Goal: Information Seeking & Learning: Learn about a topic

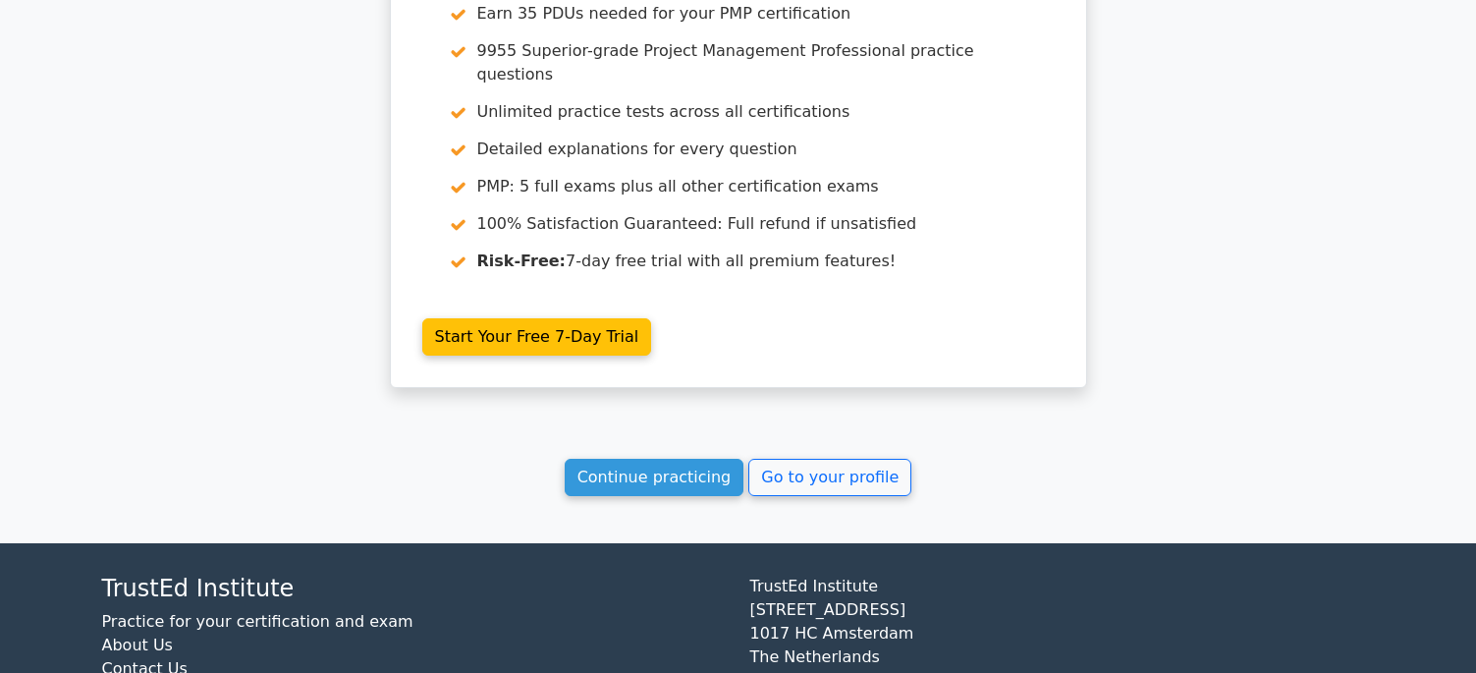
scroll to position [3174, 0]
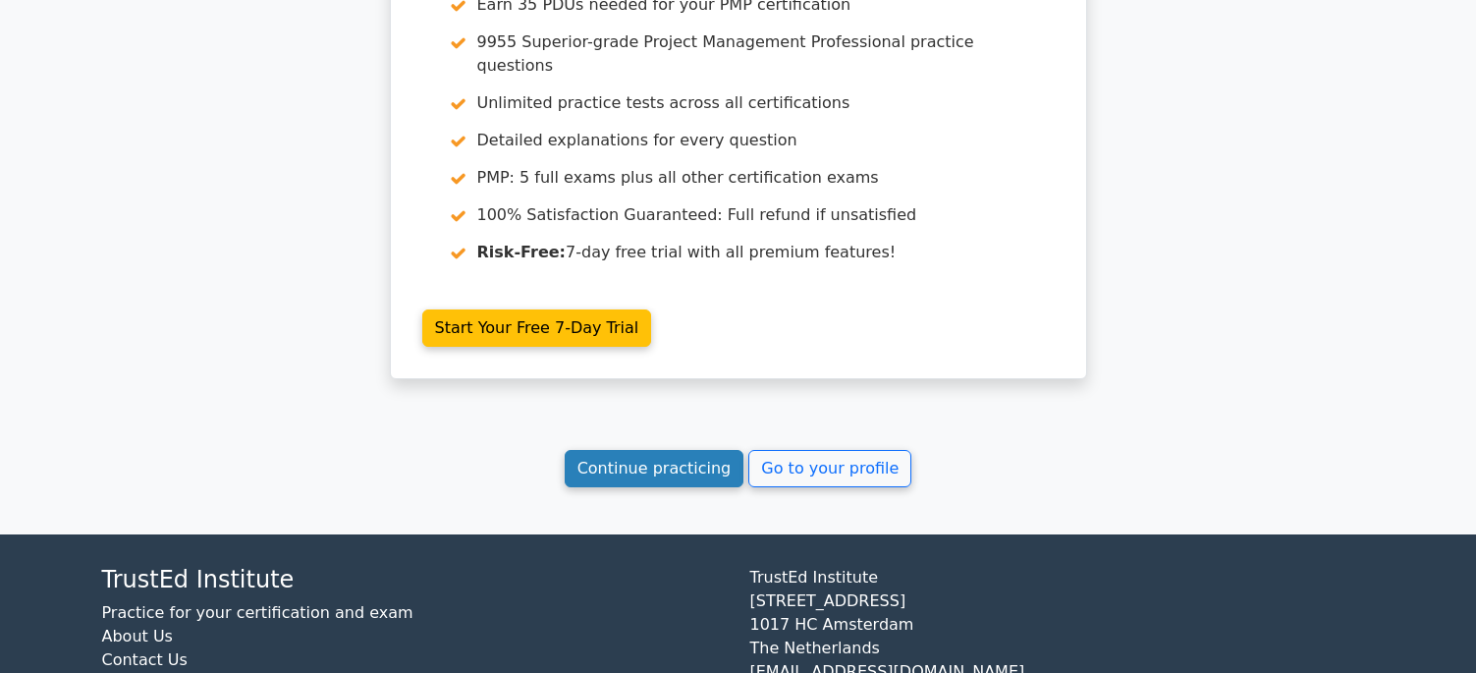
click at [666, 450] on link "Continue practicing" at bounding box center [655, 468] width 180 height 37
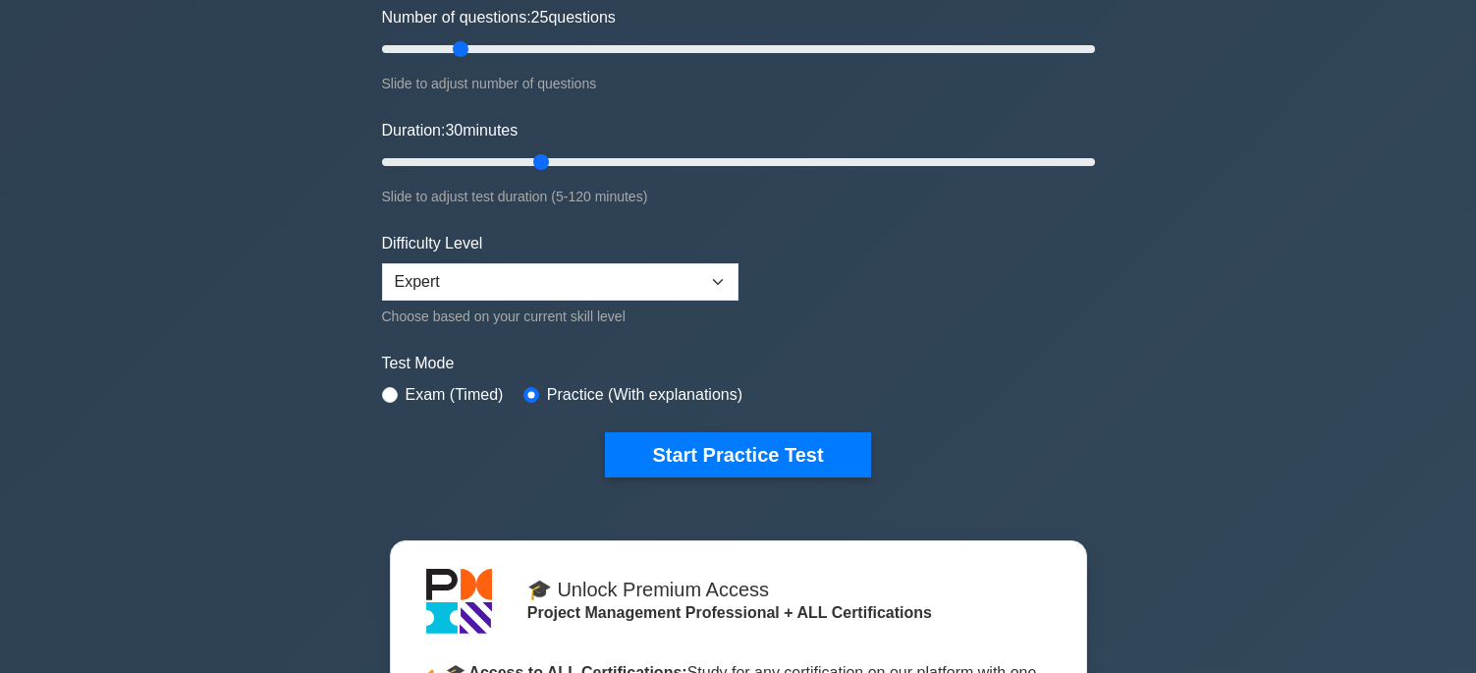
scroll to position [269, 0]
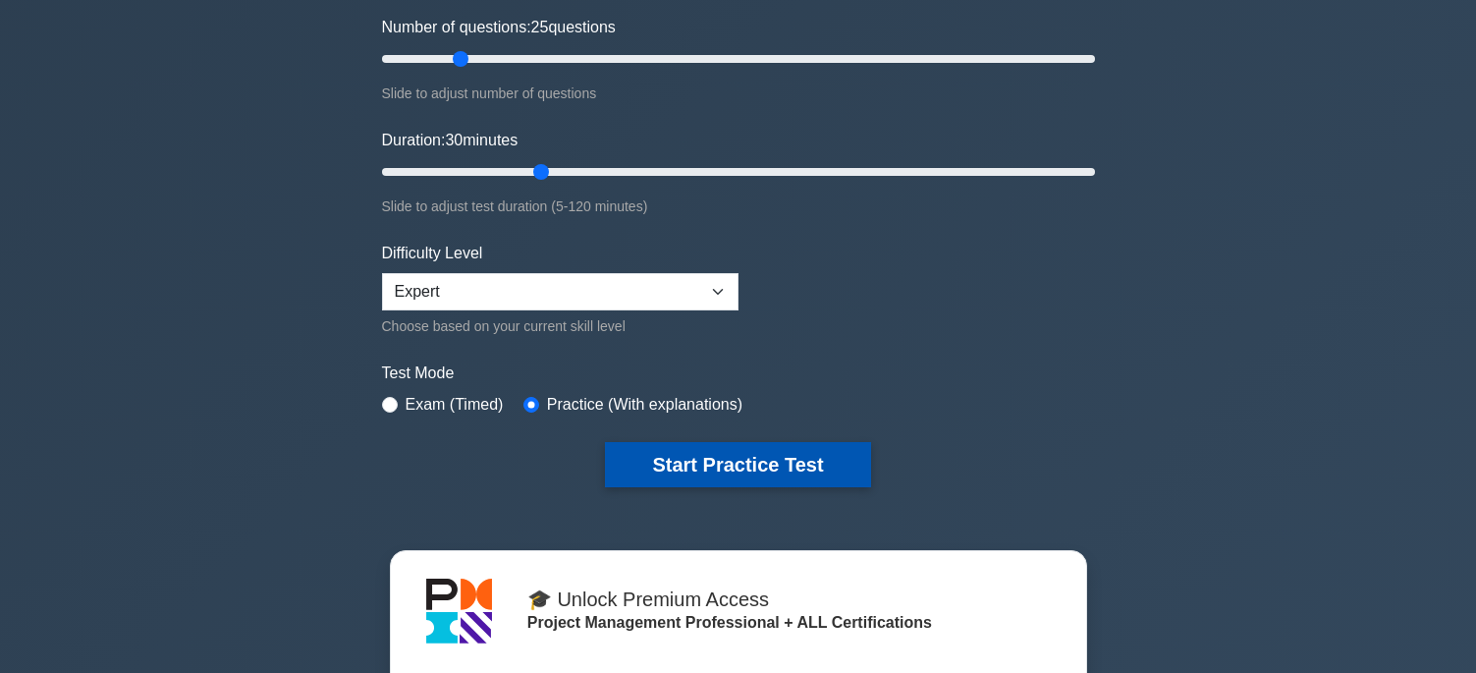
click at [709, 458] on button "Start Practice Test" at bounding box center [737, 464] width 265 height 45
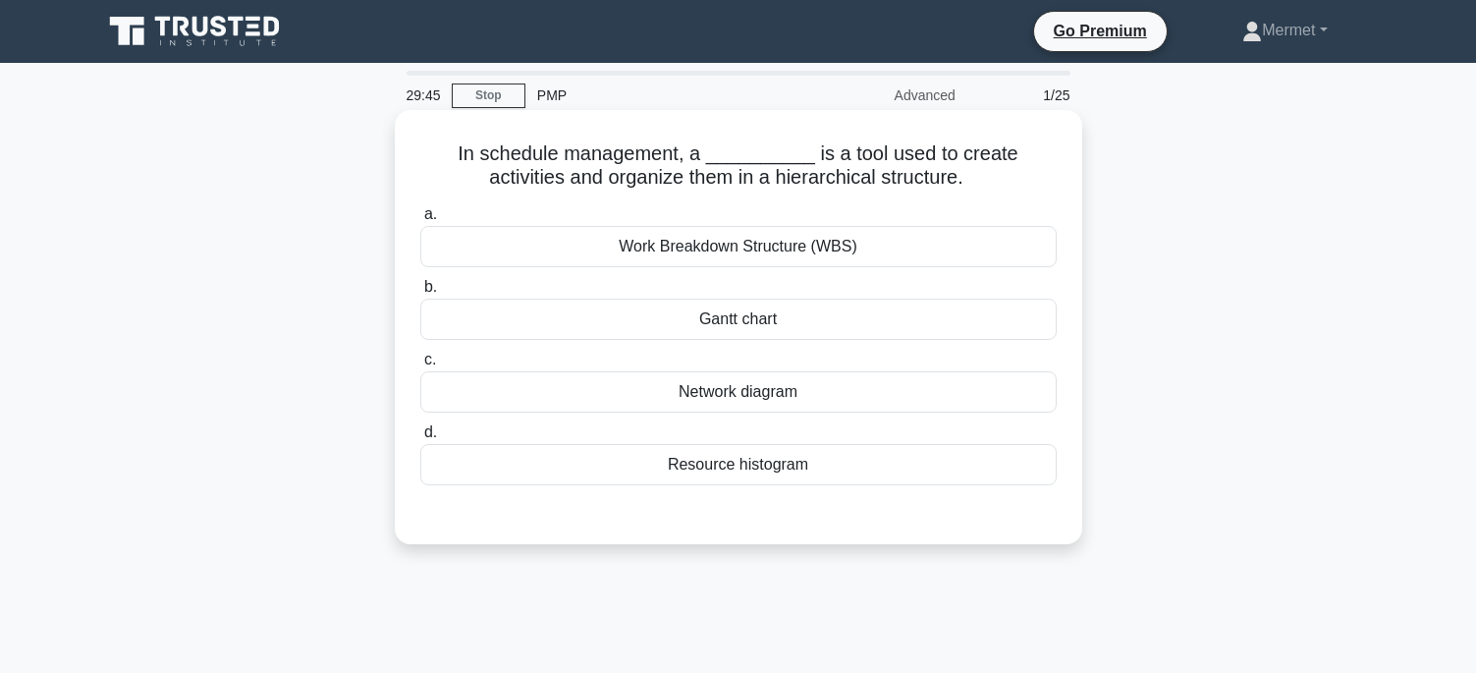
click at [777, 246] on div "Work Breakdown Structure (WBS)" at bounding box center [738, 246] width 636 height 41
click at [420, 221] on input "a. Work Breakdown Structure (WBS)" at bounding box center [420, 214] width 0 height 13
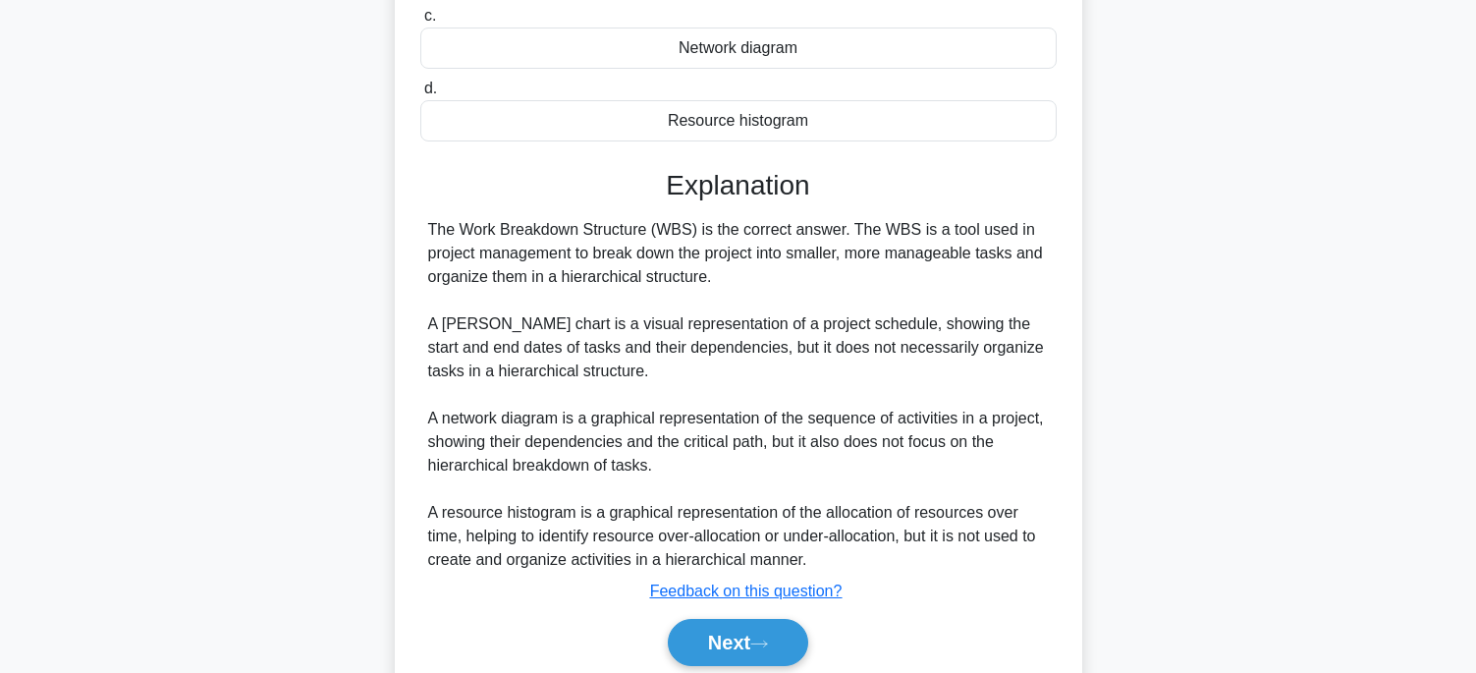
scroll to position [393, 0]
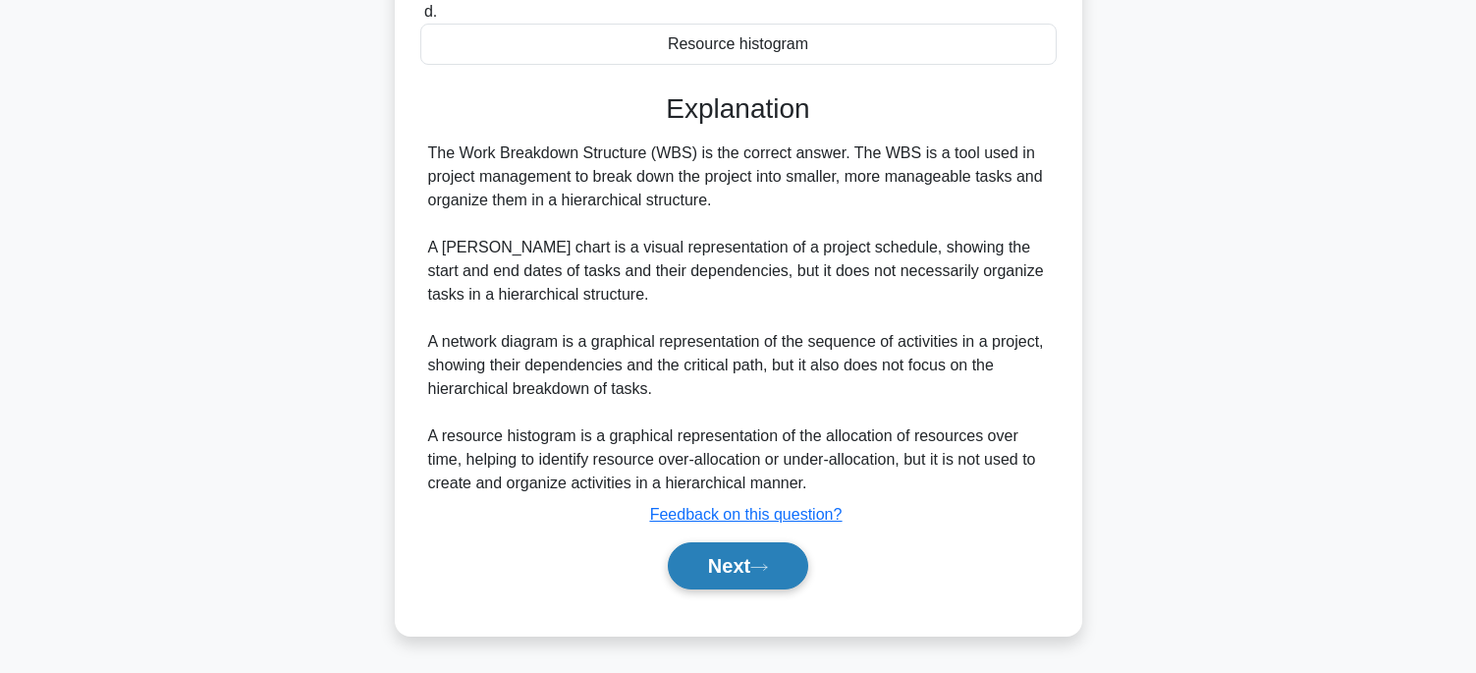
click at [712, 569] on button "Next" at bounding box center [738, 565] width 140 height 47
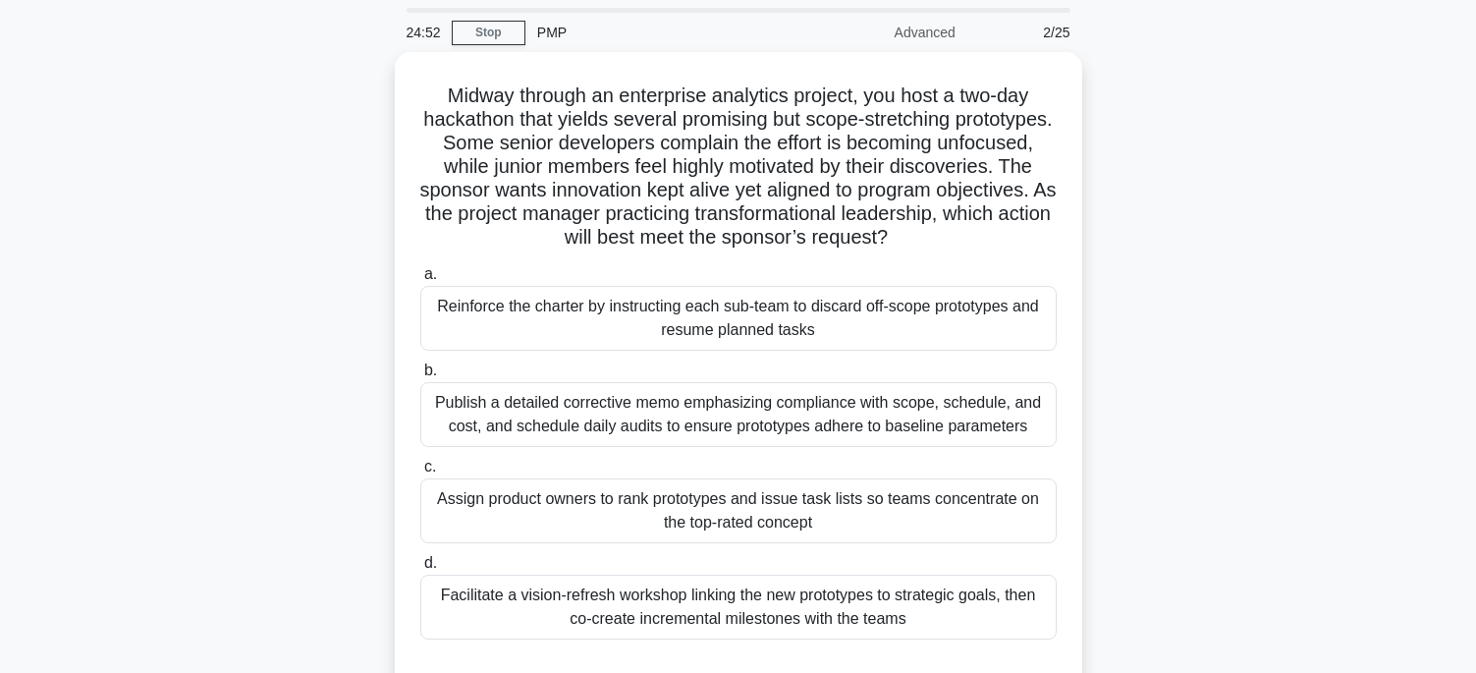
scroll to position [98, 0]
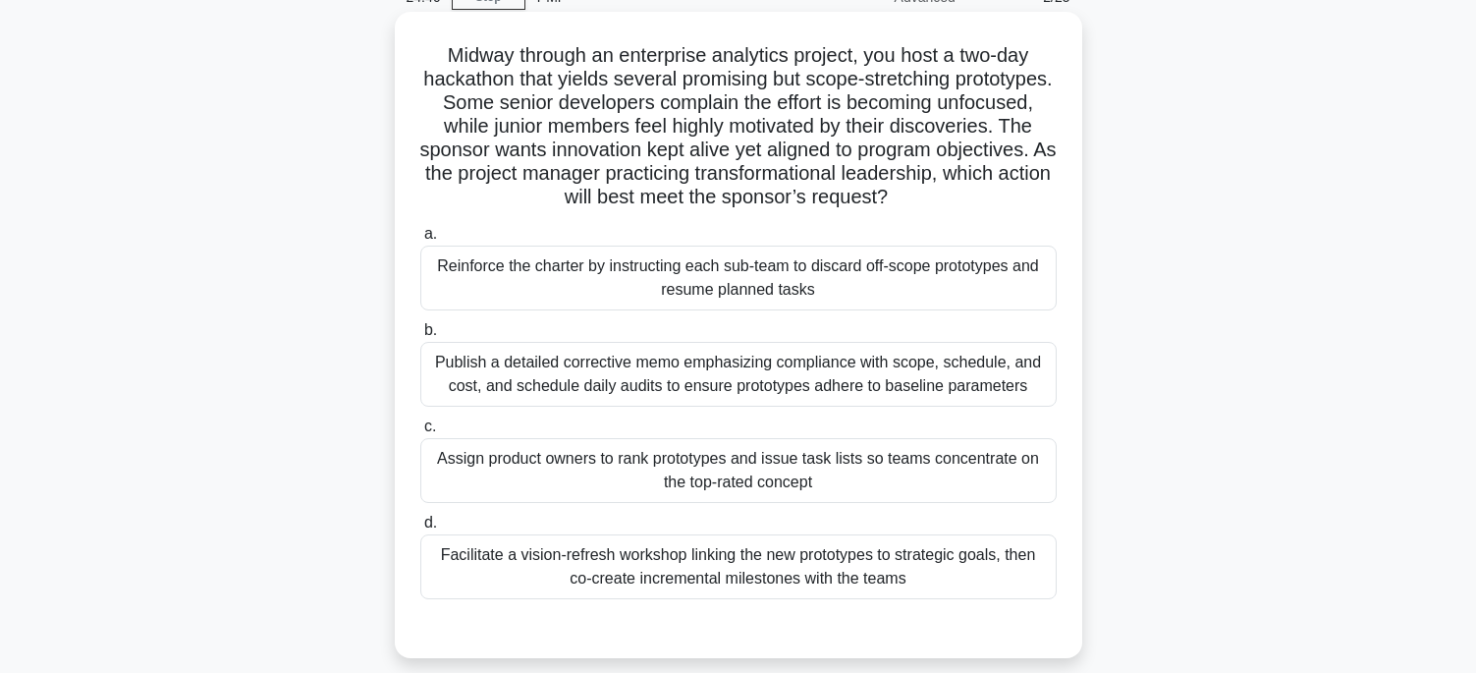
click at [595, 464] on div "Assign product owners to rank prototypes and issue task lists so teams concentr…" at bounding box center [738, 470] width 636 height 65
click at [420, 433] on input "c. Assign product owners to rank prototypes and issue task lists so teams conce…" at bounding box center [420, 426] width 0 height 13
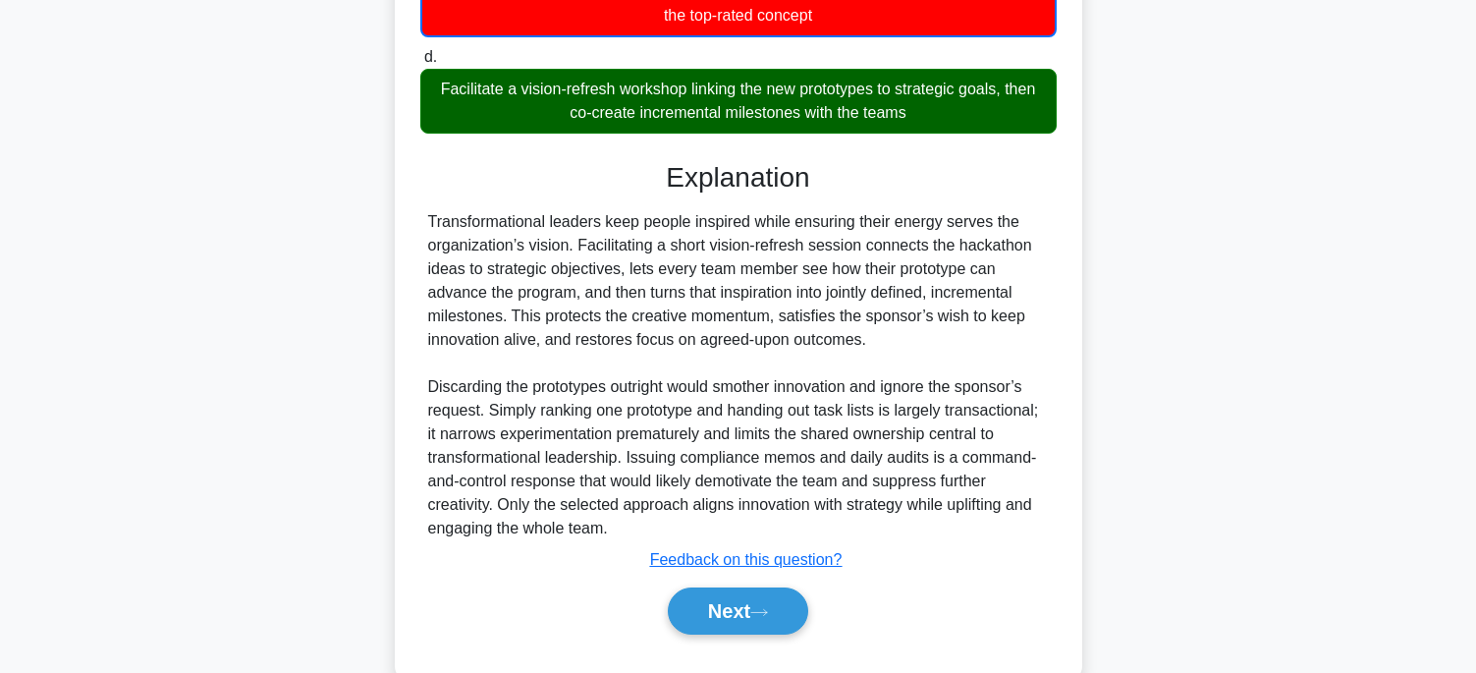
scroll to position [612, 0]
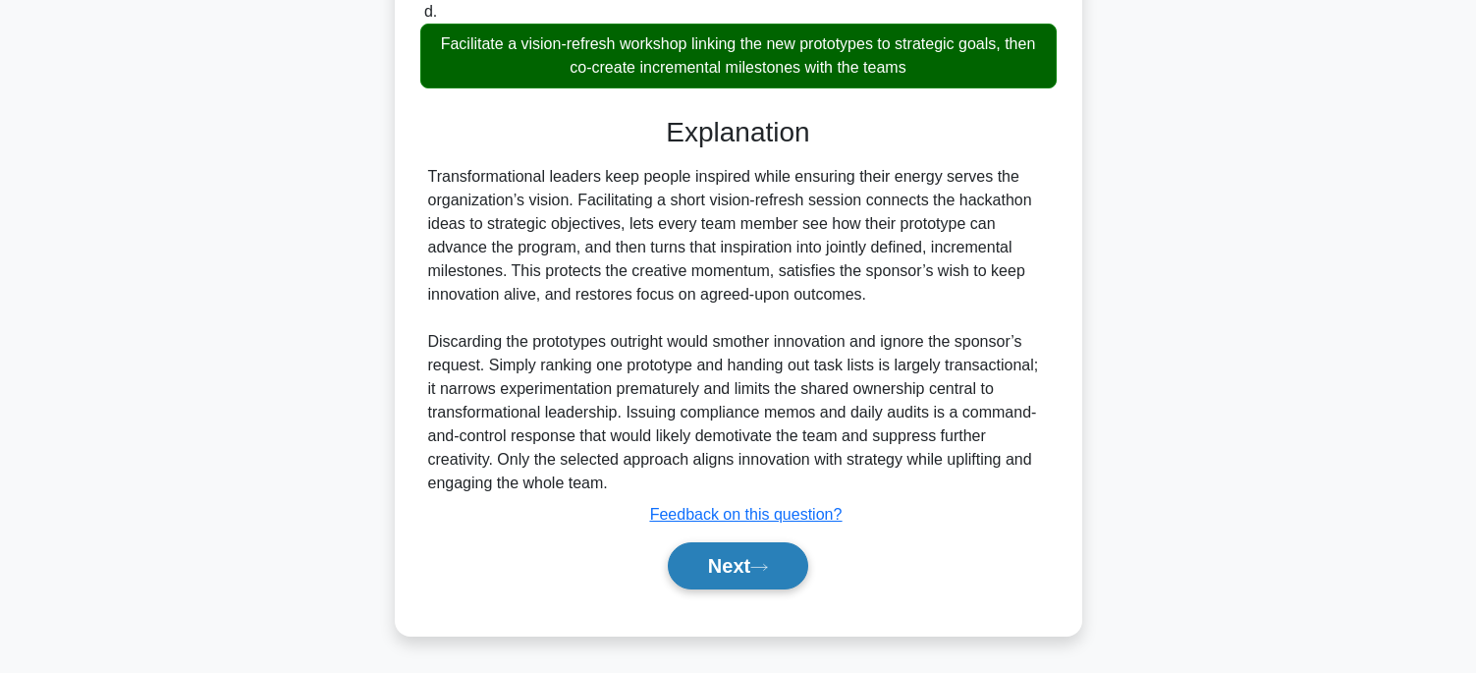
click at [760, 576] on button "Next" at bounding box center [738, 565] width 140 height 47
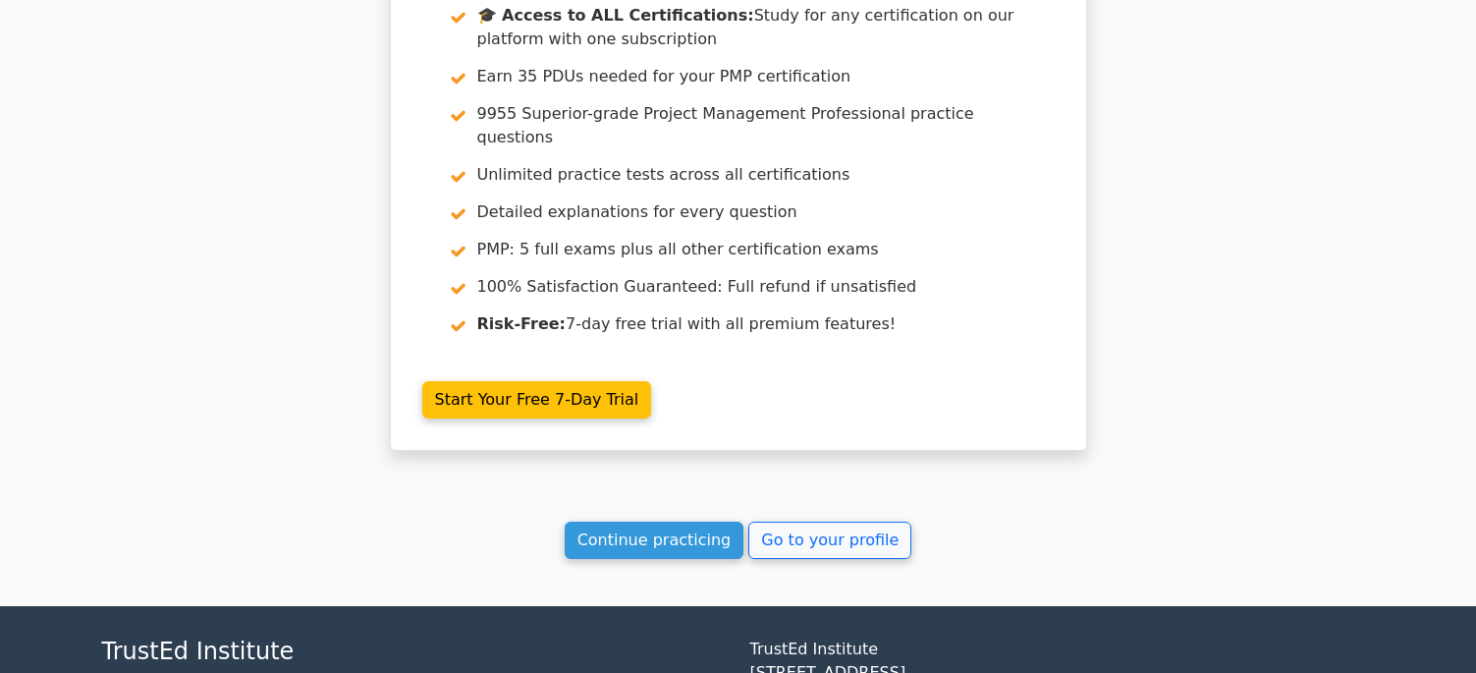
scroll to position [2967, 0]
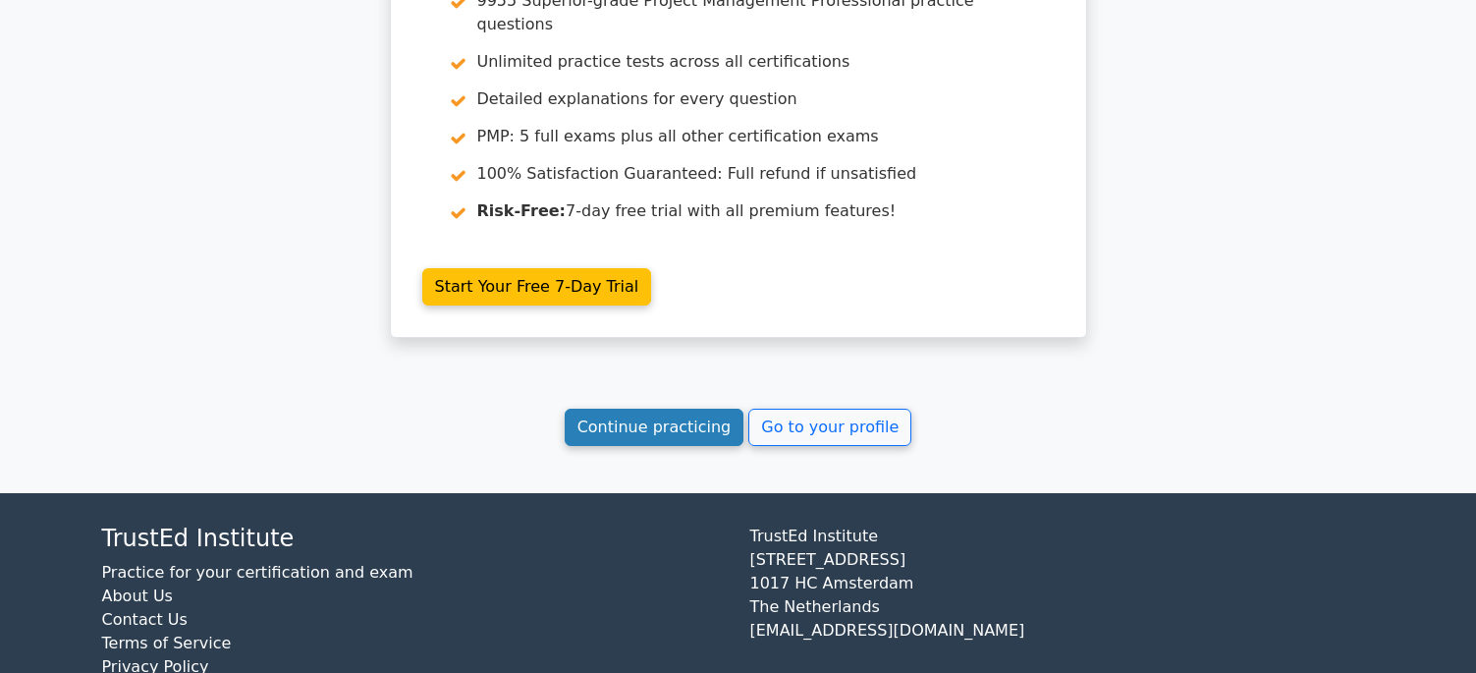
click at [680, 409] on link "Continue practicing" at bounding box center [655, 427] width 180 height 37
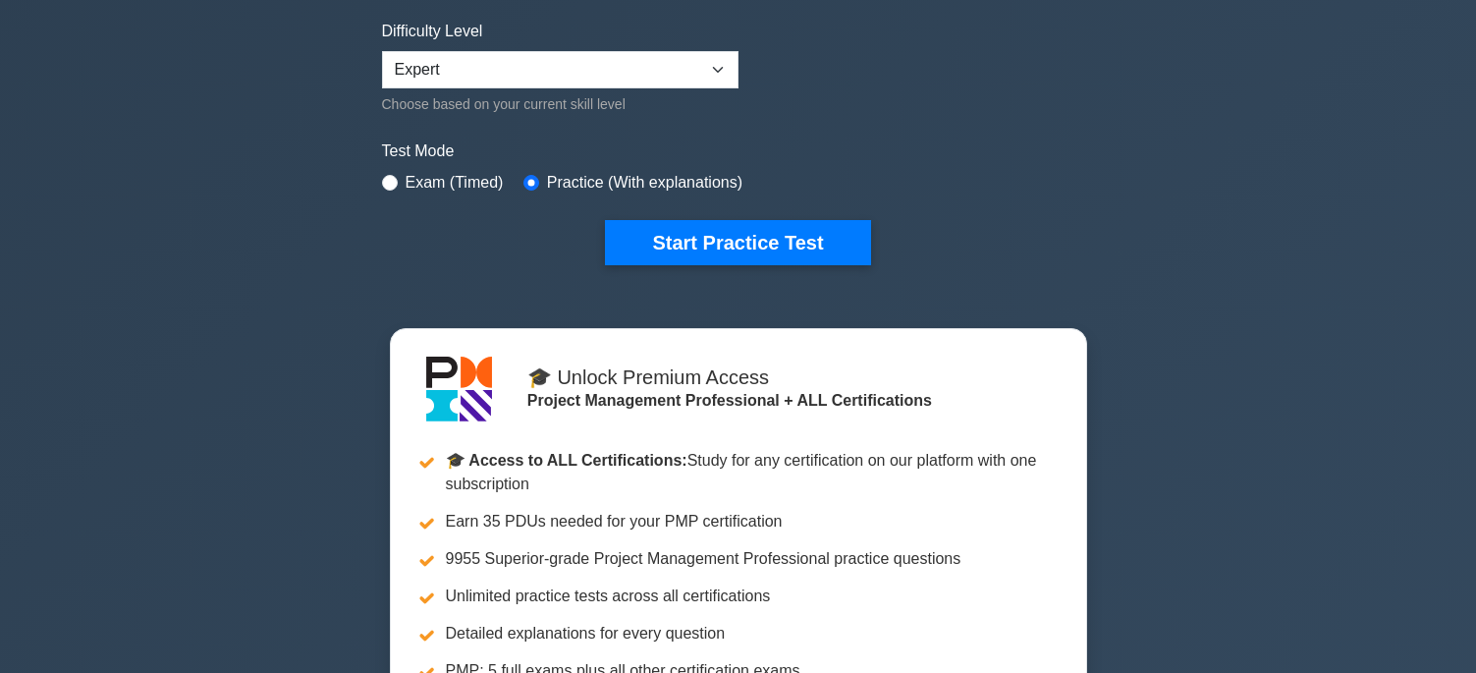
scroll to position [589, 0]
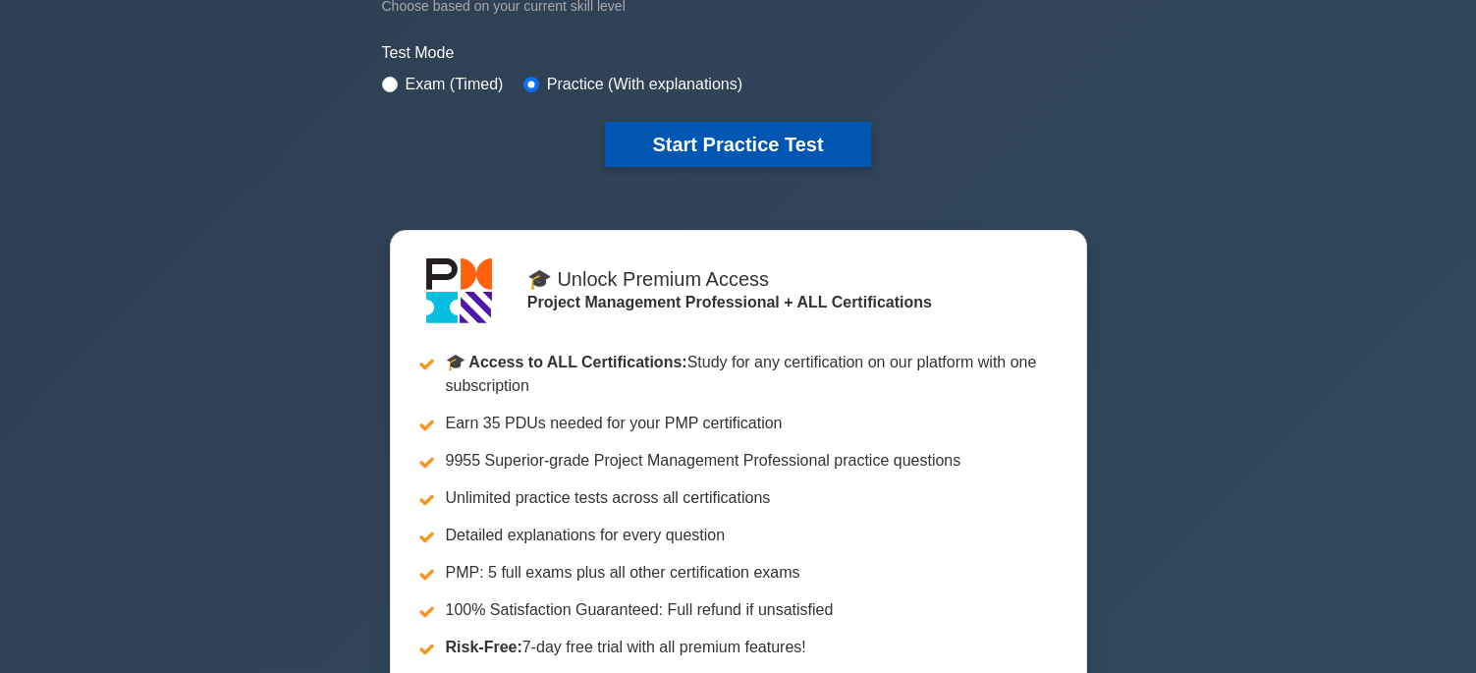
click at [677, 139] on button "Start Practice Test" at bounding box center [737, 144] width 265 height 45
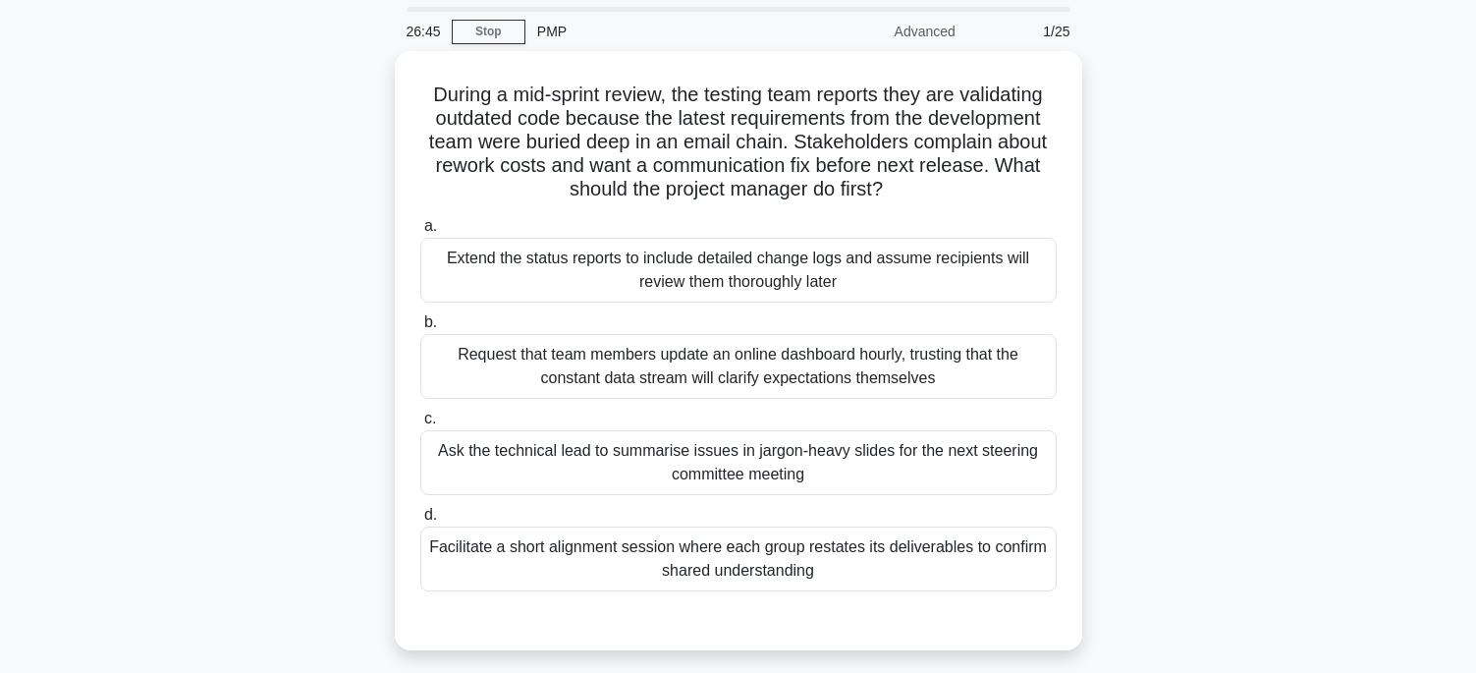
scroll to position [98, 0]
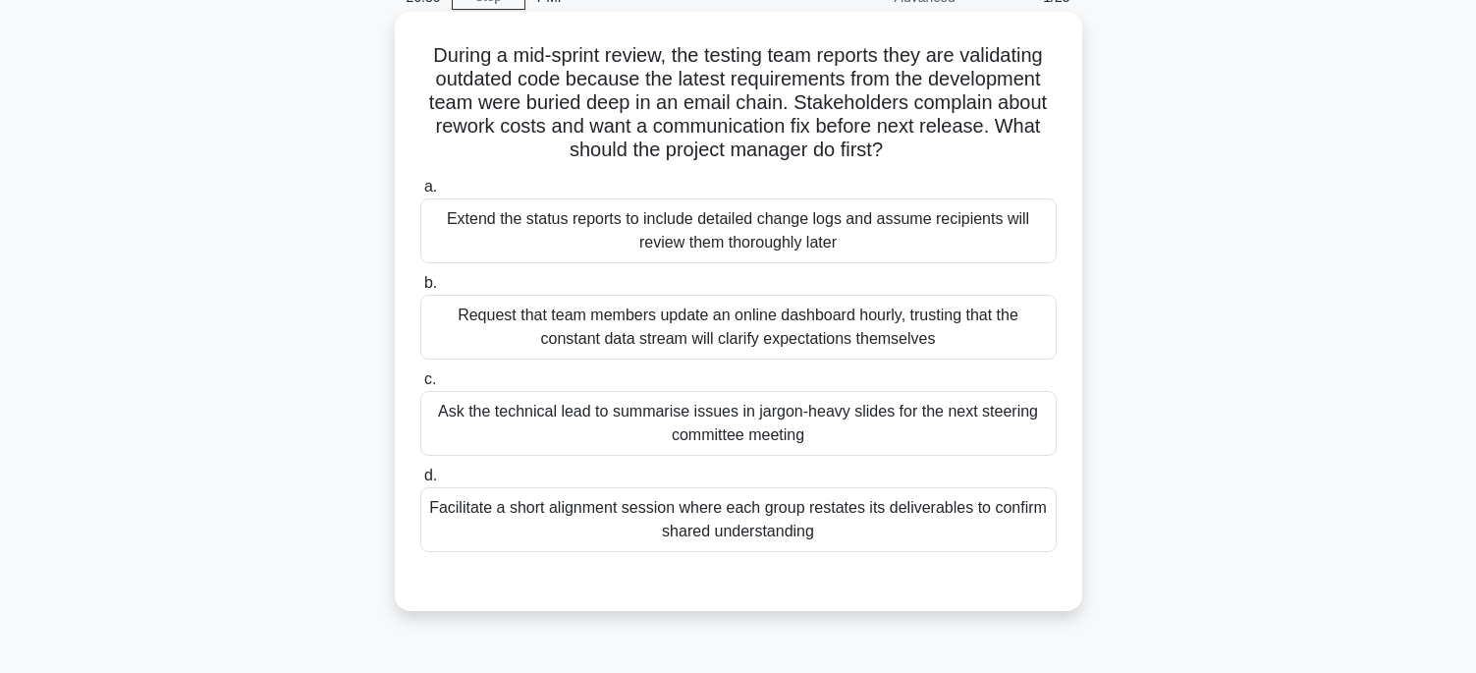
click at [784, 520] on div "Facilitate a short alignment session where each group restates its deliverables…" at bounding box center [738, 519] width 636 height 65
click at [420, 482] on input "d. Facilitate a short alignment session where each group restates its deliverab…" at bounding box center [420, 475] width 0 height 13
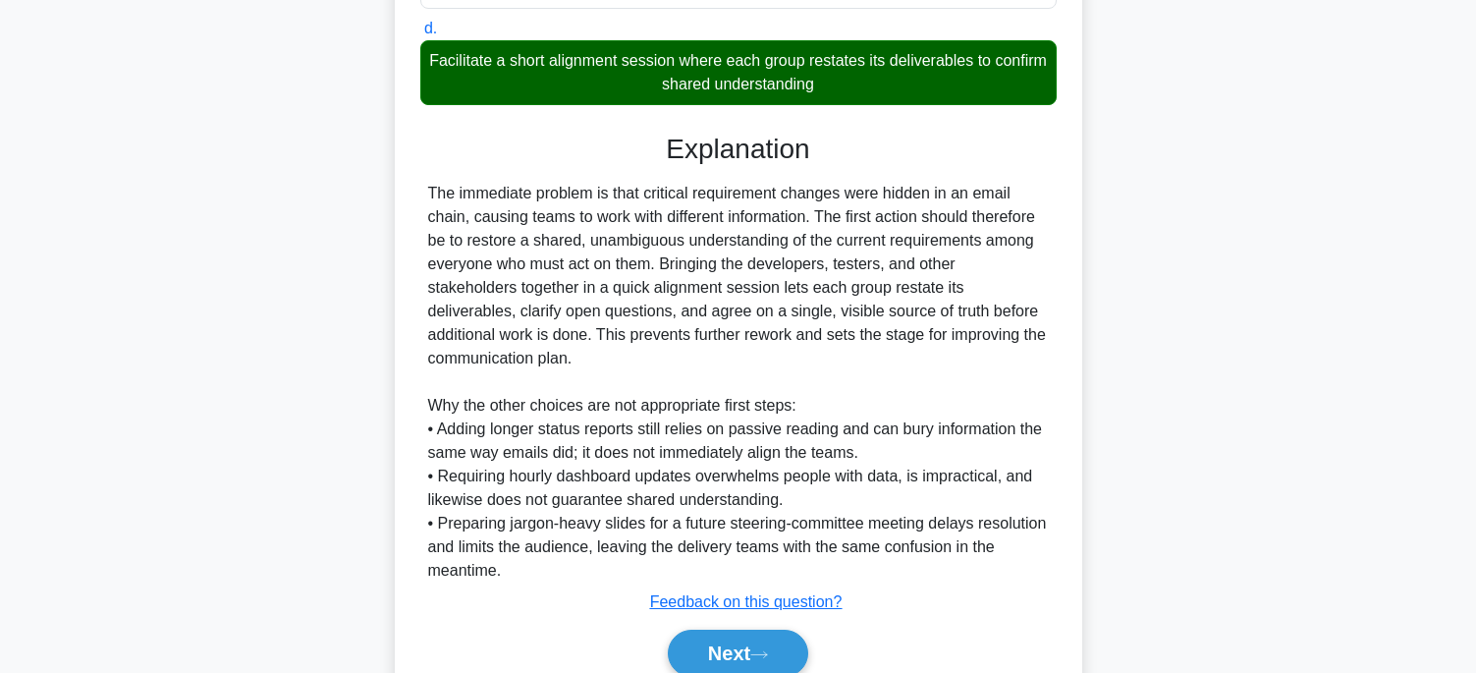
scroll to position [610, 0]
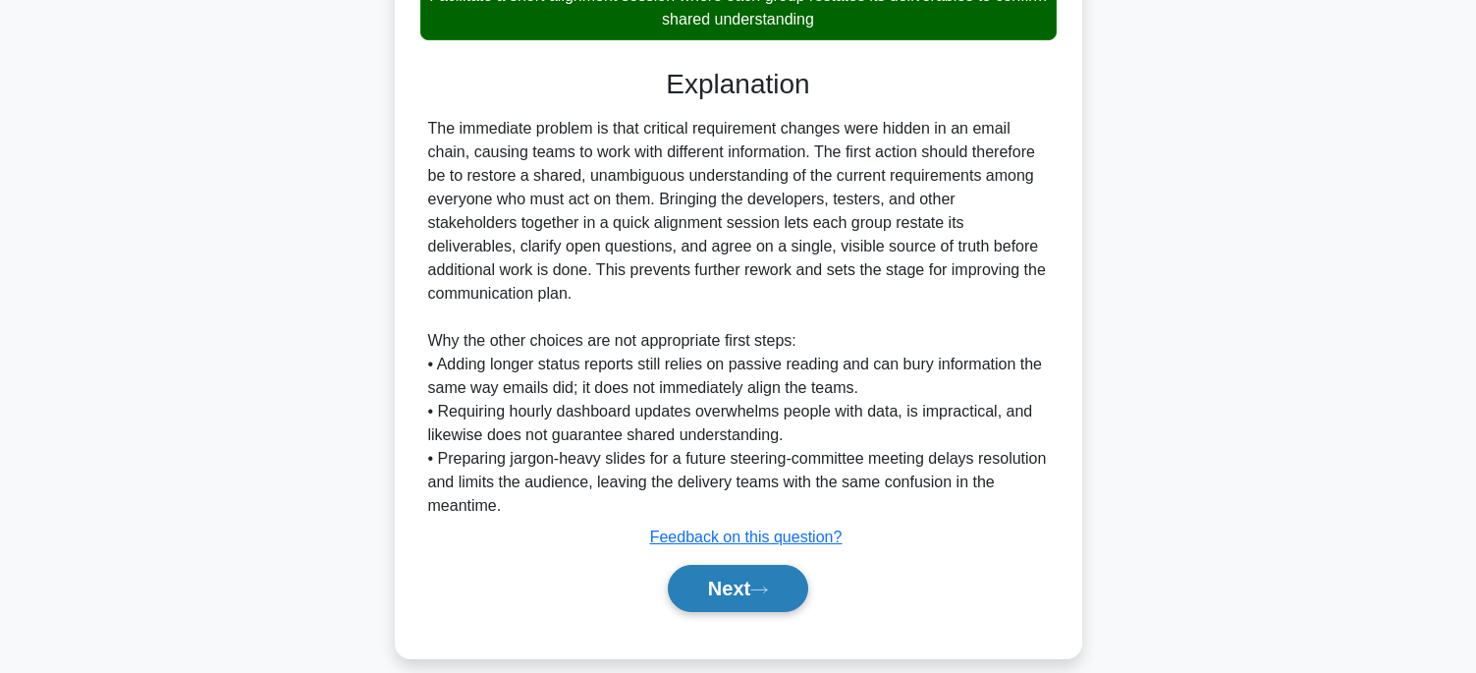
click at [754, 568] on button "Next" at bounding box center [738, 588] width 140 height 47
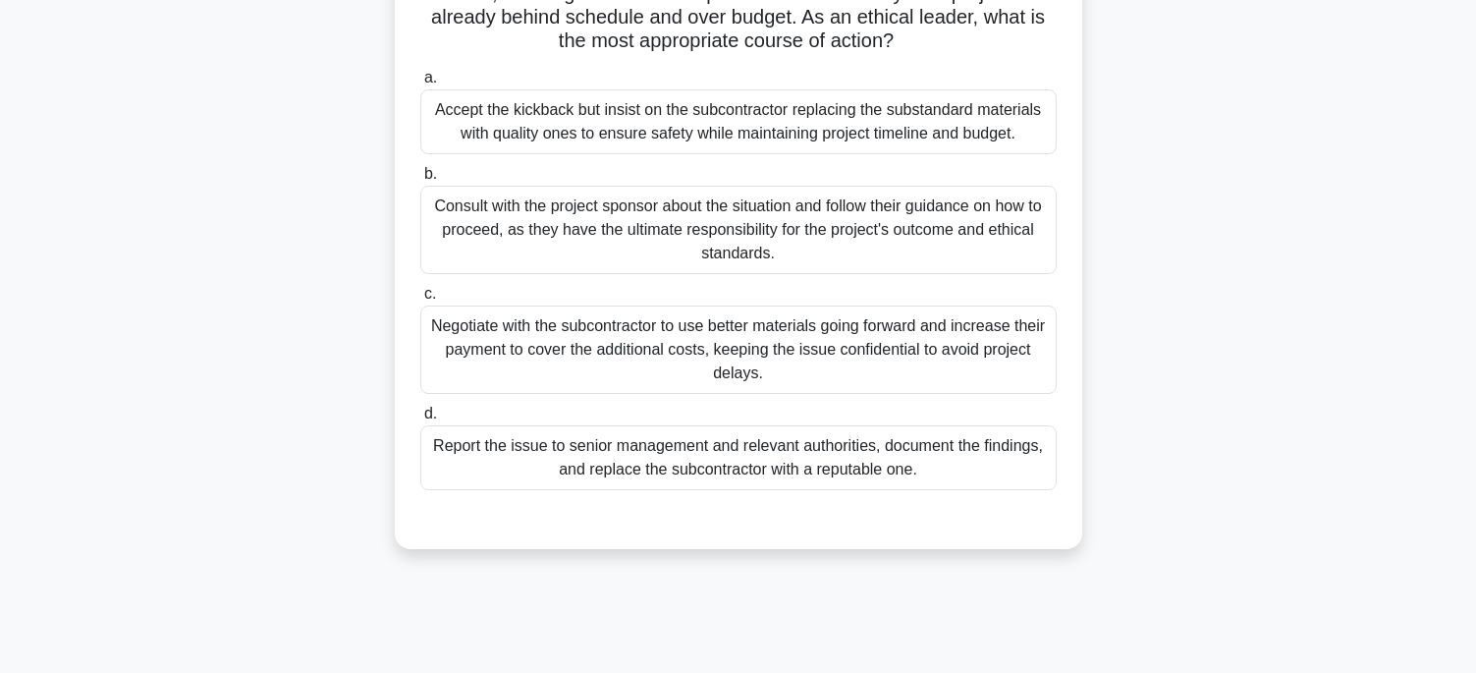
scroll to position [295, 0]
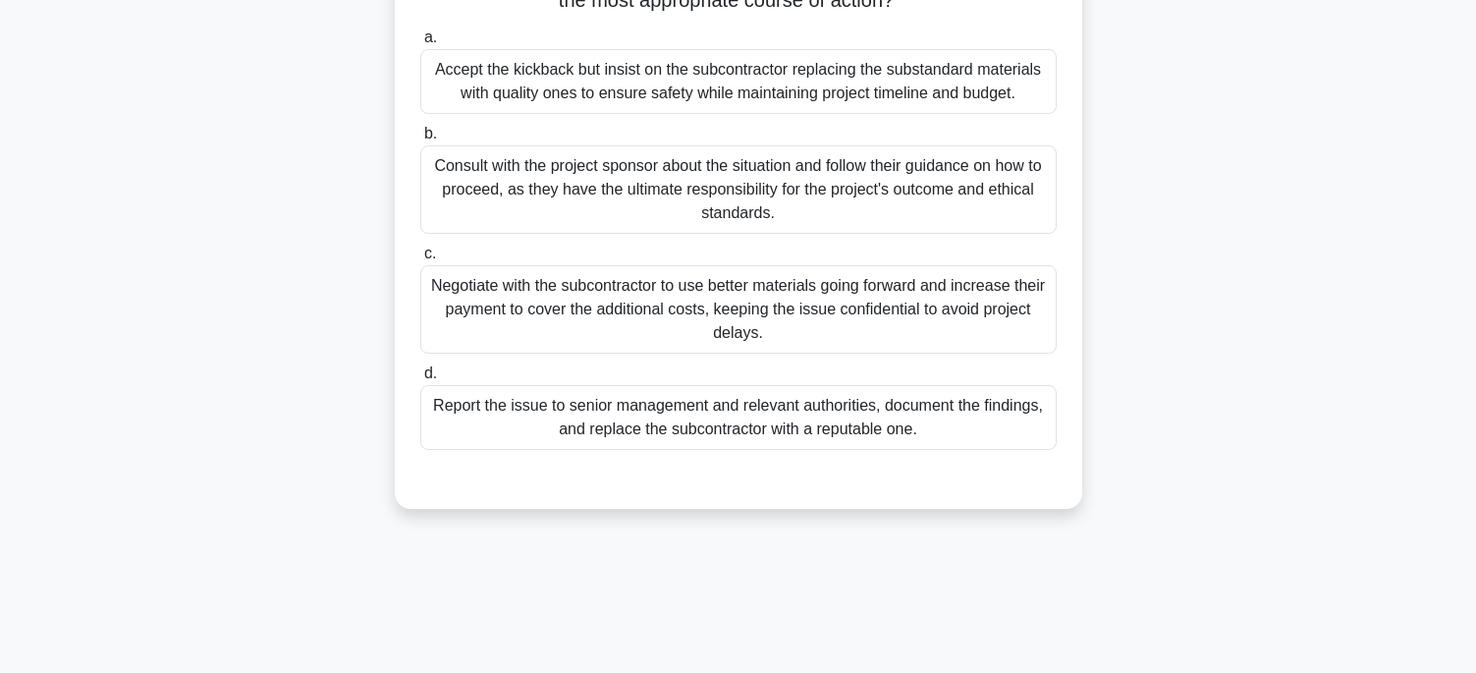
click at [852, 418] on div "Report the issue to senior management and relevant authorities, document the fi…" at bounding box center [738, 417] width 636 height 65
click at [420, 380] on input "d. Report the issue to senior management and relevant authorities, document the…" at bounding box center [420, 373] width 0 height 13
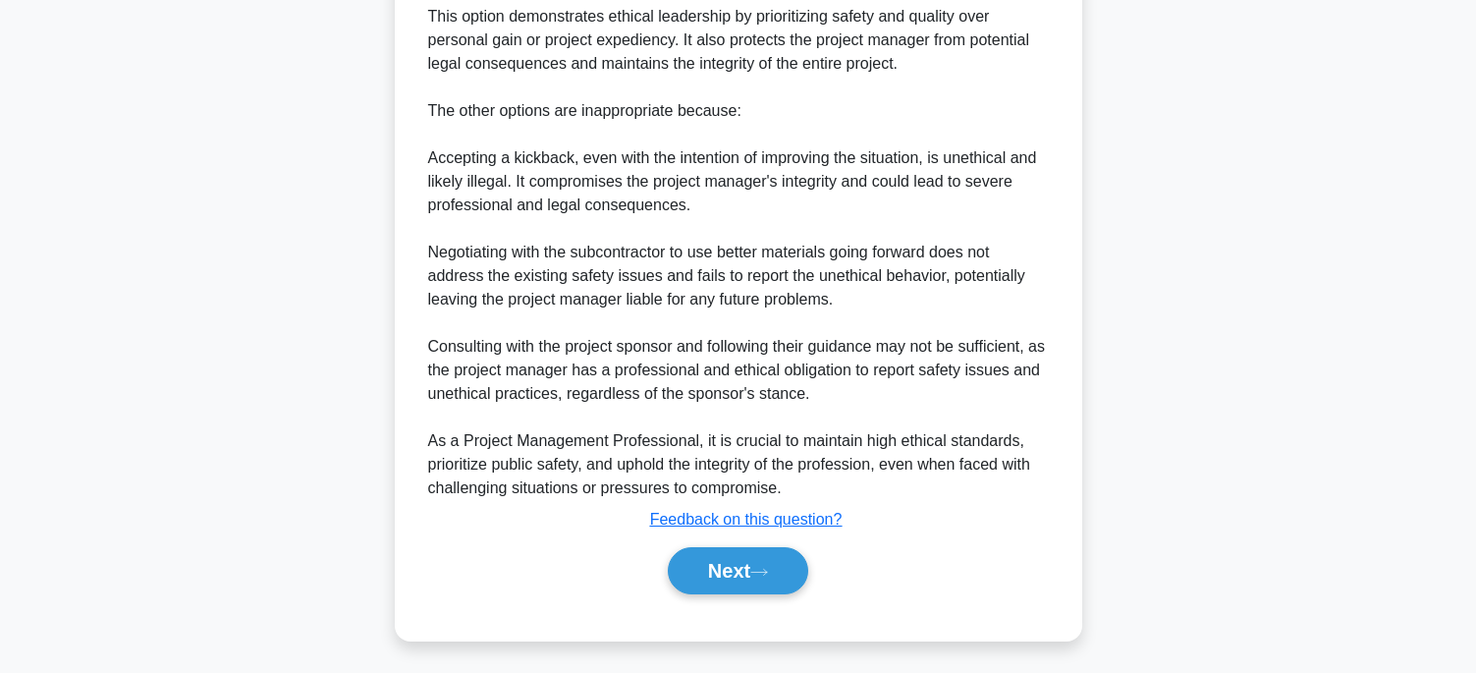
scroll to position [963, 0]
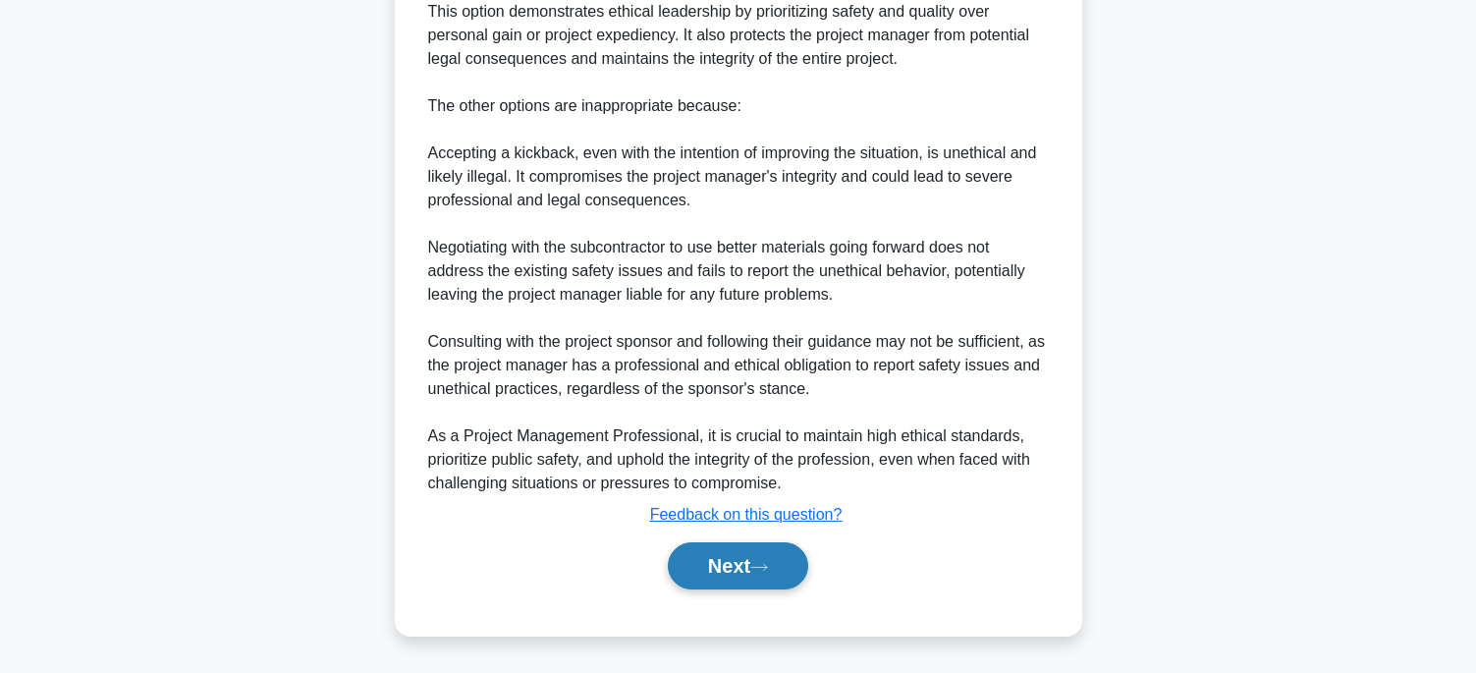
click at [772, 558] on button "Next" at bounding box center [738, 565] width 140 height 47
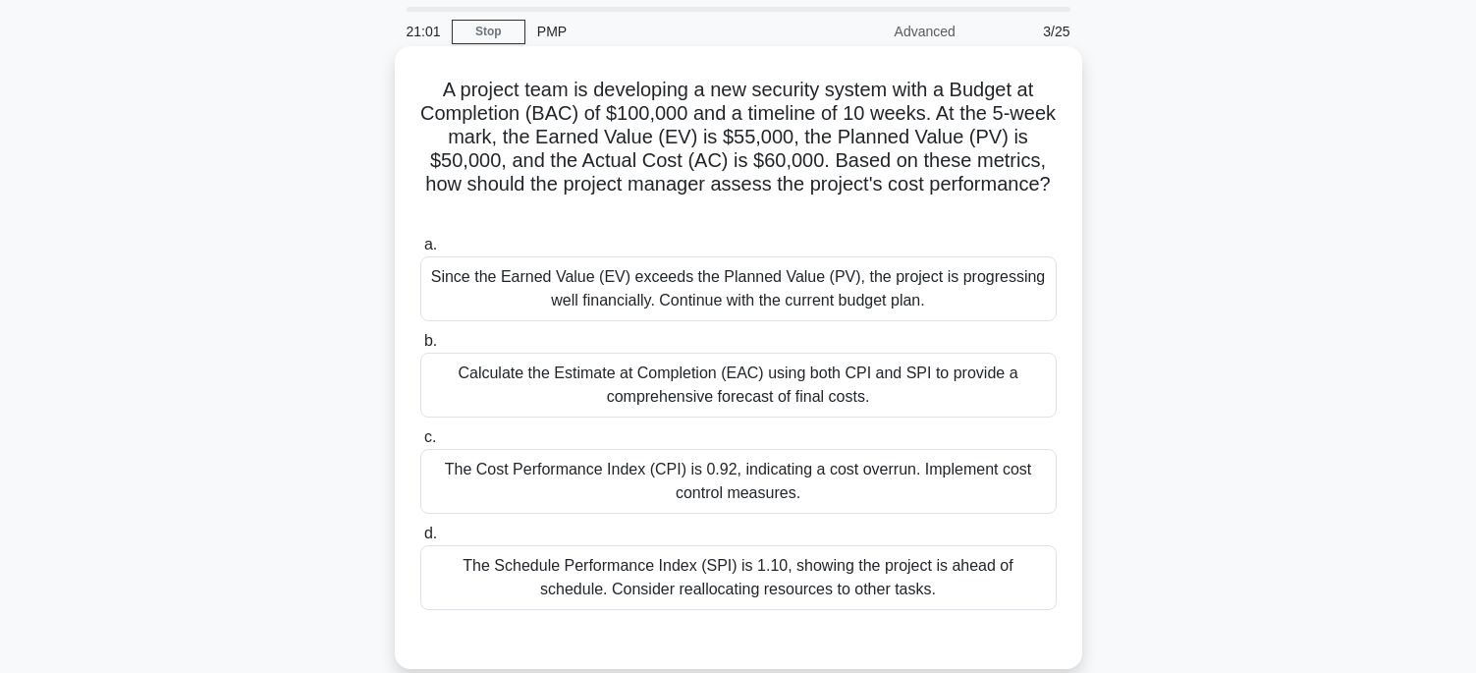
scroll to position [98, 0]
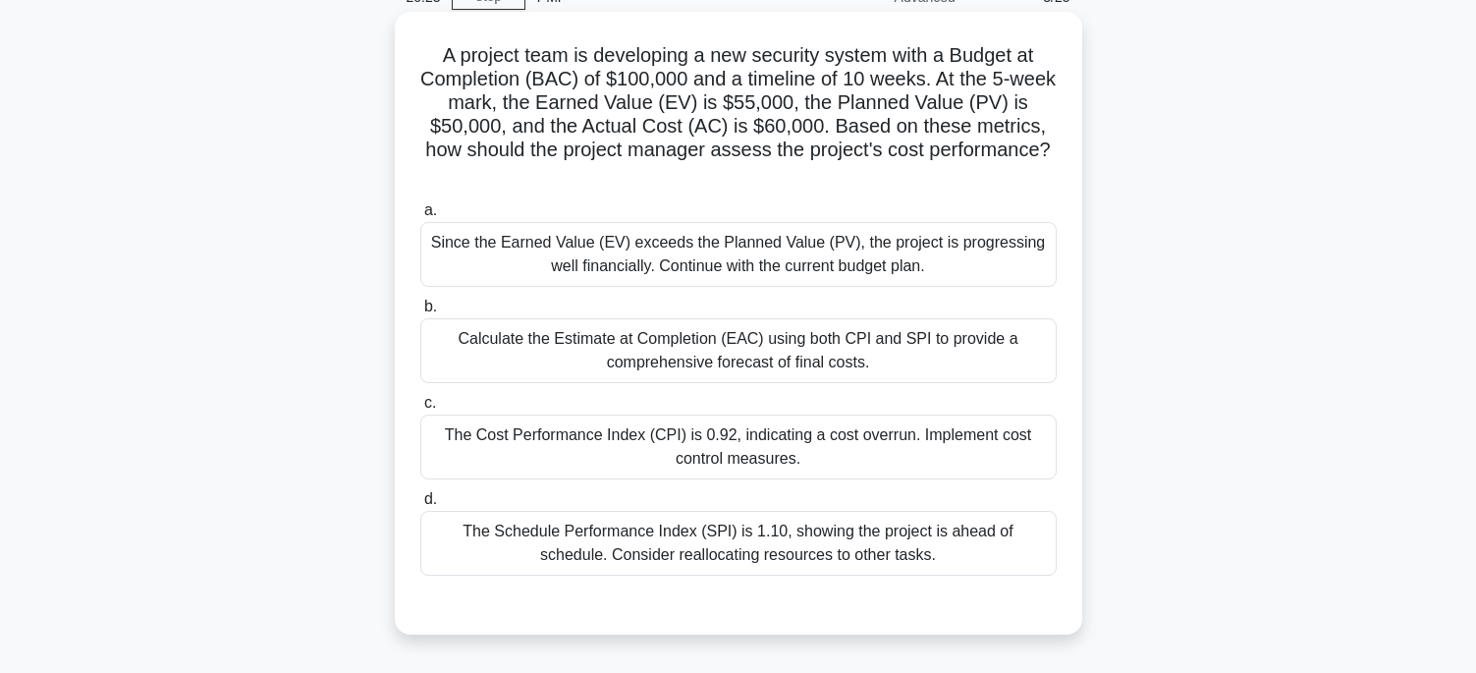
click at [710, 444] on div "The Cost Performance Index (CPI) is 0.92, indicating a cost overrun. Implement …" at bounding box center [738, 446] width 636 height 65
click at [420, 410] on input "c. The Cost Performance Index (CPI) is 0.92, indicating a cost overrun. Impleme…" at bounding box center [420, 403] width 0 height 13
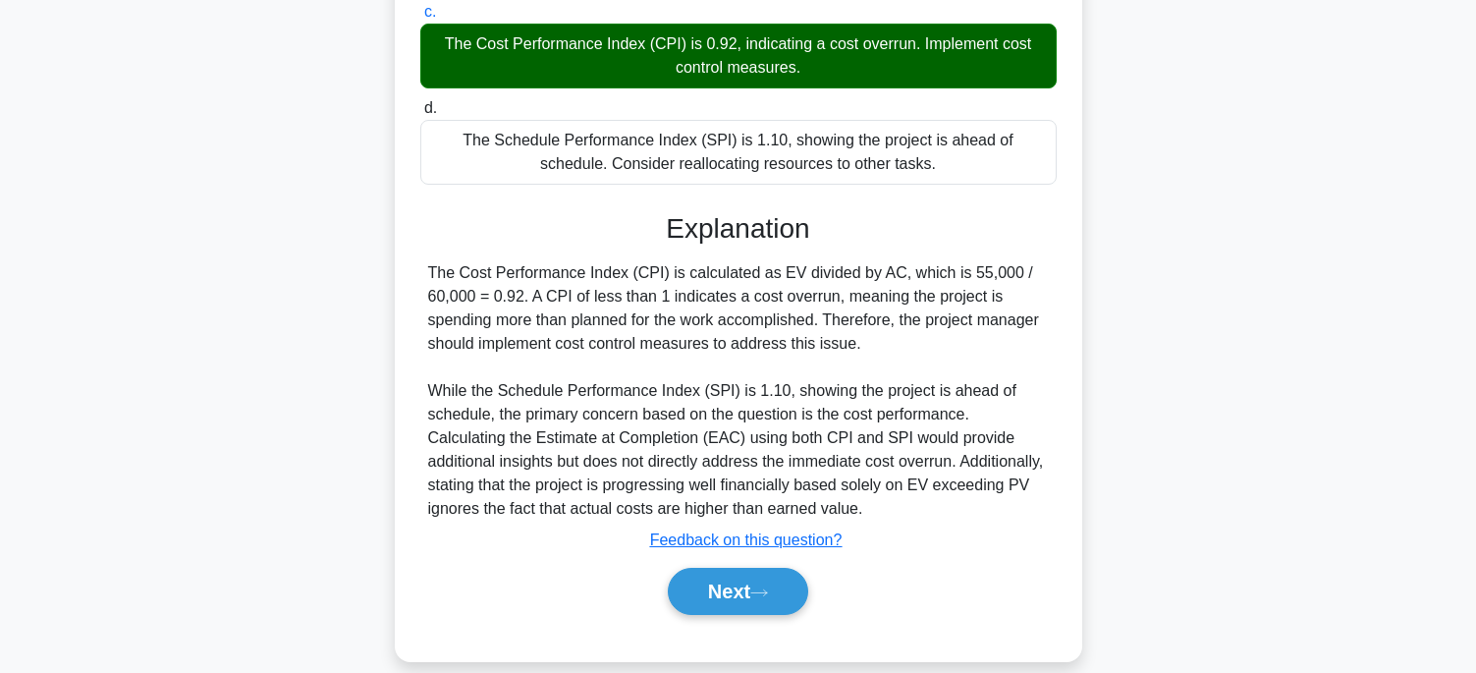
scroll to position [491, 0]
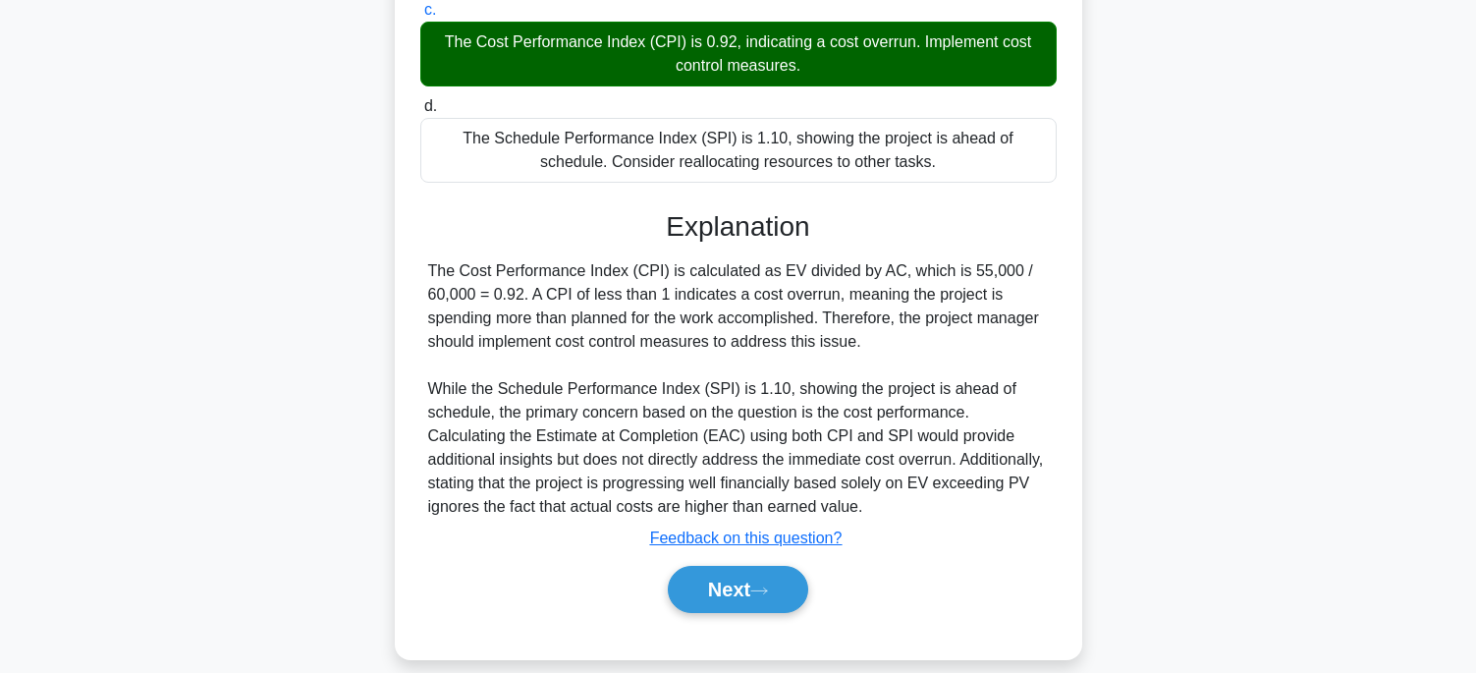
click at [716, 624] on div "a. Since the Earned Value (EV) exceeds the Planned Value (PV), the project is p…" at bounding box center [738, 219] width 640 height 835
click at [720, 601] on button "Next" at bounding box center [738, 589] width 140 height 47
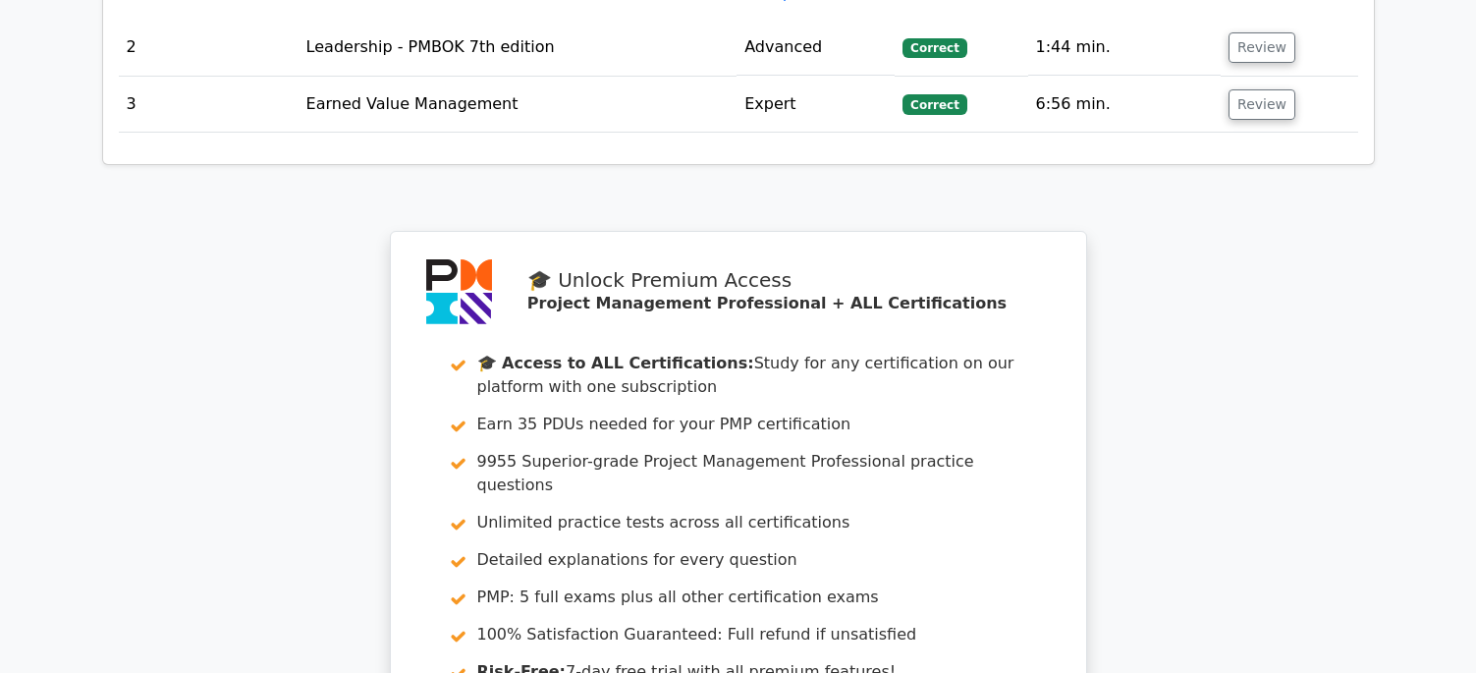
scroll to position [3143, 0]
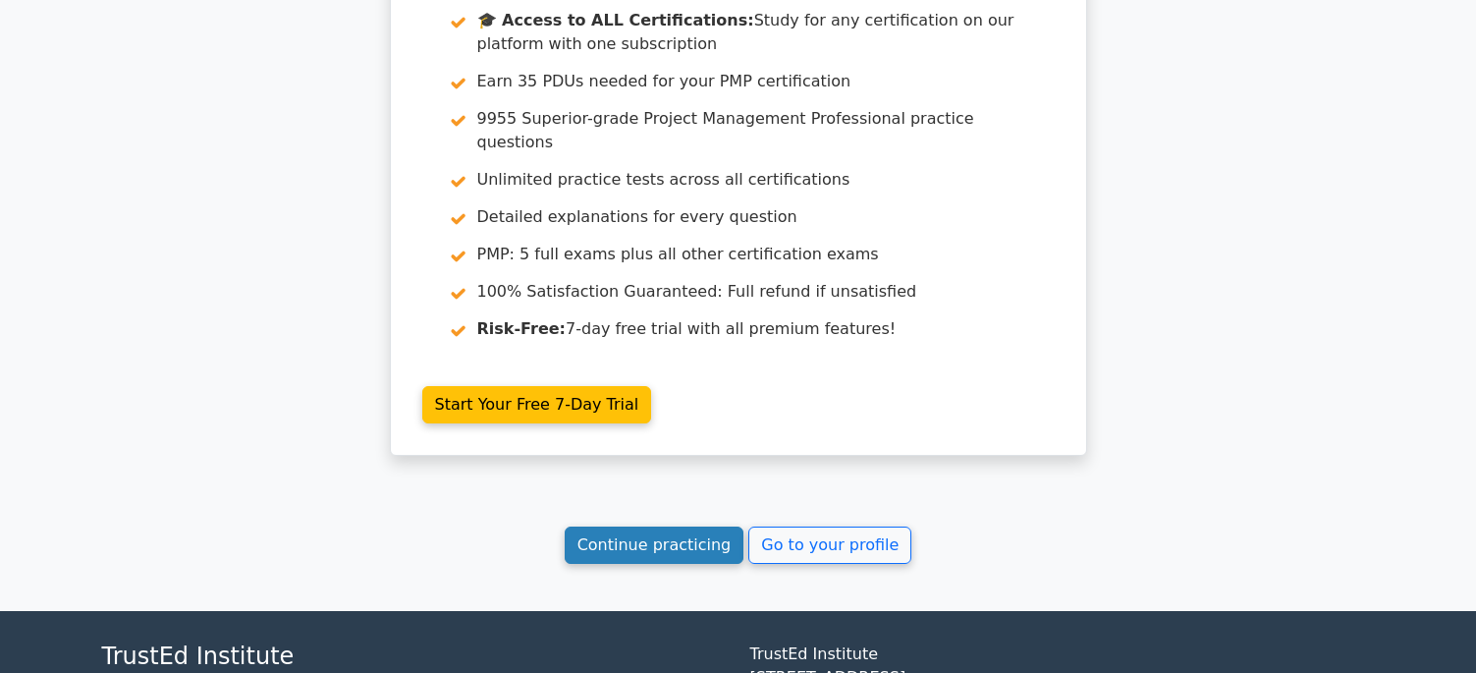
click at [646, 526] on link "Continue practicing" at bounding box center [655, 544] width 180 height 37
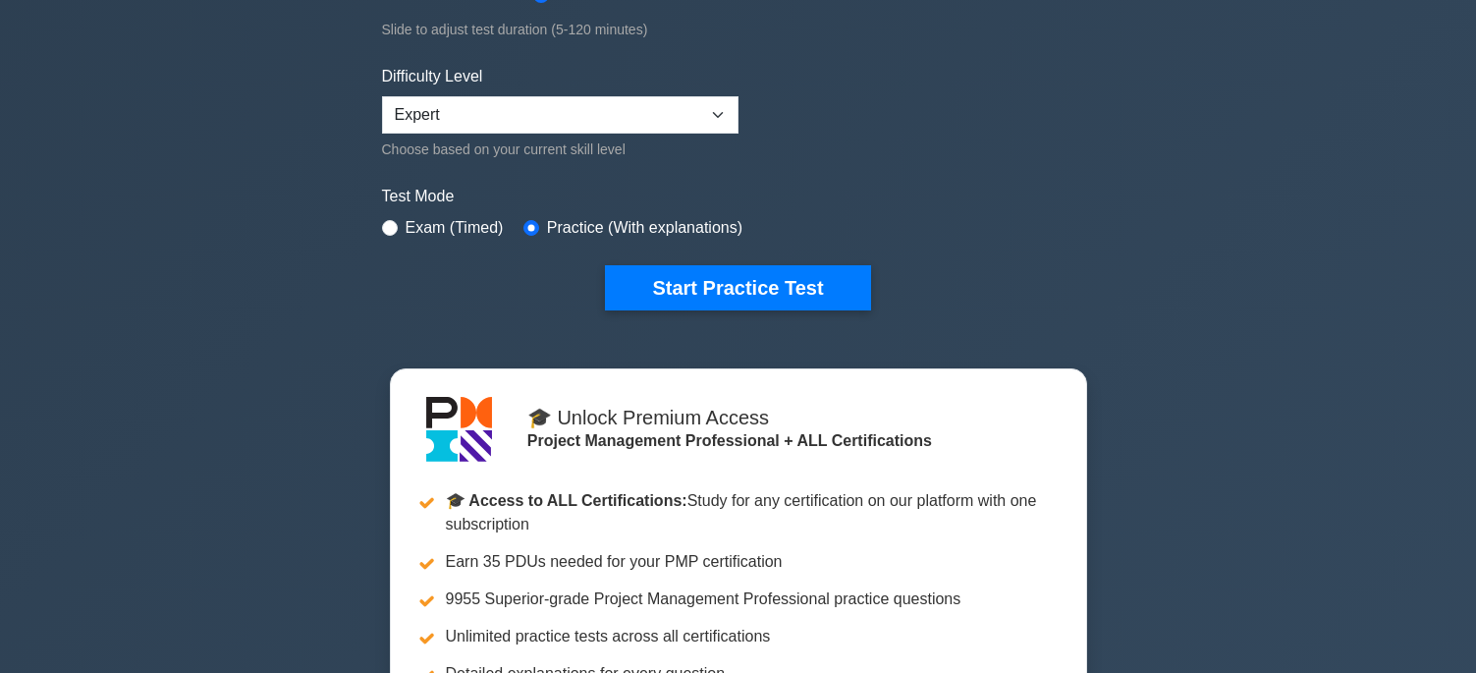
scroll to position [491, 0]
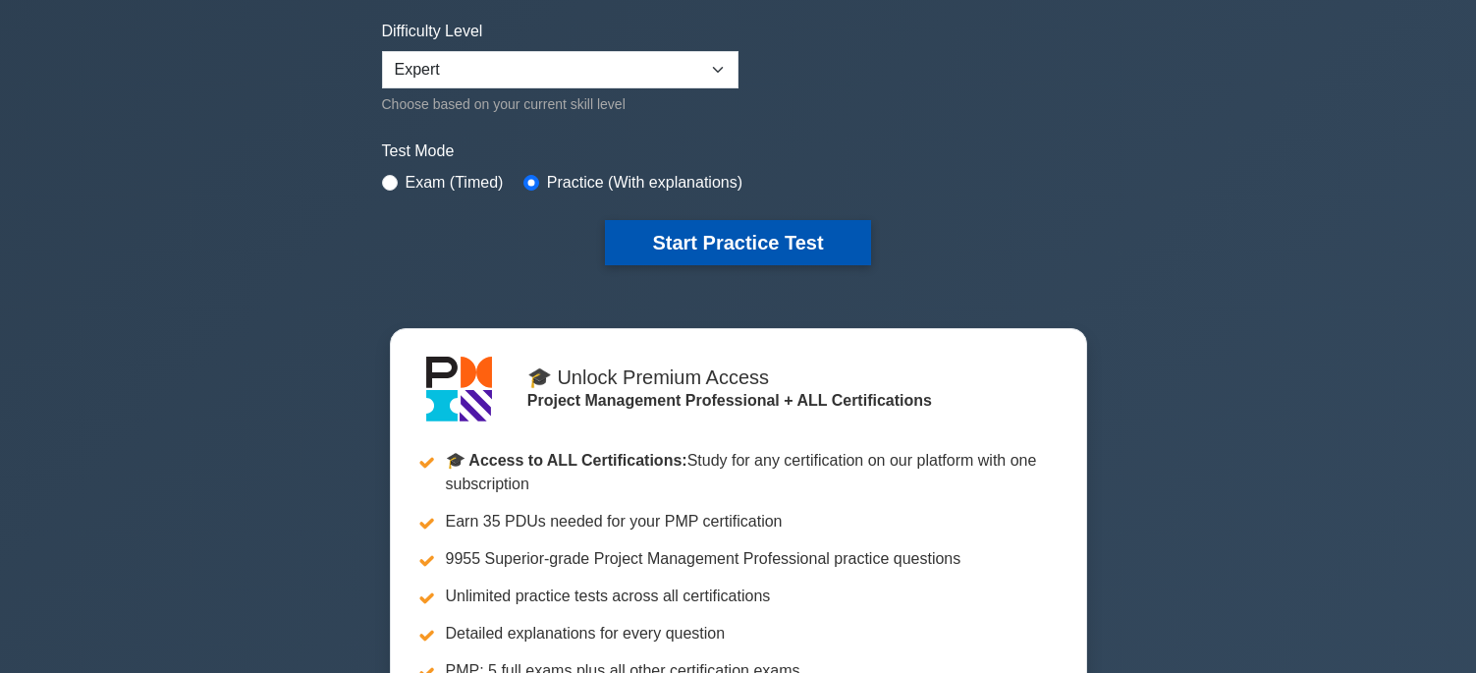
click at [797, 255] on button "Start Practice Test" at bounding box center [737, 242] width 265 height 45
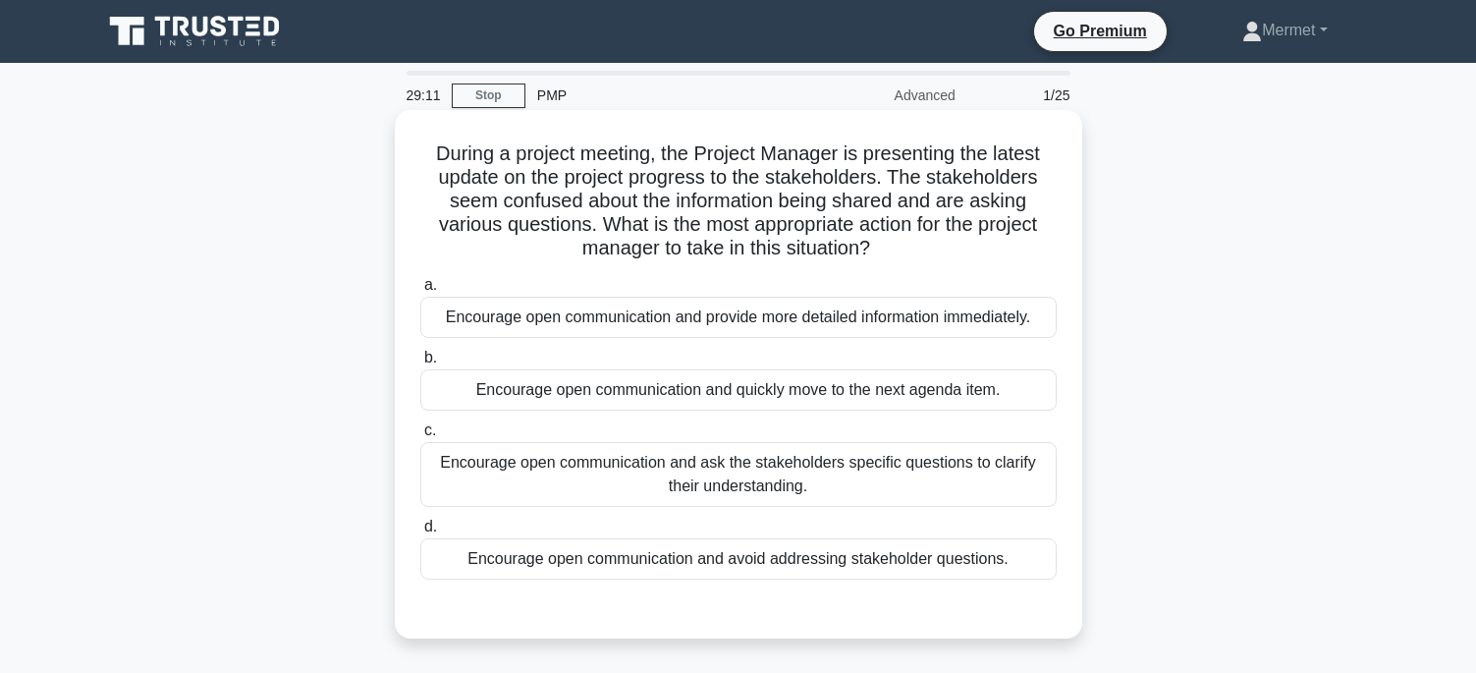
click at [766, 311] on div "Encourage open communication and provide more detailed information immediately." at bounding box center [738, 317] width 636 height 41
click at [420, 292] on input "a. Encourage open communication and provide more detailed information immediate…" at bounding box center [420, 285] width 0 height 13
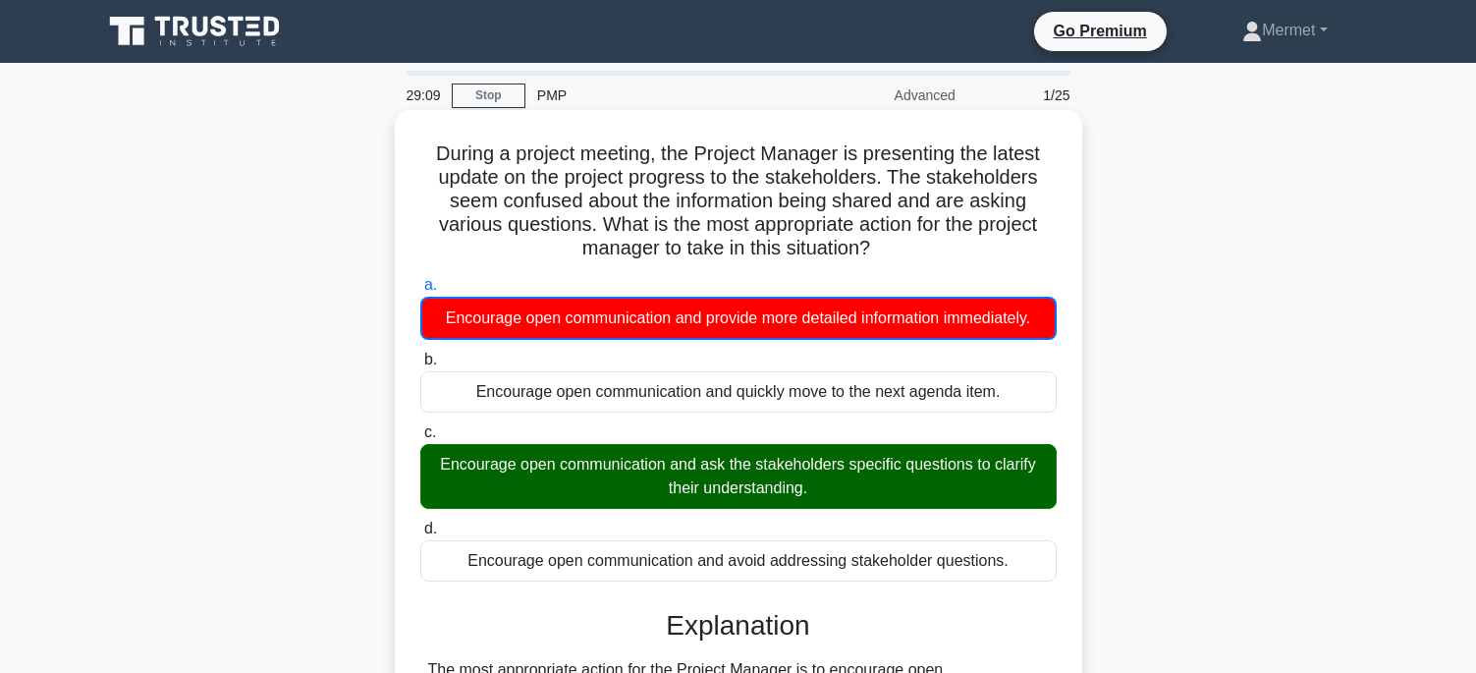
scroll to position [491, 0]
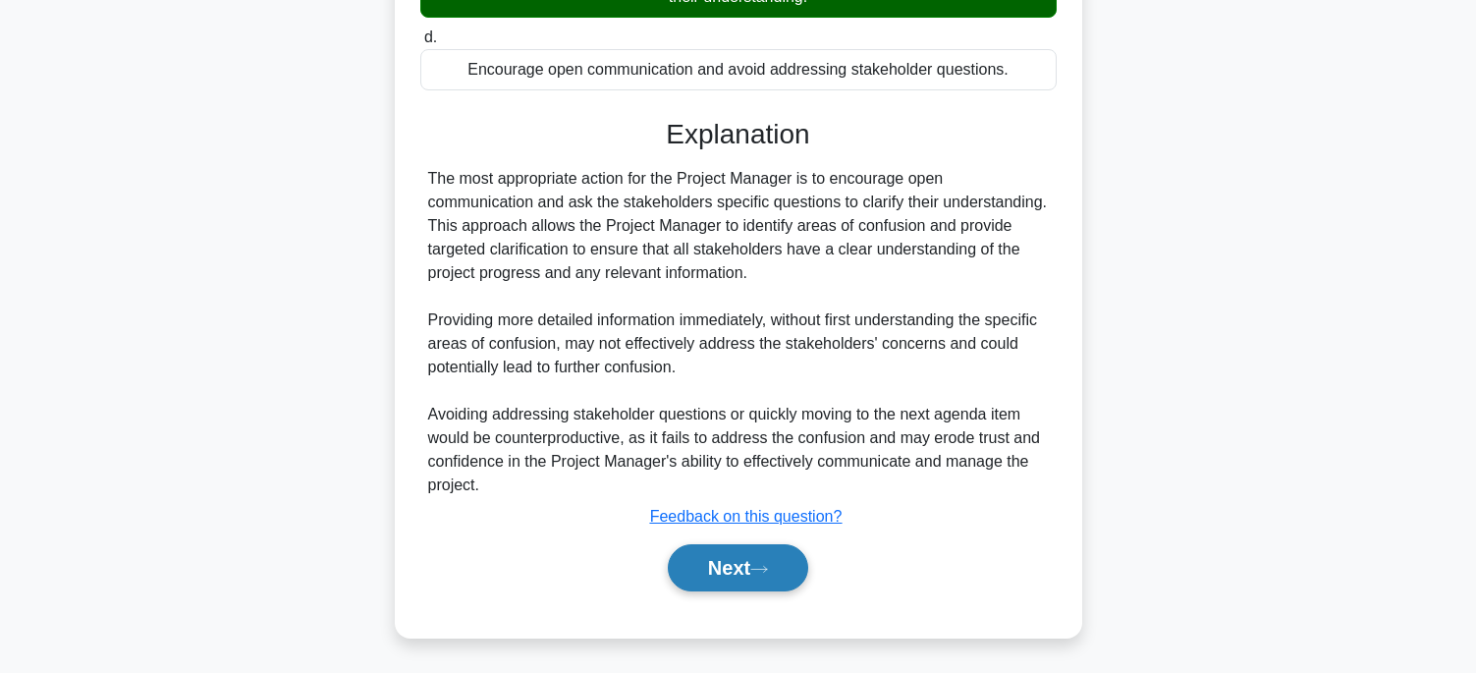
click at [705, 580] on button "Next" at bounding box center [738, 567] width 140 height 47
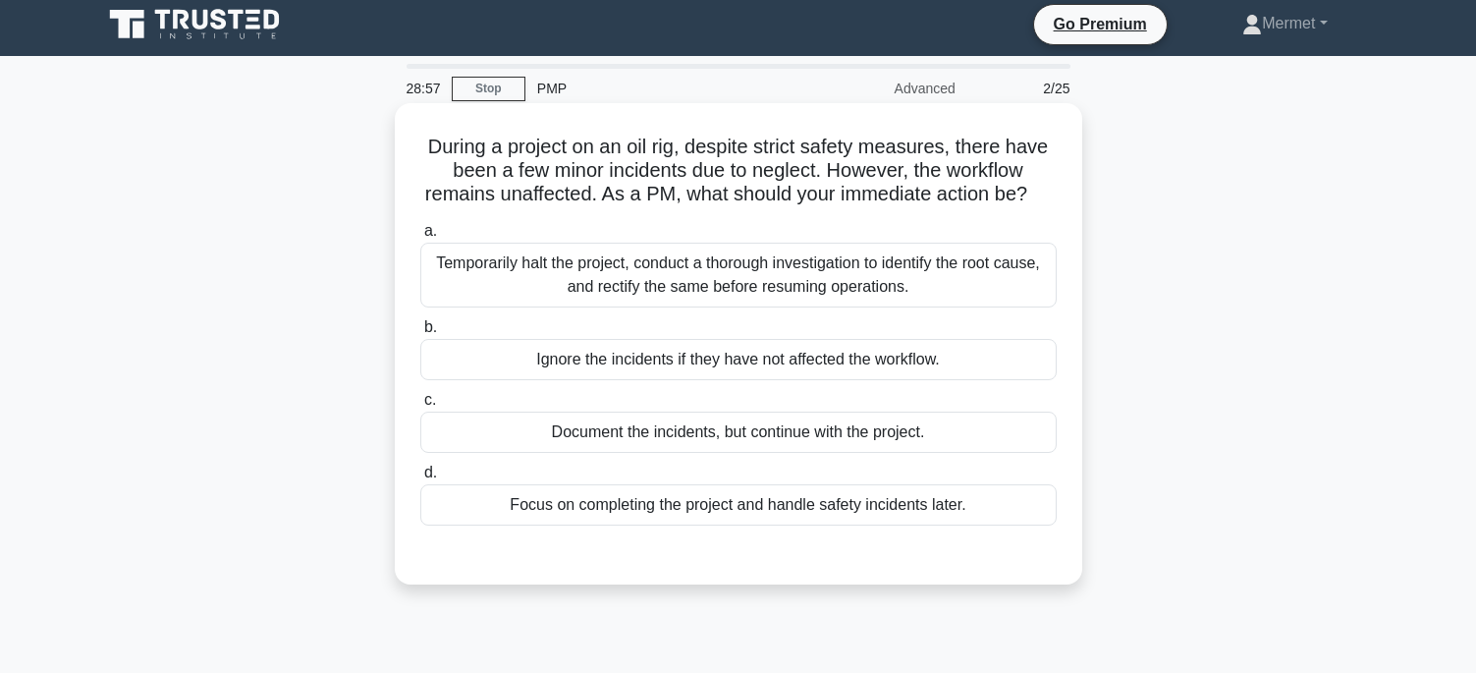
scroll to position [0, 0]
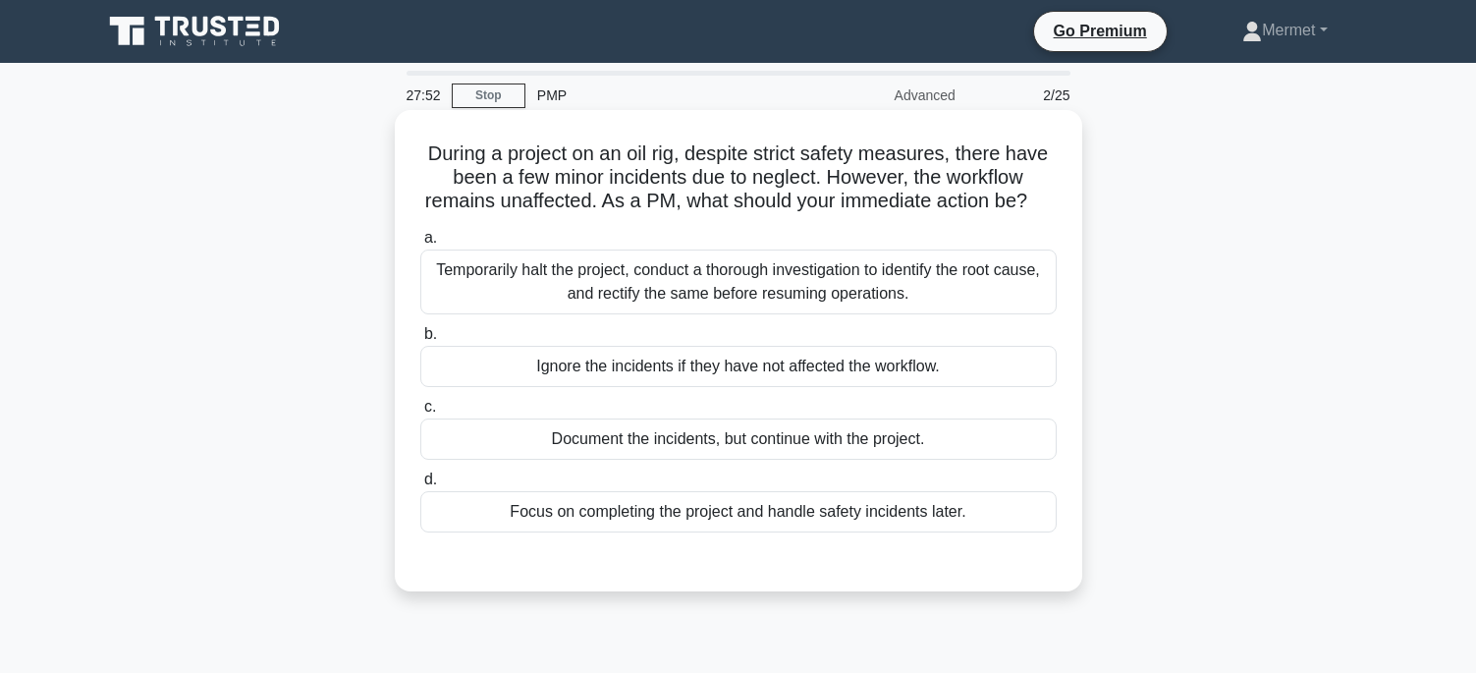
click at [847, 460] on div "Document the incidents, but continue with the project." at bounding box center [738, 438] width 636 height 41
click at [420, 413] on input "c. Document the incidents, but continue with the project." at bounding box center [420, 407] width 0 height 13
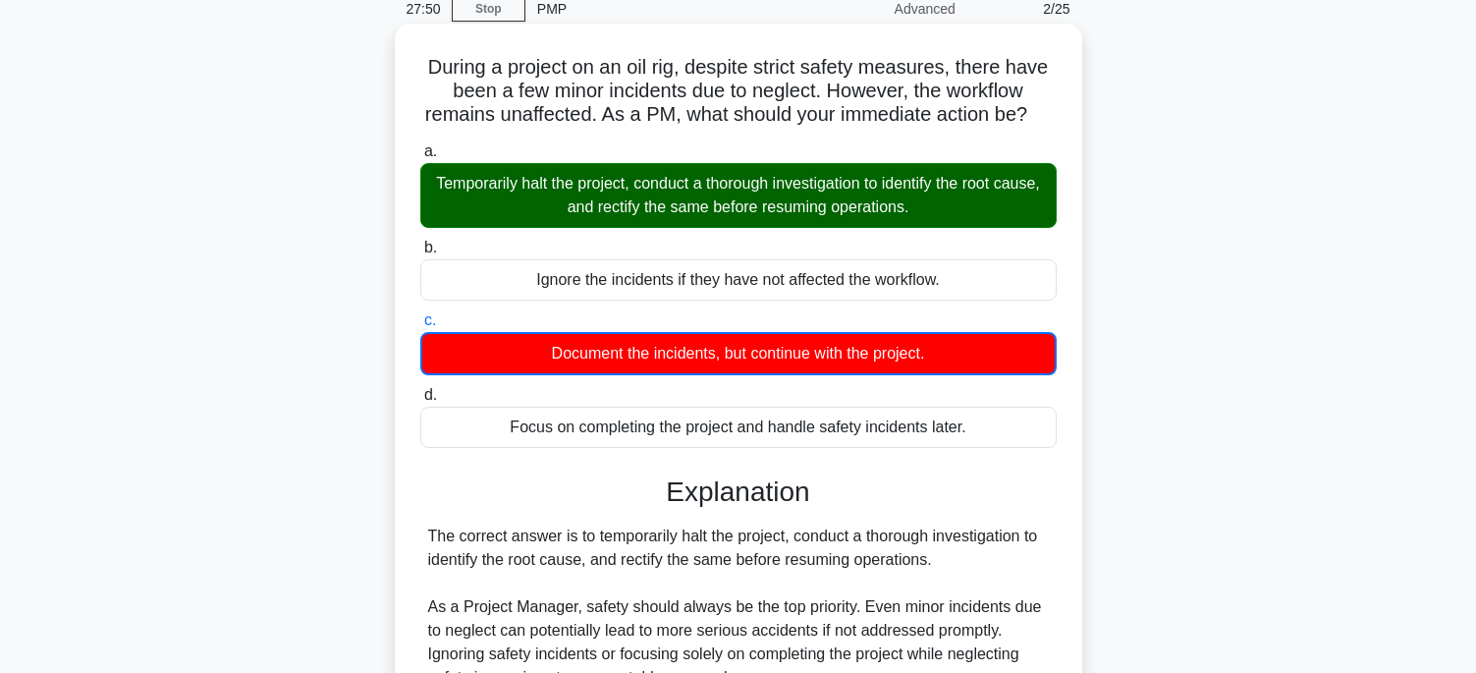
scroll to position [393, 0]
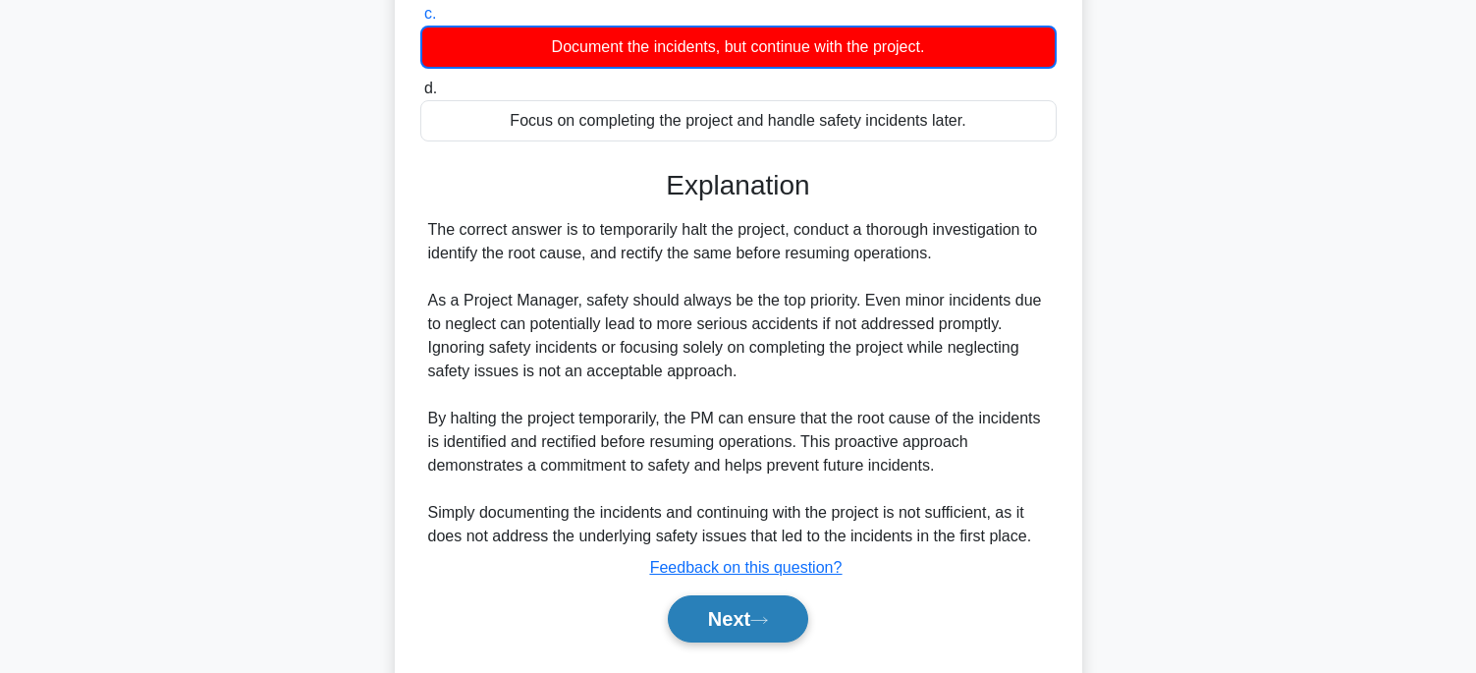
click at [734, 640] on button "Next" at bounding box center [738, 618] width 140 height 47
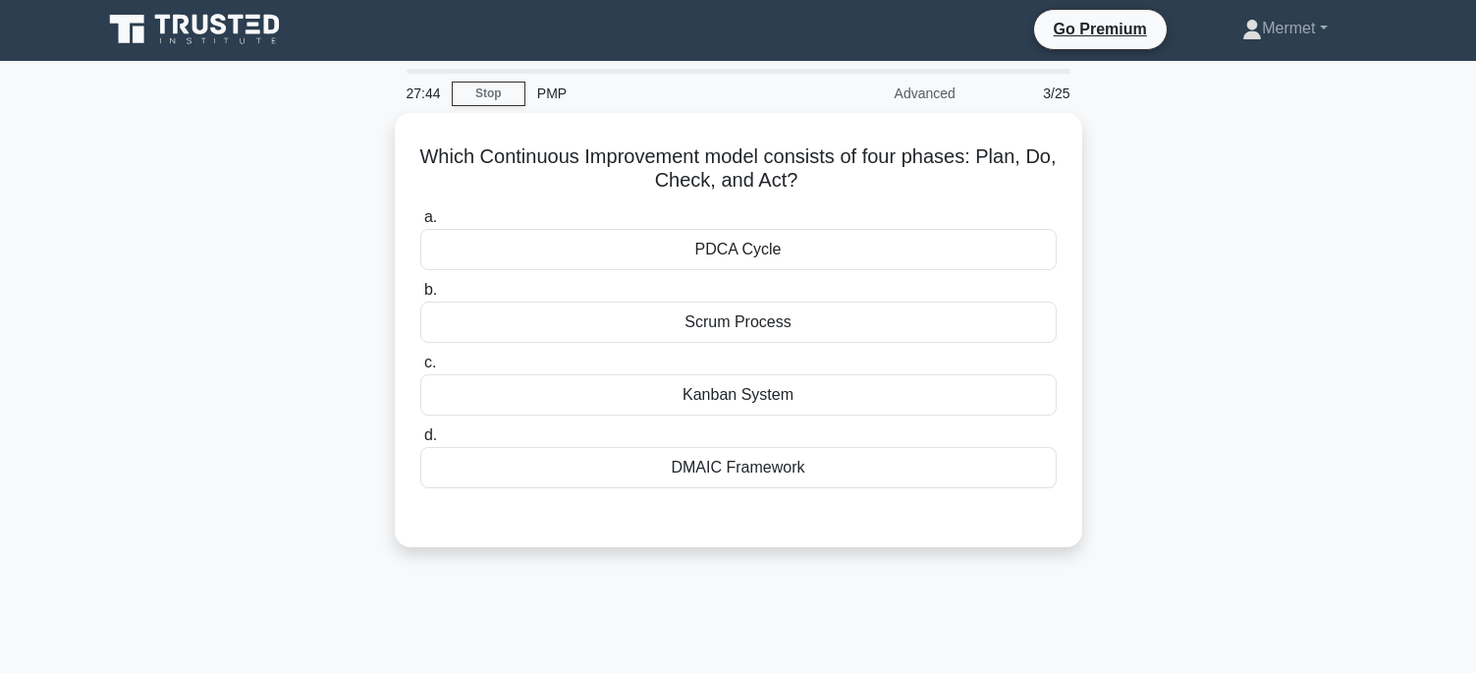
scroll to position [0, 0]
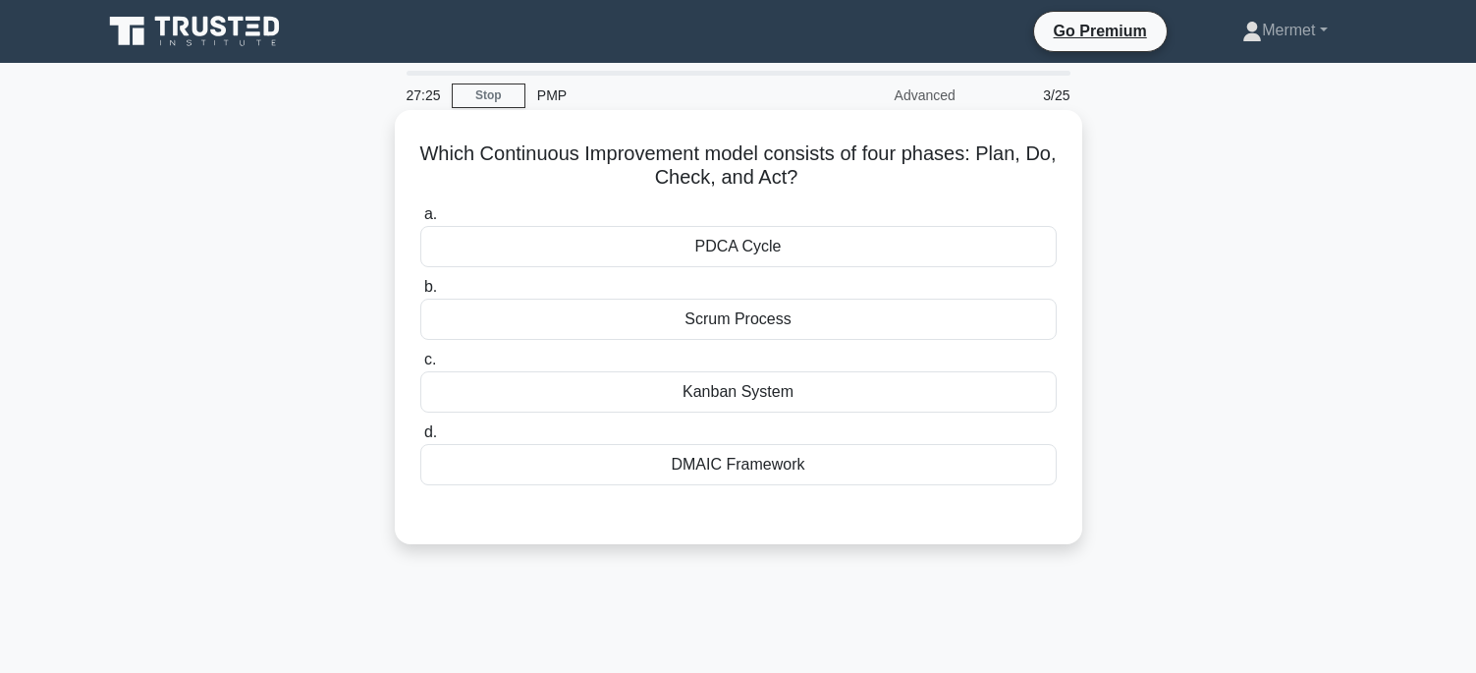
click at [805, 244] on div "PDCA Cycle" at bounding box center [738, 246] width 636 height 41
click at [420, 221] on input "a. PDCA Cycle" at bounding box center [420, 214] width 0 height 13
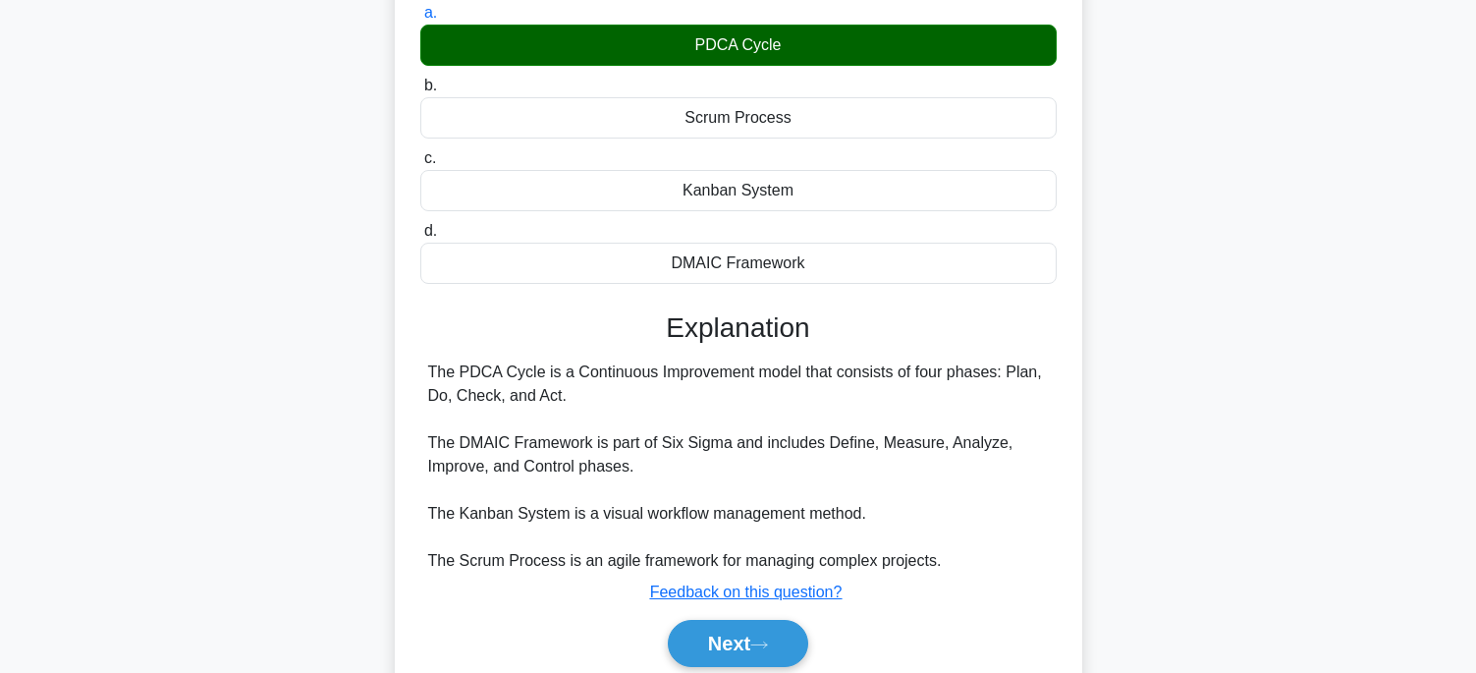
scroll to position [295, 0]
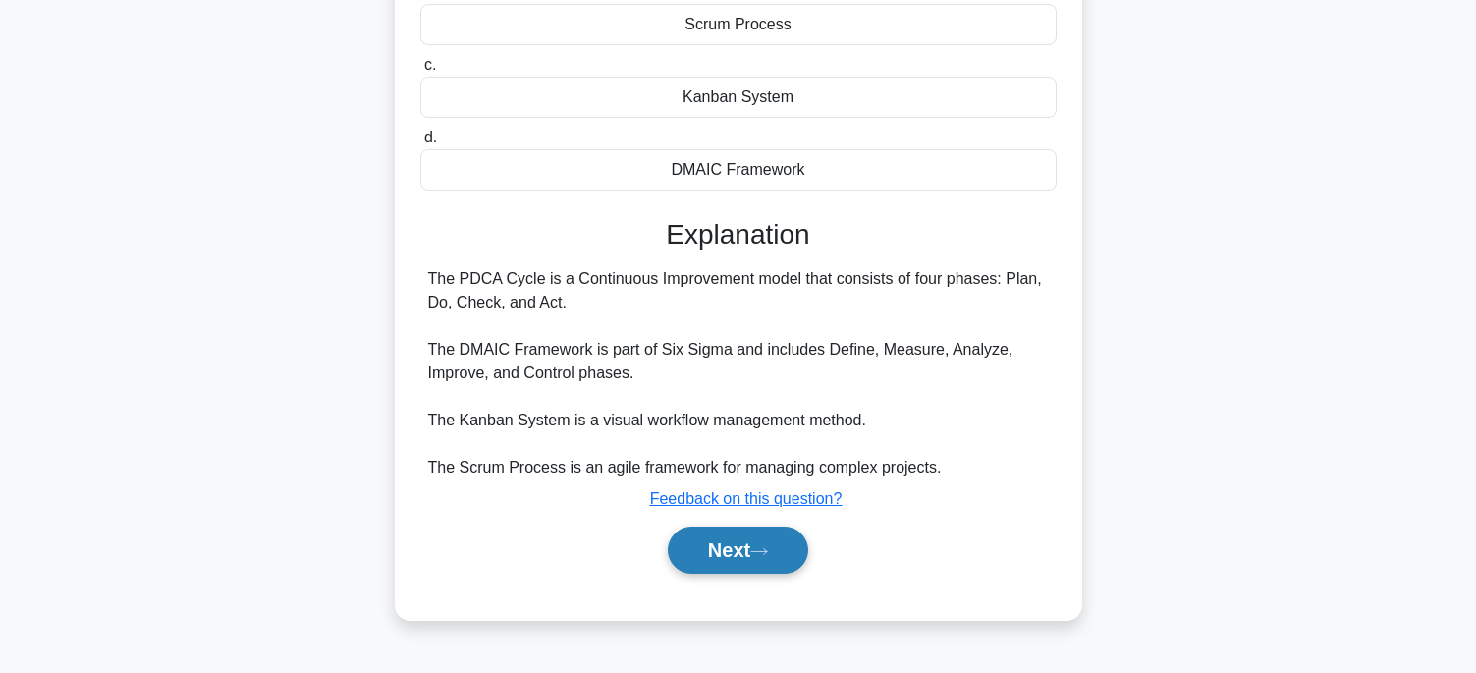
click at [761, 548] on icon at bounding box center [759, 551] width 18 height 11
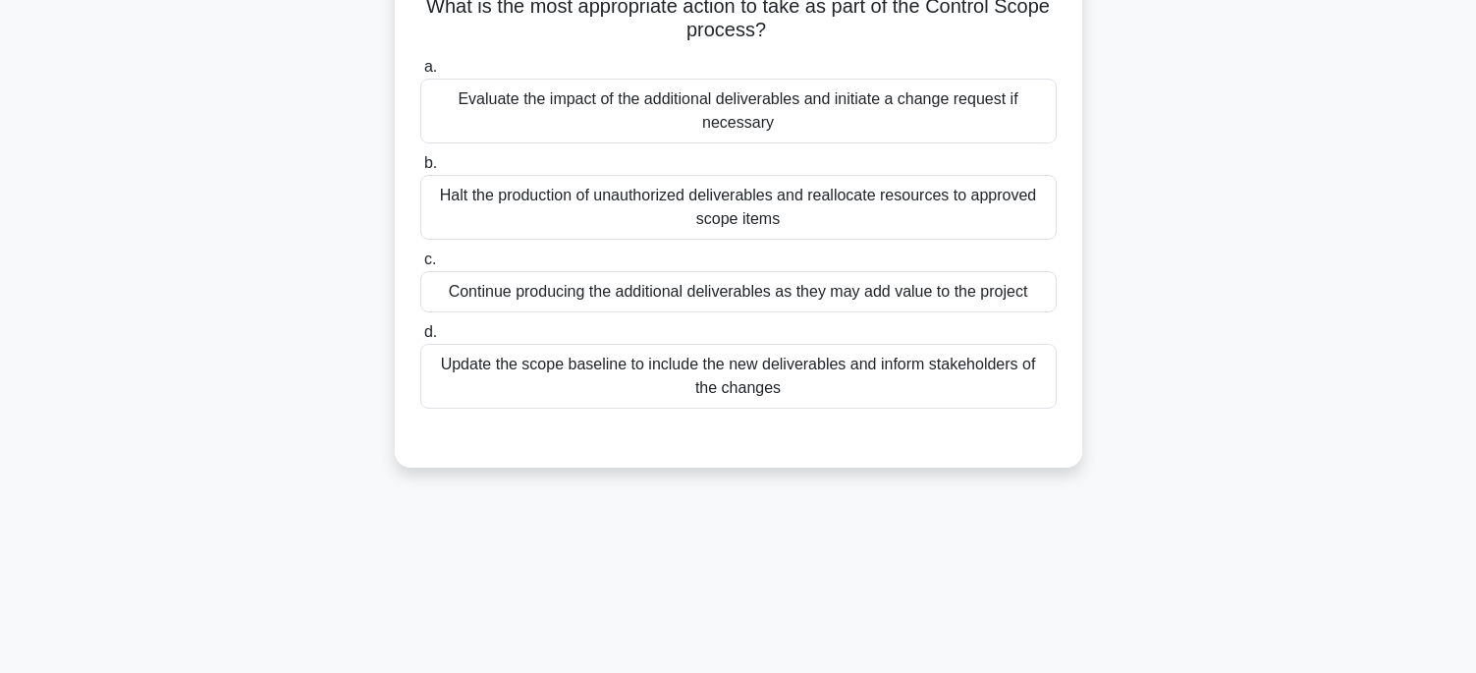
scroll to position [0, 0]
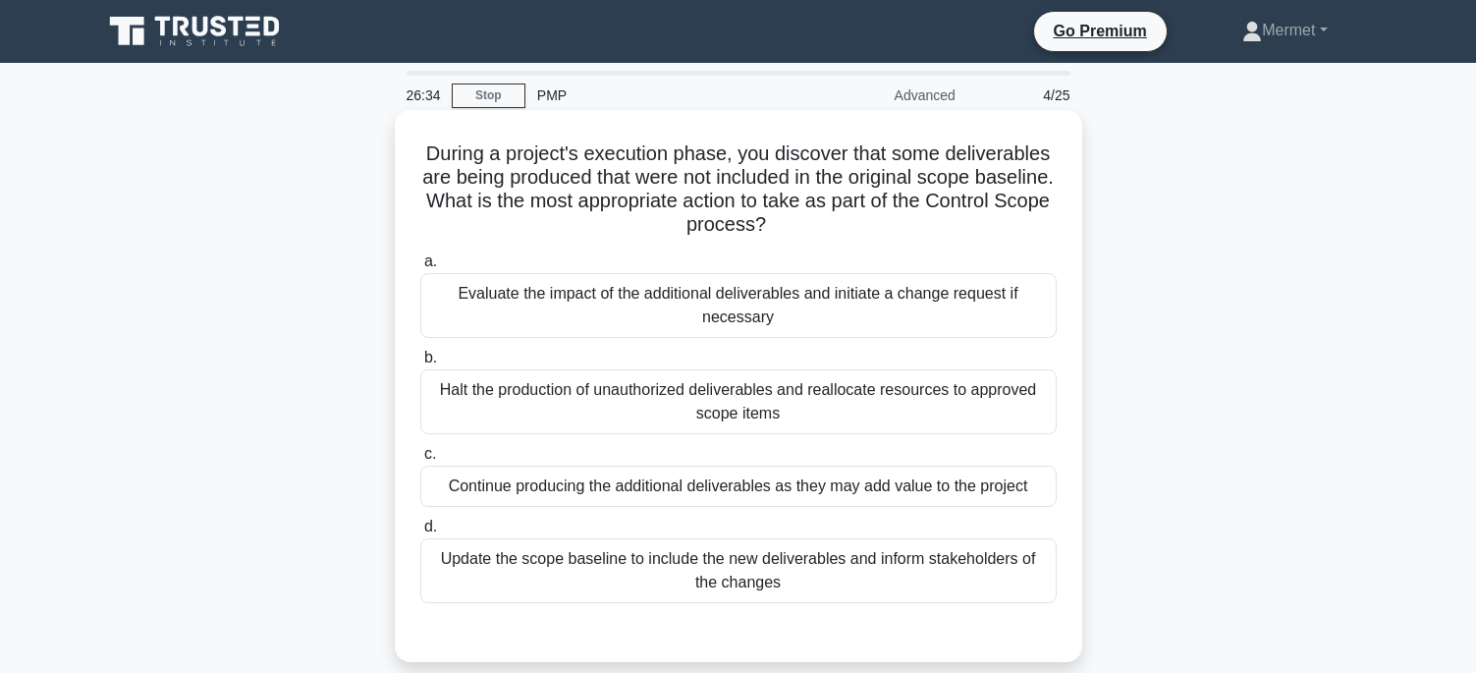
click at [842, 315] on div "Evaluate the impact of the additional deliverables and initiate a change reques…" at bounding box center [738, 305] width 636 height 65
click at [420, 268] on input "a. Evaluate the impact of the additional deliverables and initiate a change req…" at bounding box center [420, 261] width 0 height 13
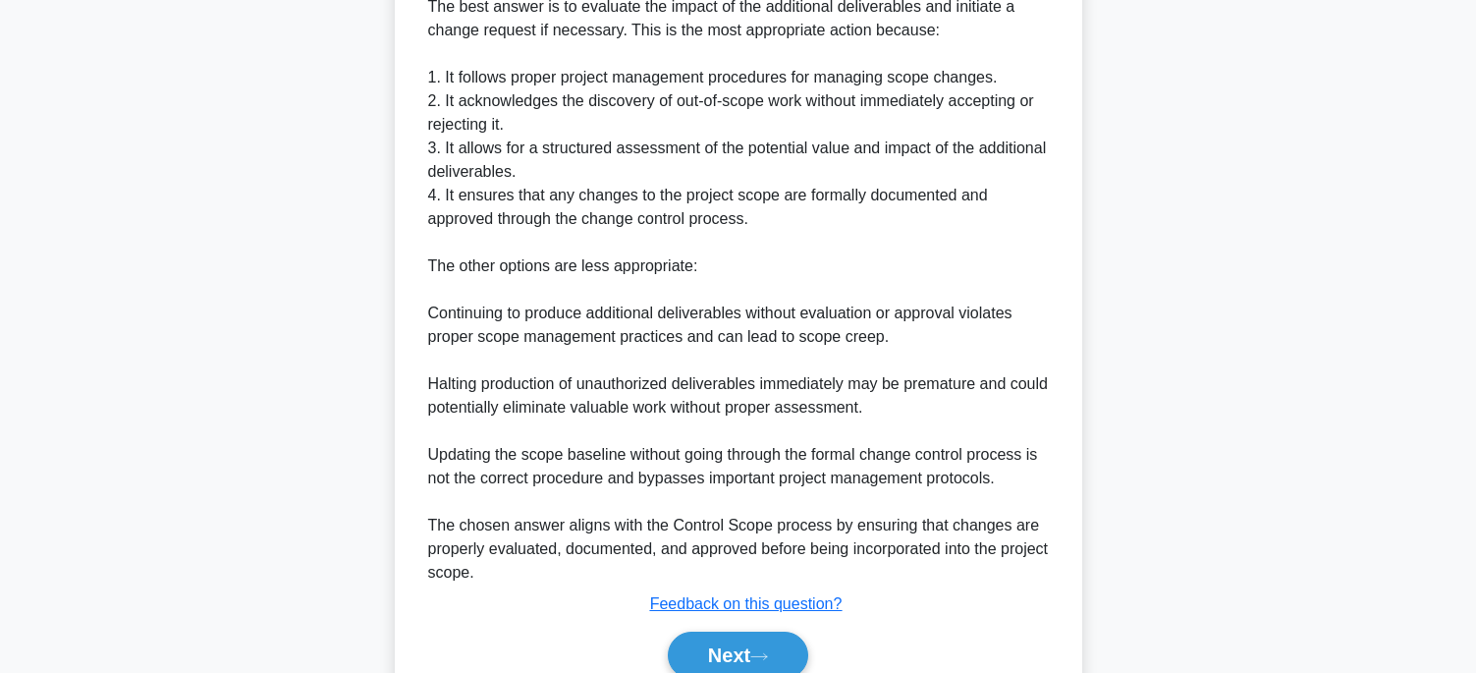
scroll to position [775, 0]
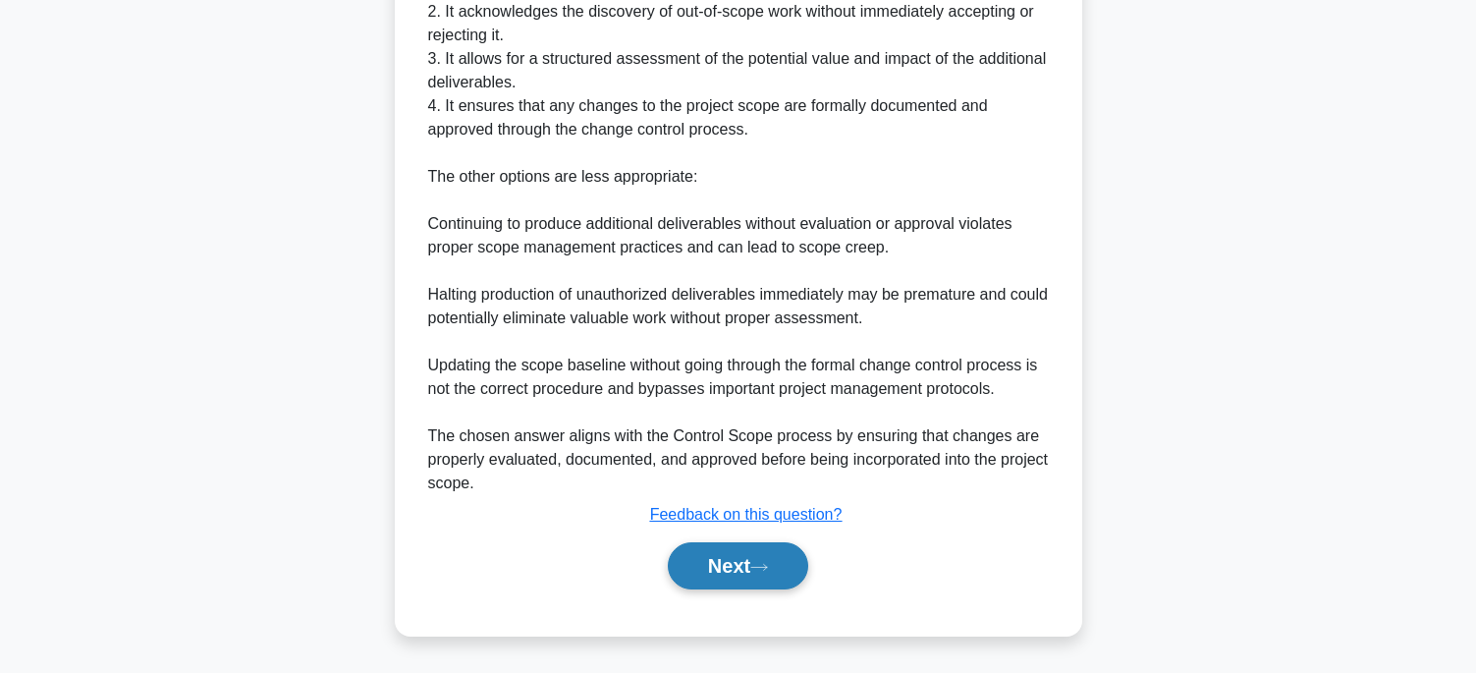
click at [690, 568] on button "Next" at bounding box center [738, 565] width 140 height 47
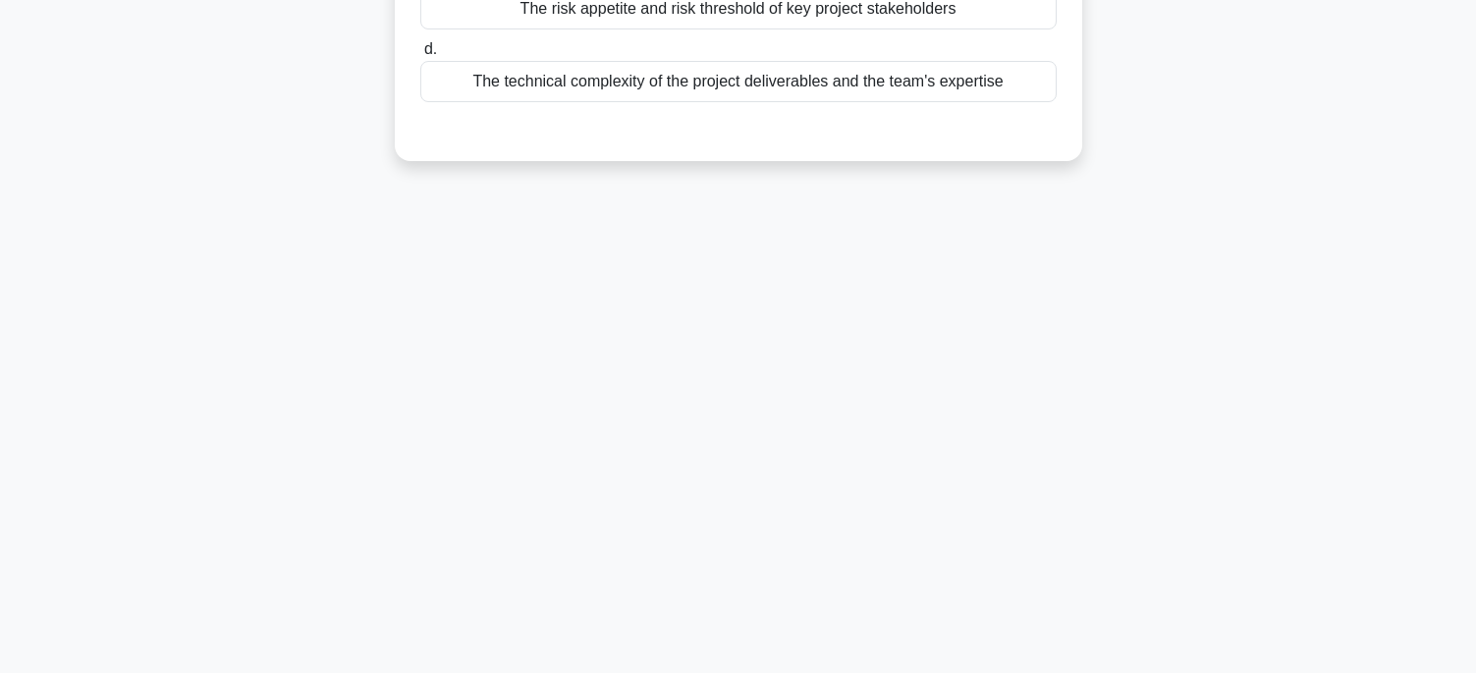
scroll to position [0, 0]
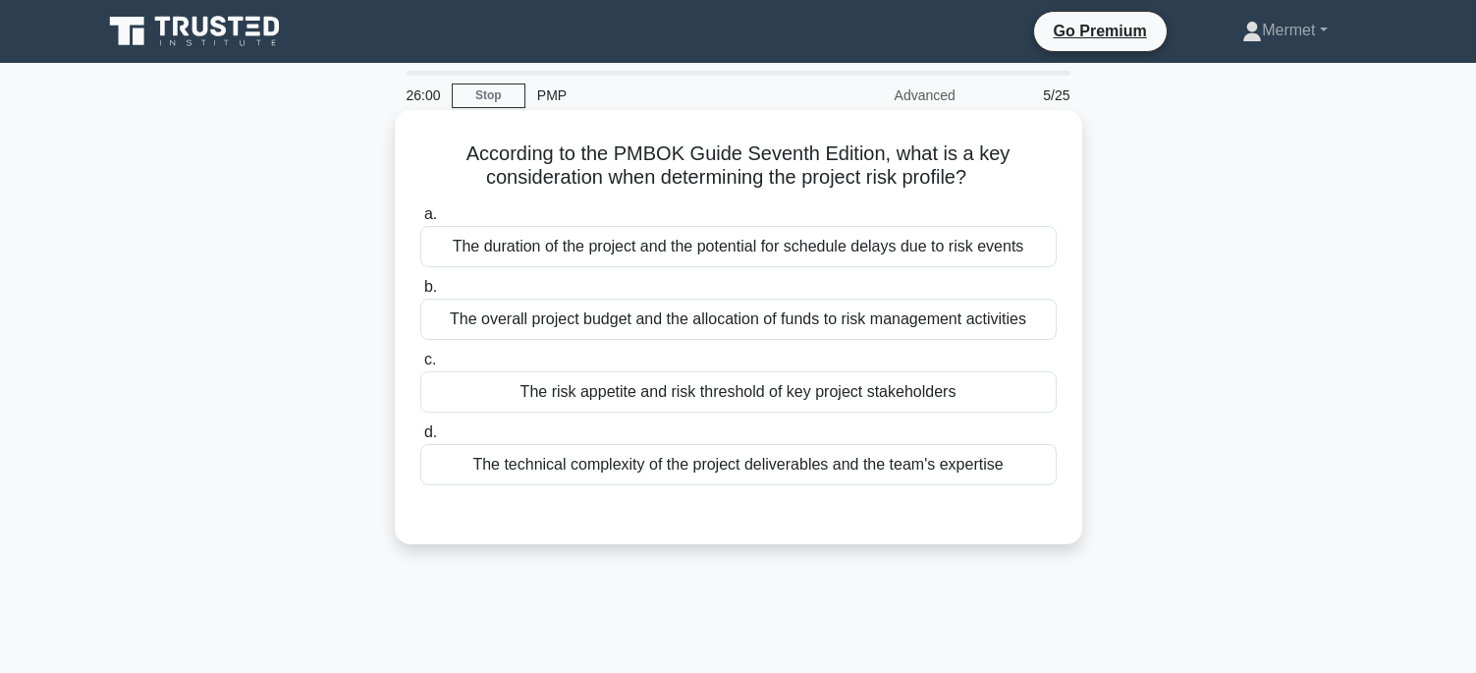
click at [934, 390] on div "The risk appetite and risk threshold of key project stakeholders" at bounding box center [738, 391] width 636 height 41
click at [420, 366] on input "c. The risk appetite and risk threshold of key project stakeholders" at bounding box center [420, 360] width 0 height 13
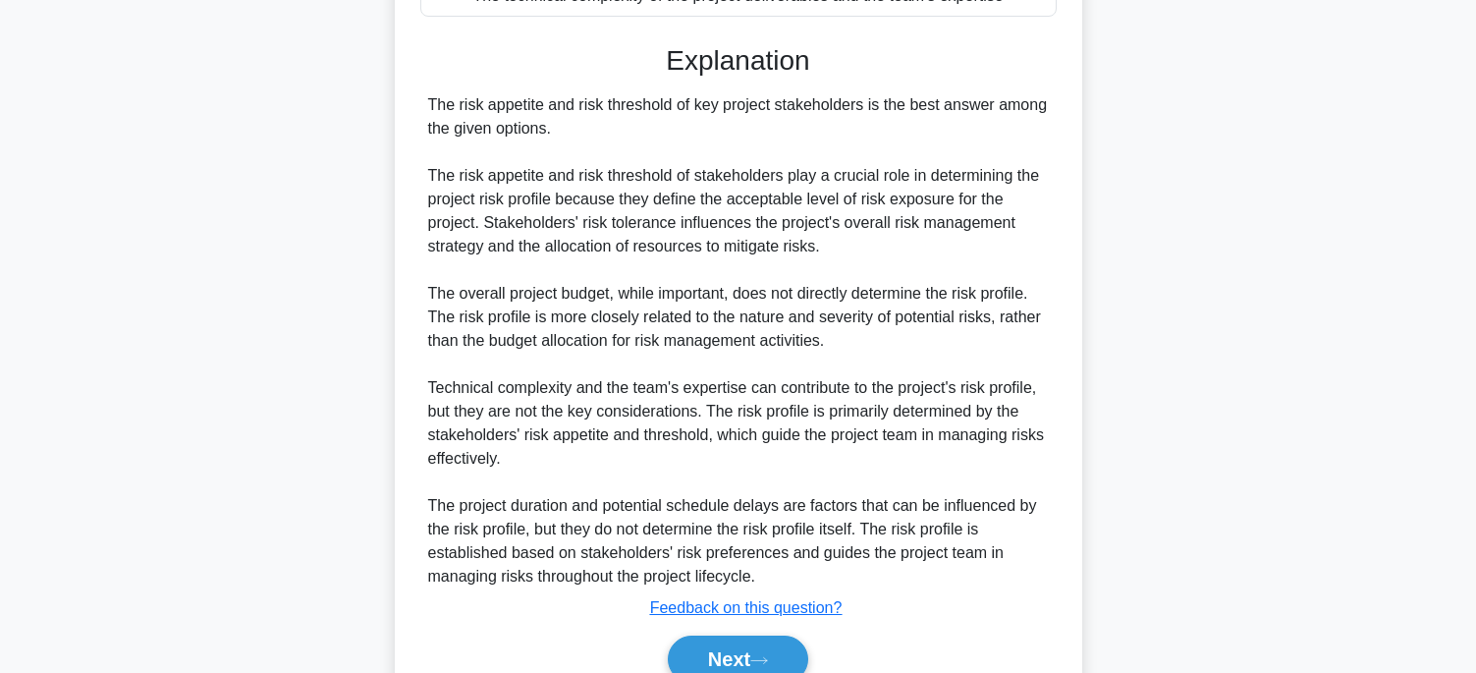
scroll to position [491, 0]
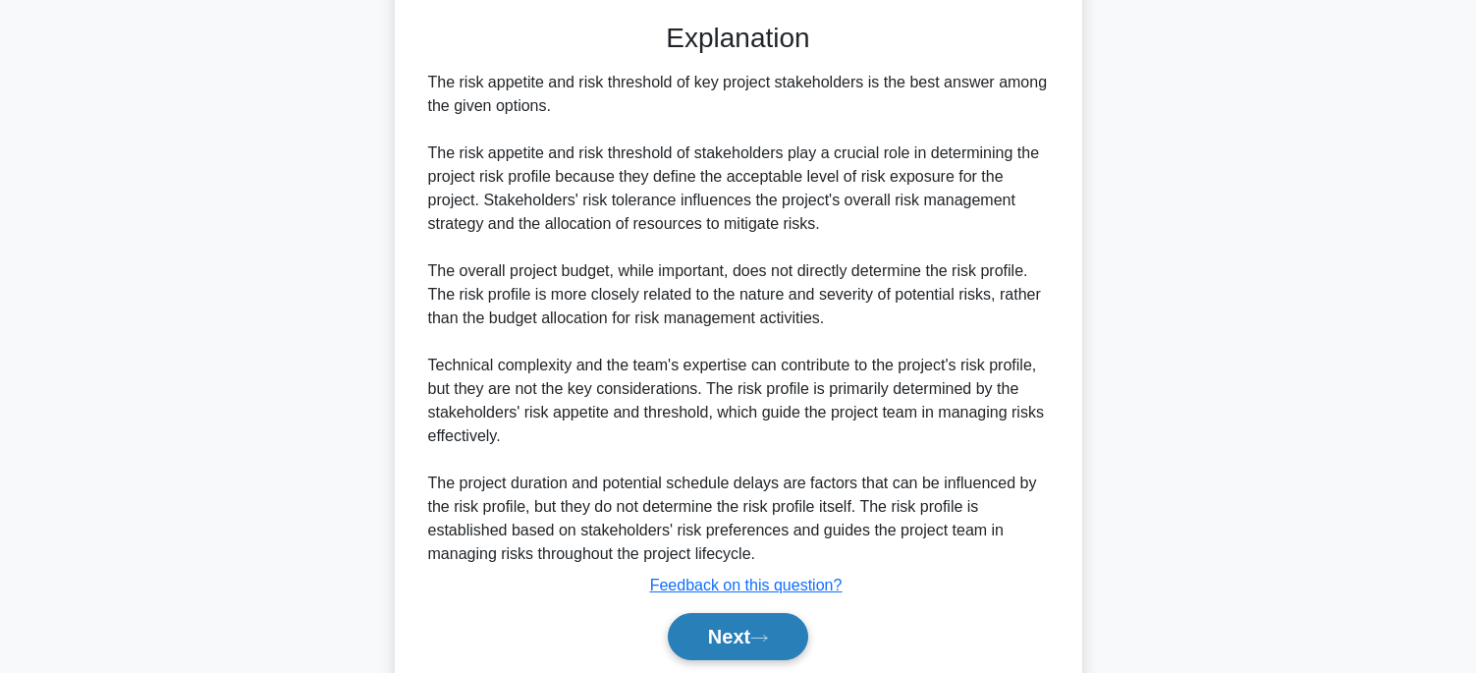
click at [717, 643] on button "Next" at bounding box center [738, 636] width 140 height 47
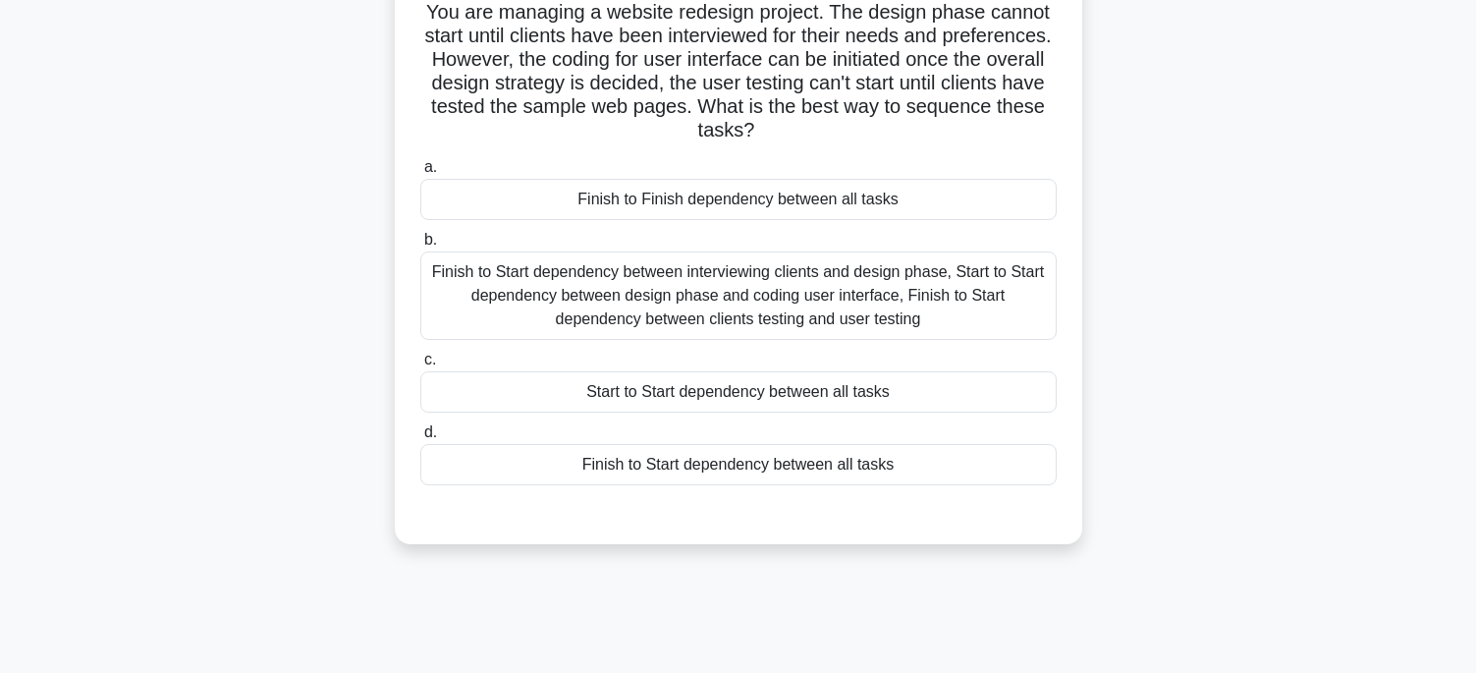
scroll to position [0, 0]
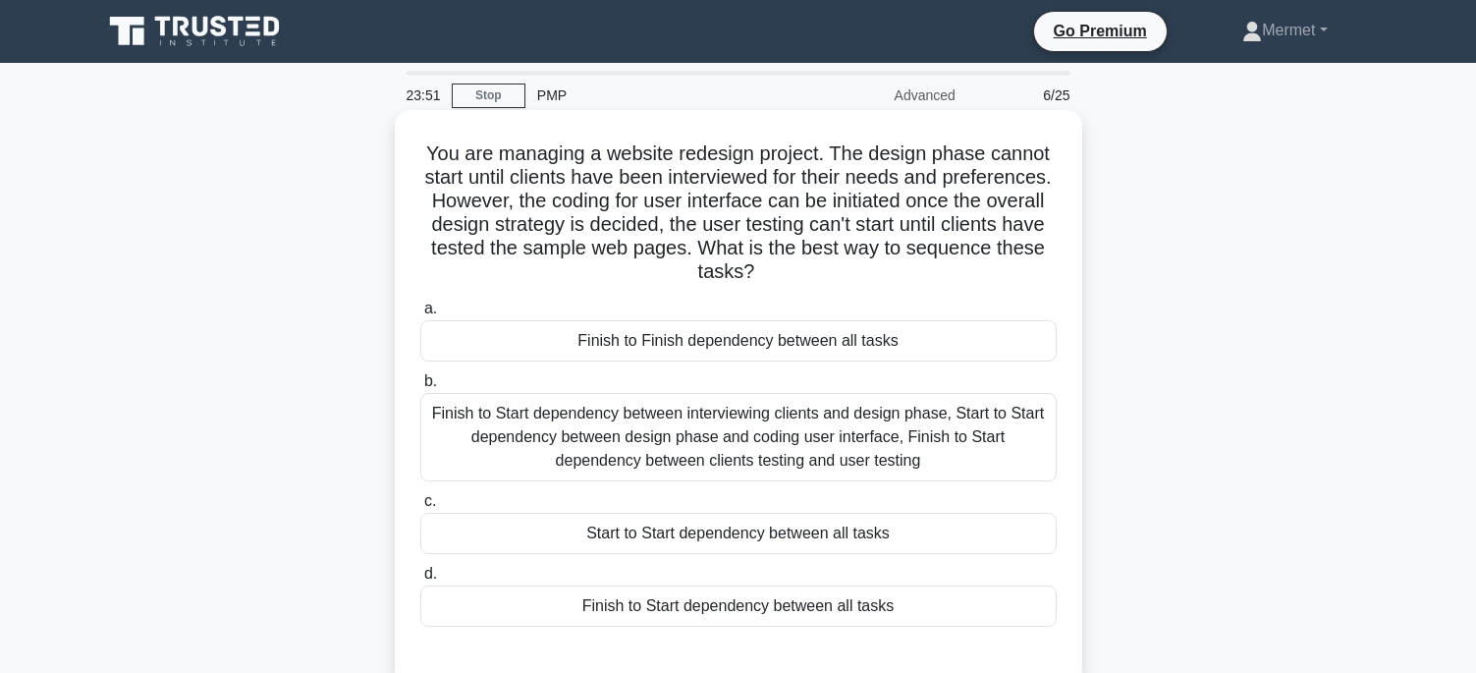
click at [835, 427] on div "Finish to Start dependency between interviewing clients and design phase, Start…" at bounding box center [738, 437] width 636 height 88
click at [420, 388] on input "b. Finish to Start dependency between interviewing clients and design phase, St…" at bounding box center [420, 381] width 0 height 13
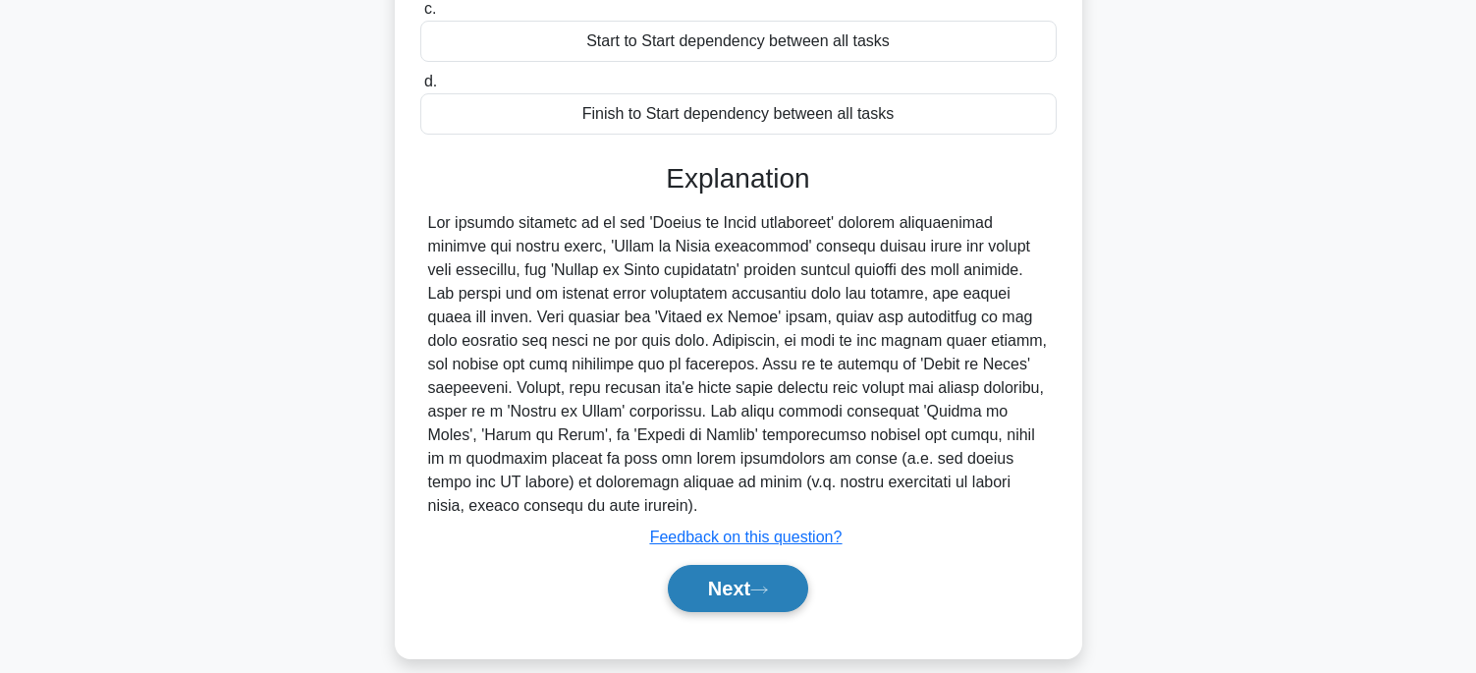
click at [727, 570] on button "Next" at bounding box center [738, 588] width 140 height 47
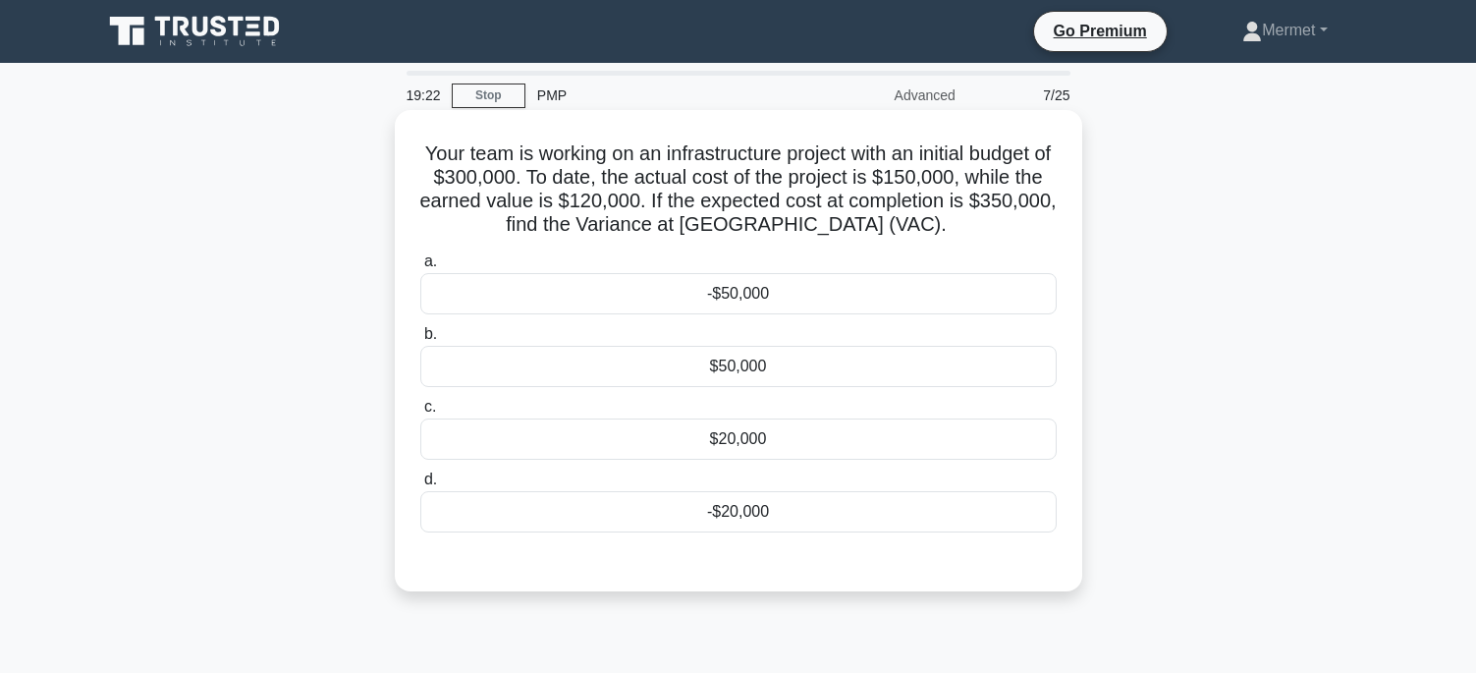
click at [664, 288] on div "-$50,000" at bounding box center [738, 293] width 636 height 41
click at [420, 268] on input "a. -$50,000" at bounding box center [420, 261] width 0 height 13
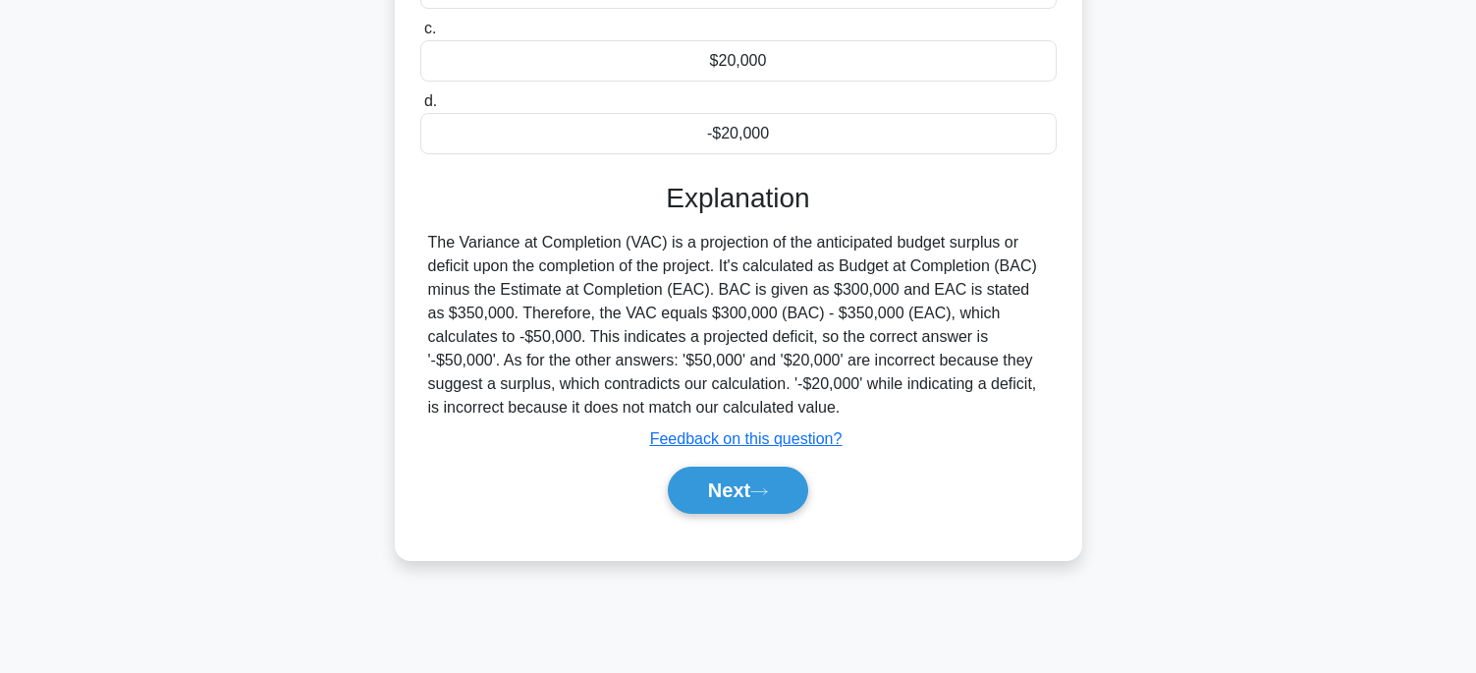
scroll to position [388, 0]
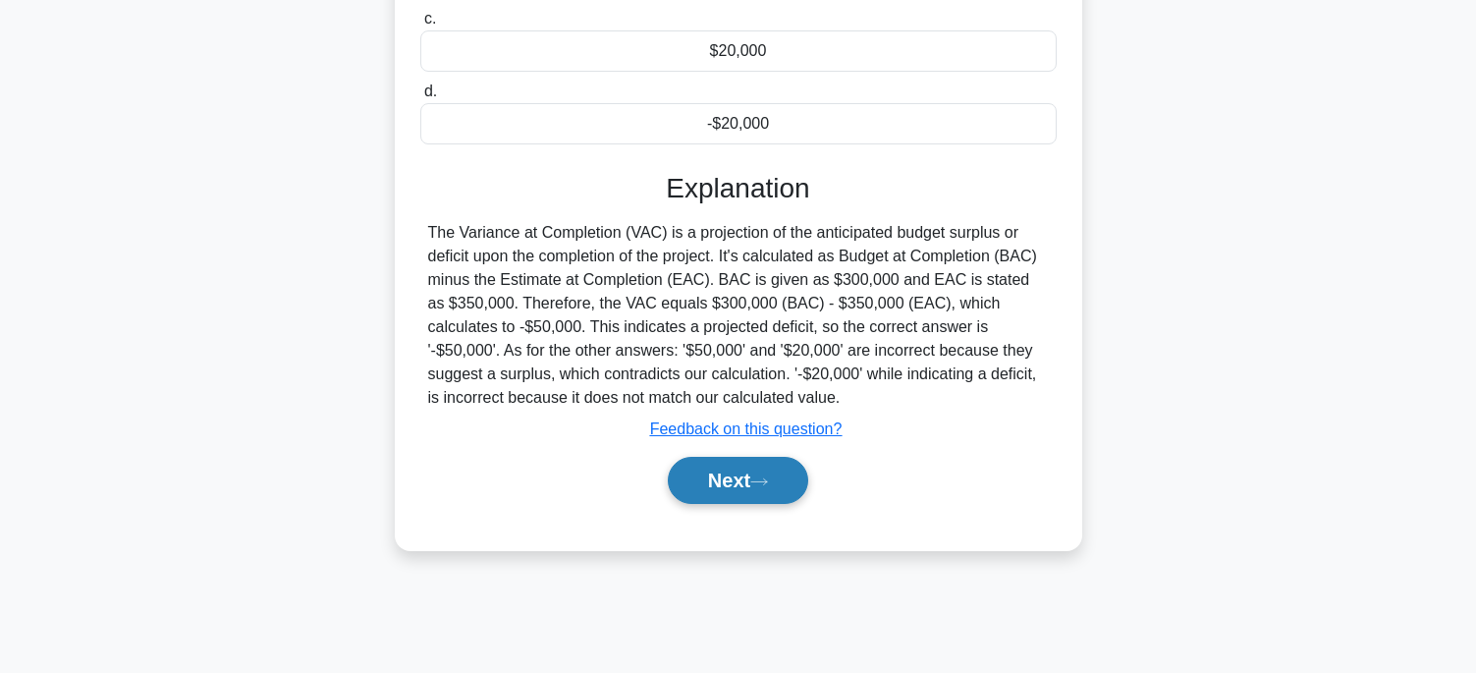
click at [754, 474] on button "Next" at bounding box center [738, 480] width 140 height 47
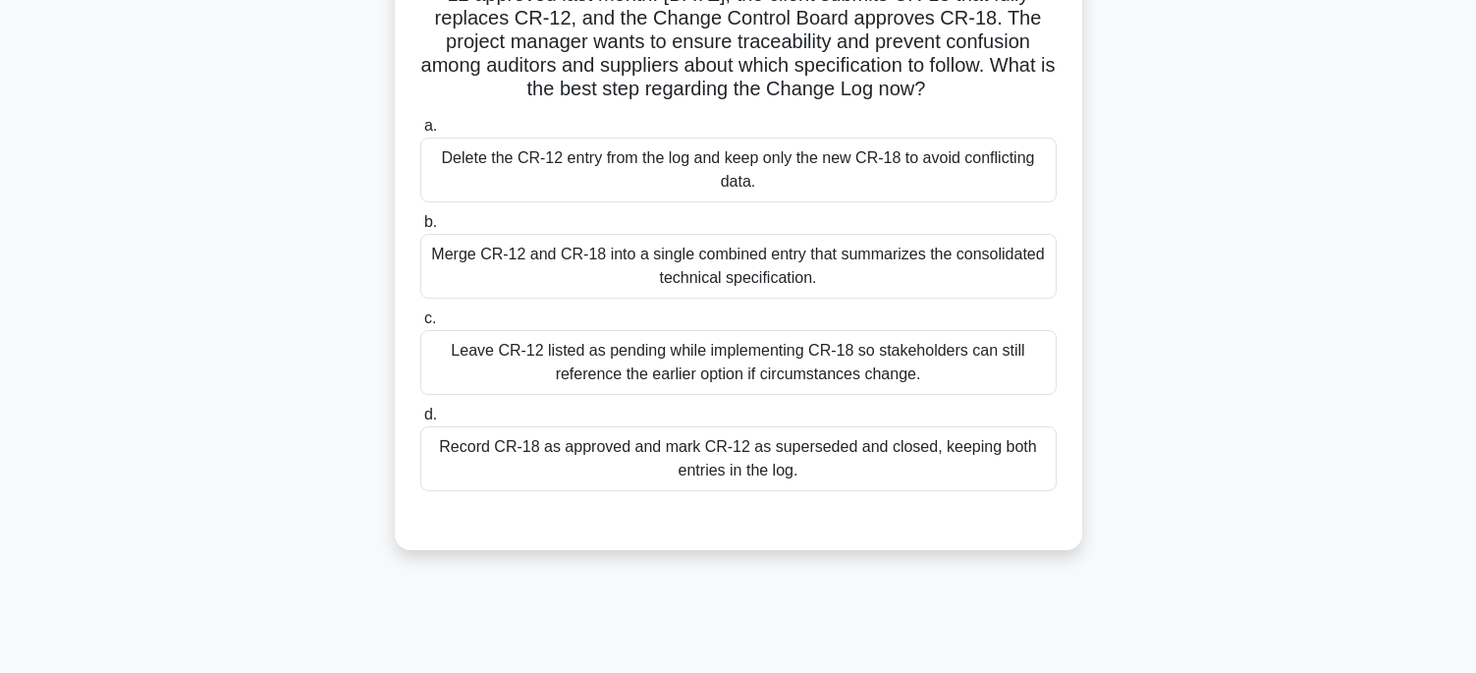
scroll to position [196, 0]
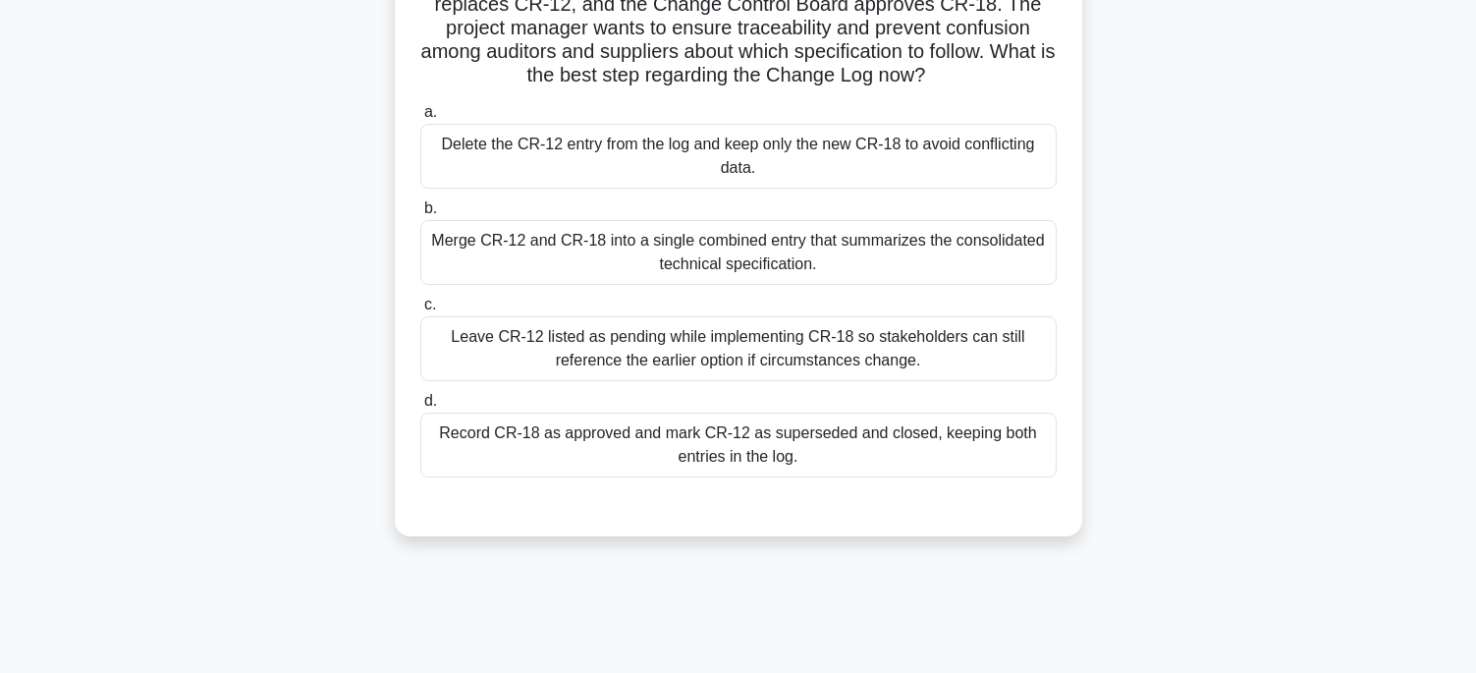
click at [562, 455] on div "Record CR-18 as approved and mark CR-12 as superseded and closed, keeping both …" at bounding box center [738, 444] width 636 height 65
click at [420, 408] on input "d. Record CR-18 as approved and mark CR-12 as superseded and closed, keeping bo…" at bounding box center [420, 401] width 0 height 13
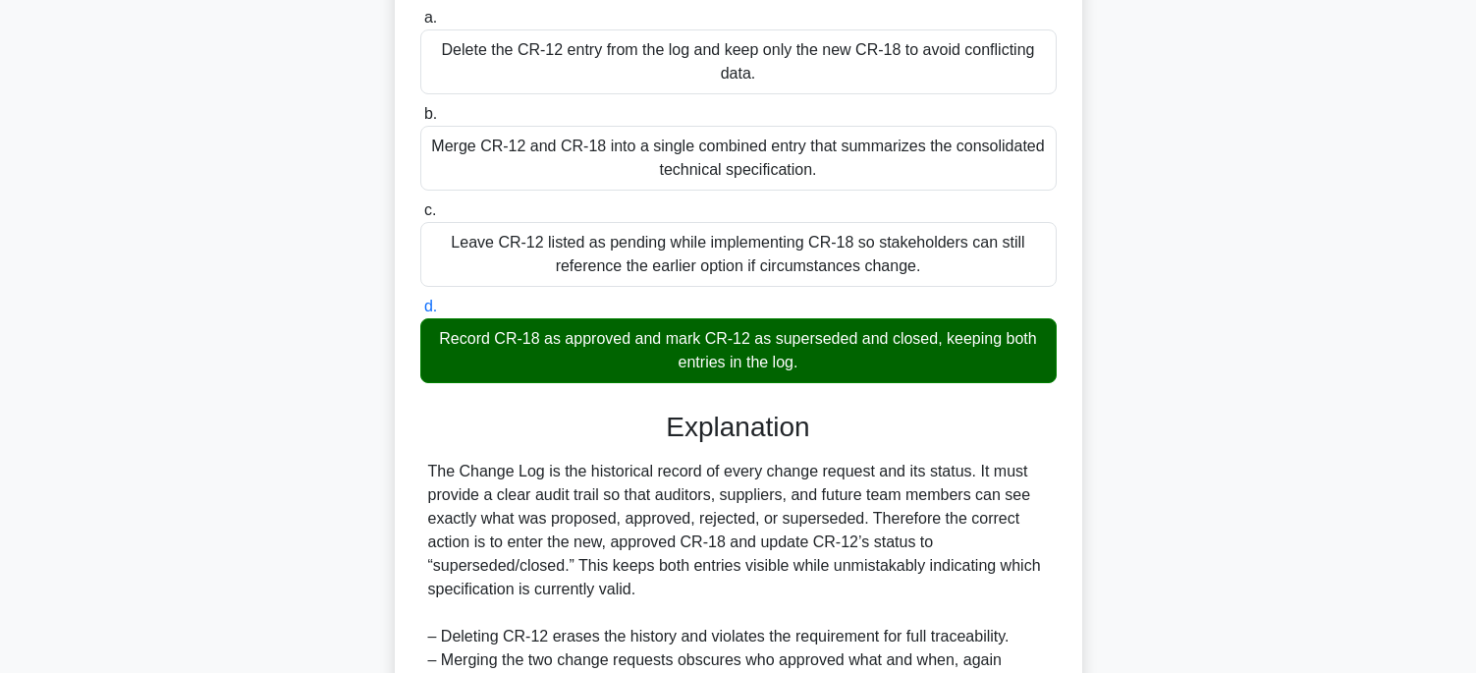
scroll to position [539, 0]
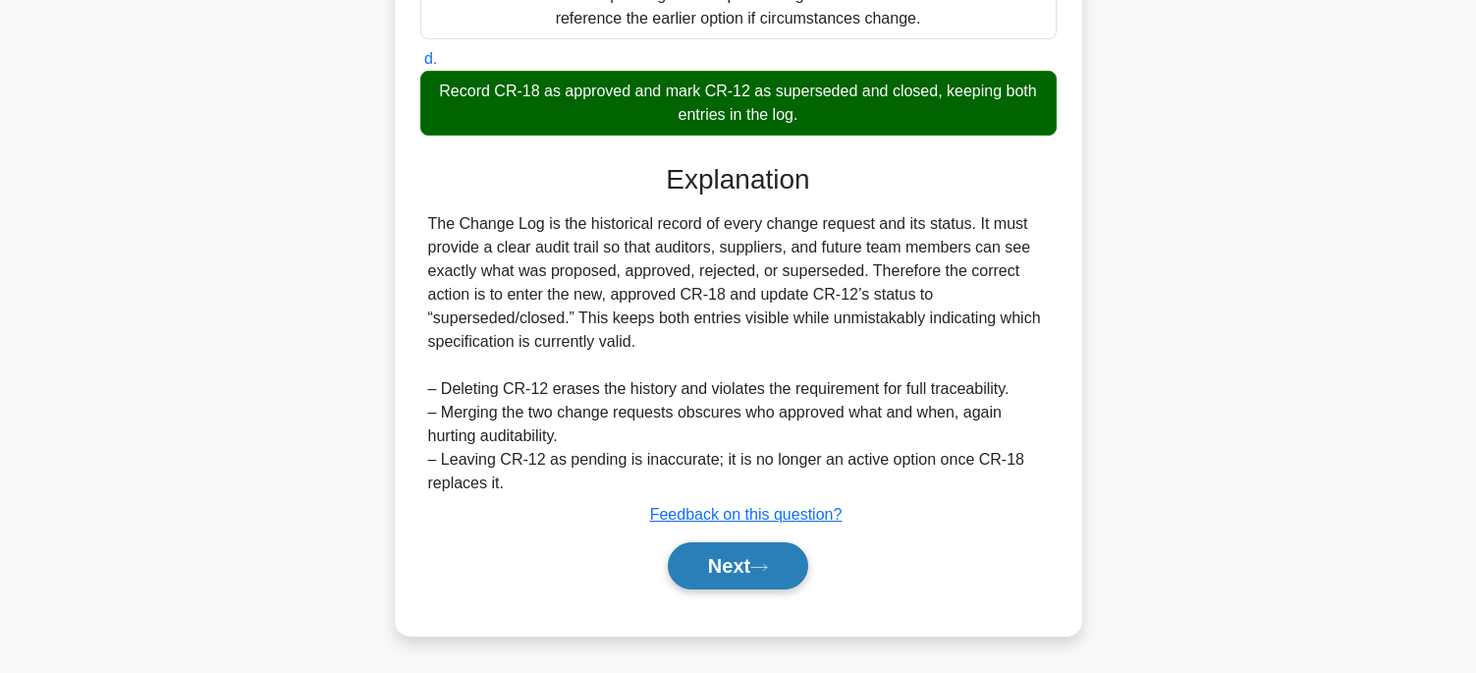
click at [721, 563] on button "Next" at bounding box center [738, 565] width 140 height 47
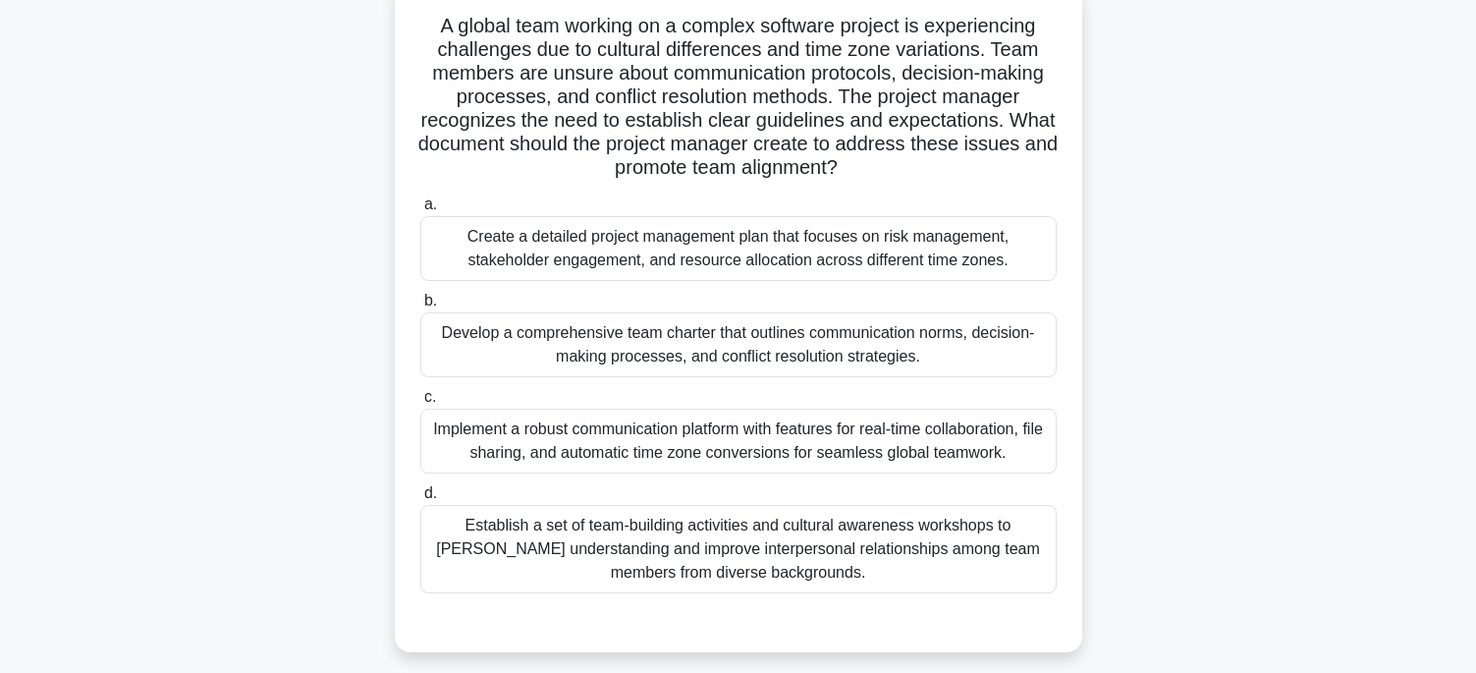
scroll to position [98, 0]
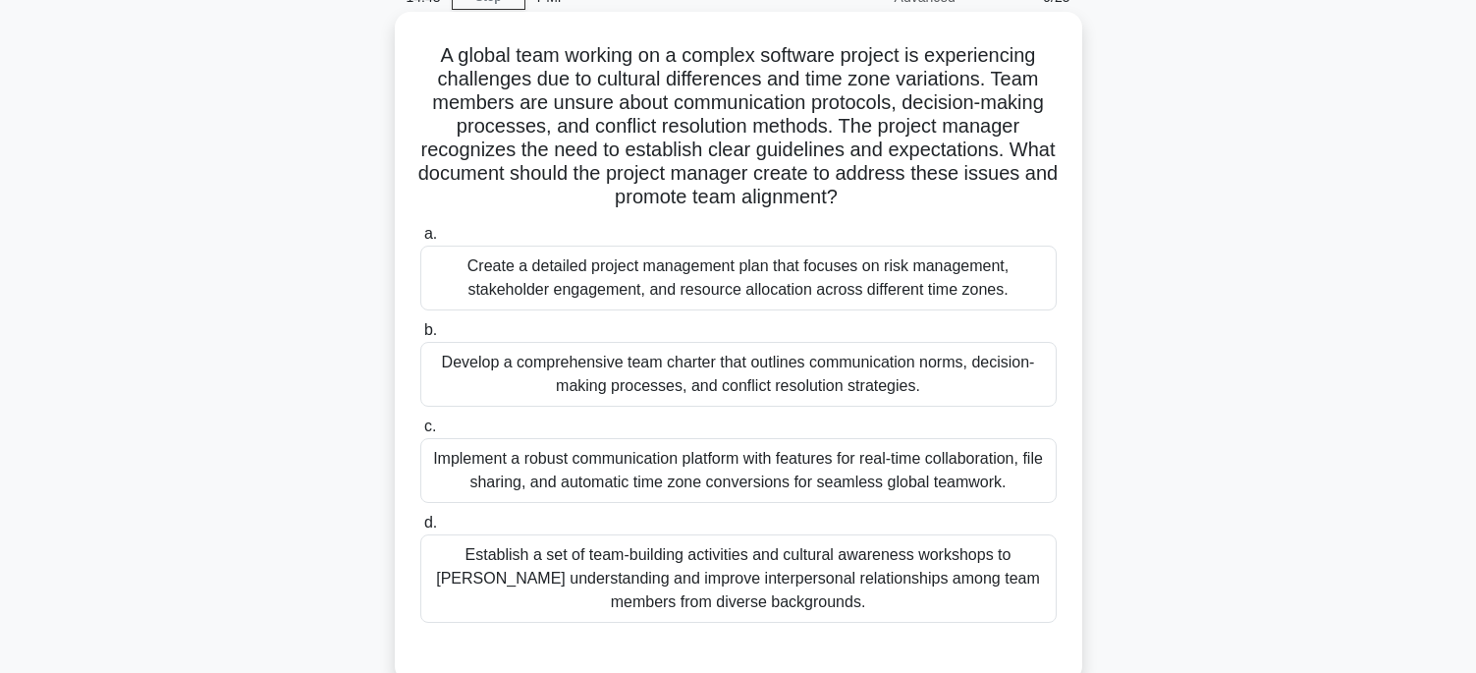
click at [954, 375] on div "Develop a comprehensive team charter that outlines communication norms, decisio…" at bounding box center [738, 374] width 636 height 65
click at [1016, 393] on div "Develop a comprehensive team charter that outlines communication norms, decisio…" at bounding box center [738, 374] width 636 height 65
click at [420, 337] on input "b. Develop a comprehensive team charter that outlines communication norms, deci…" at bounding box center [420, 330] width 0 height 13
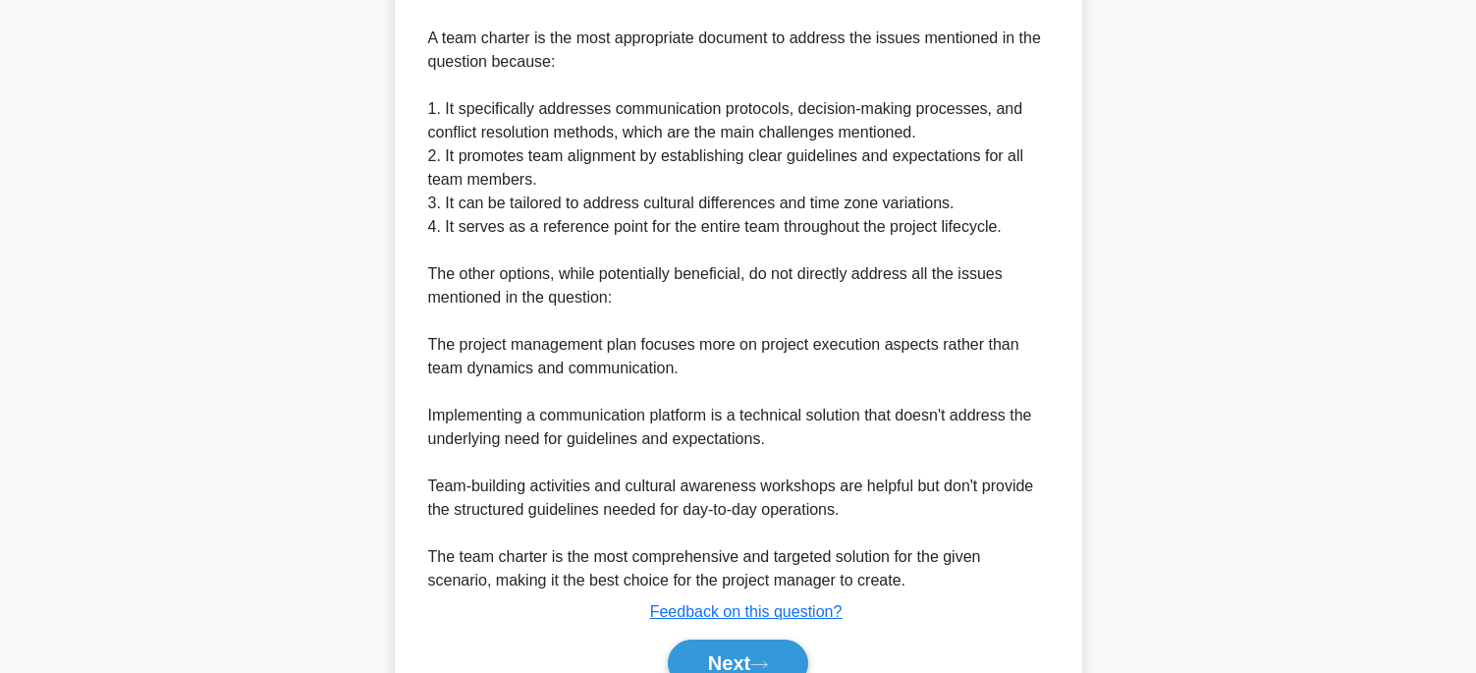
scroll to position [963, 0]
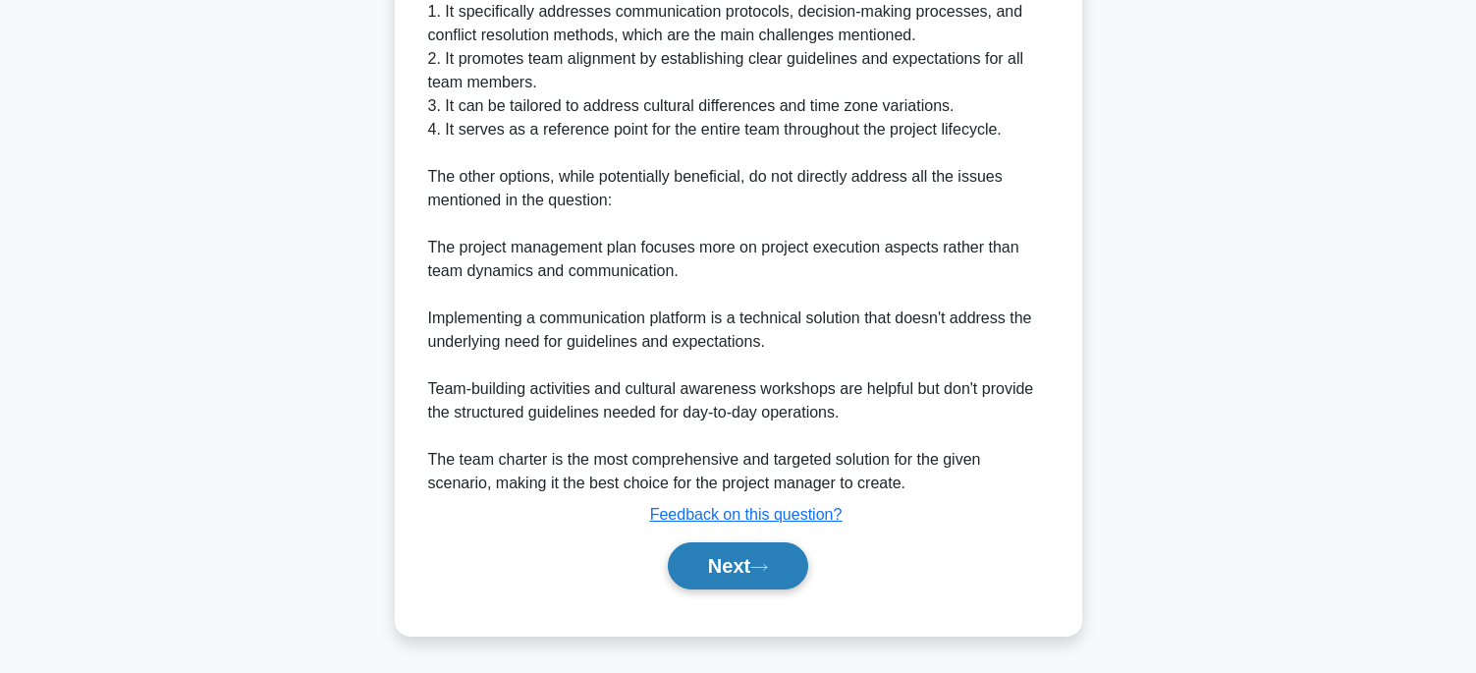
click at [697, 560] on button "Next" at bounding box center [738, 565] width 140 height 47
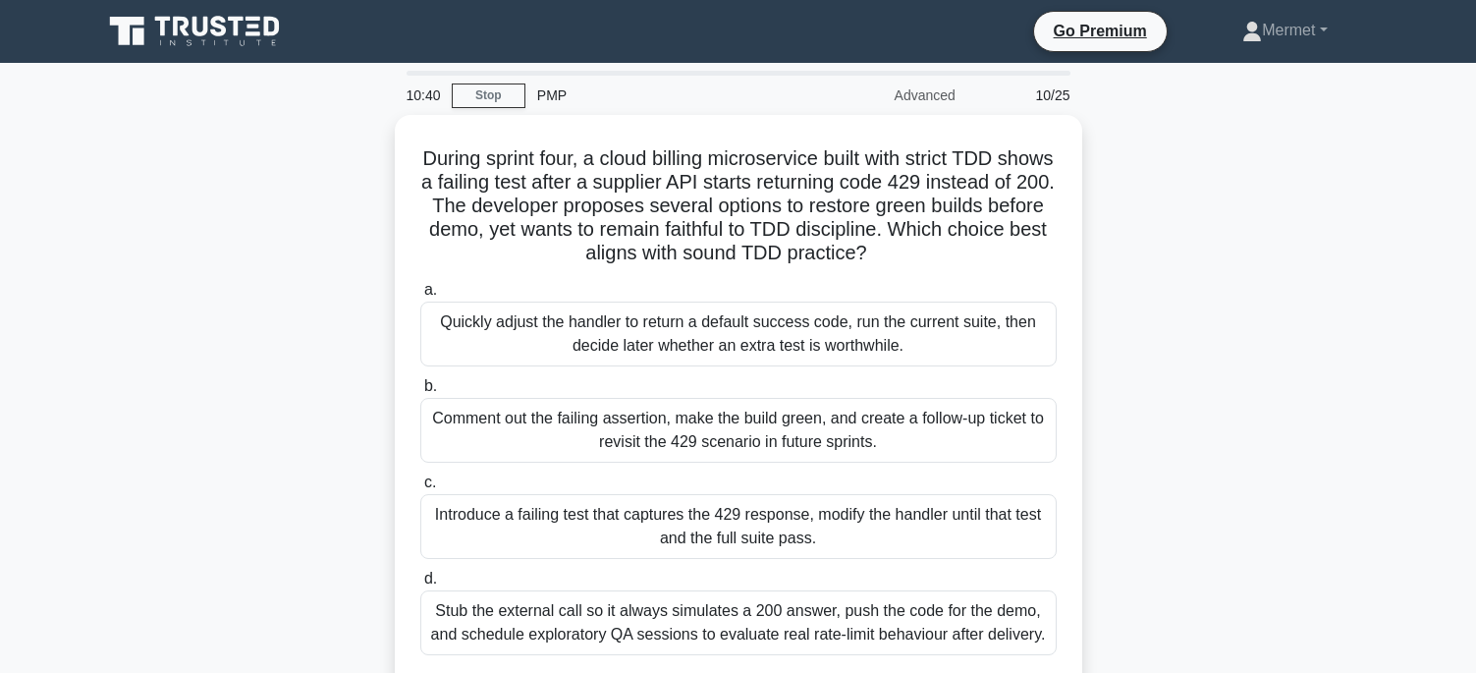
scroll to position [98, 0]
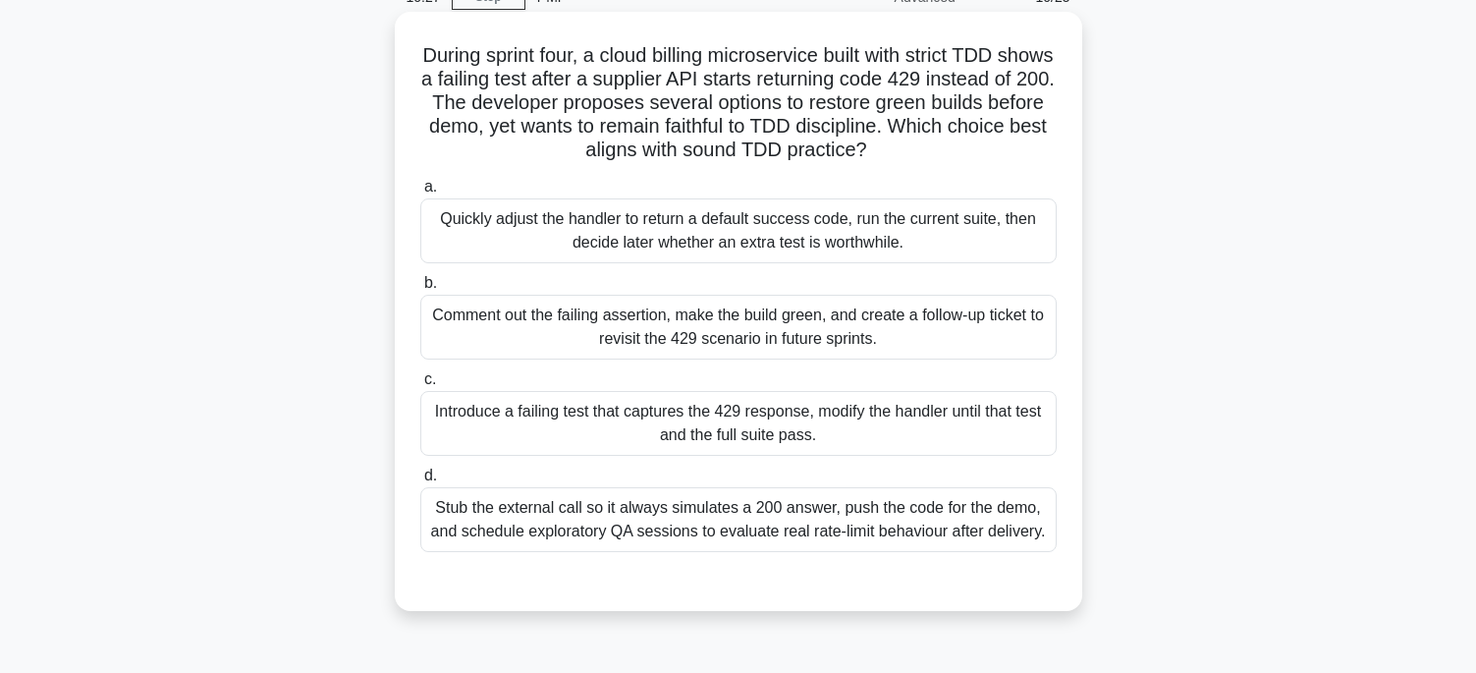
click at [772, 412] on div "Introduce a failing test that captures the 429 response, modify the handler unt…" at bounding box center [738, 423] width 636 height 65
click at [420, 386] on input "c. Introduce a failing test that captures the 429 response, modify the handler …" at bounding box center [420, 379] width 0 height 13
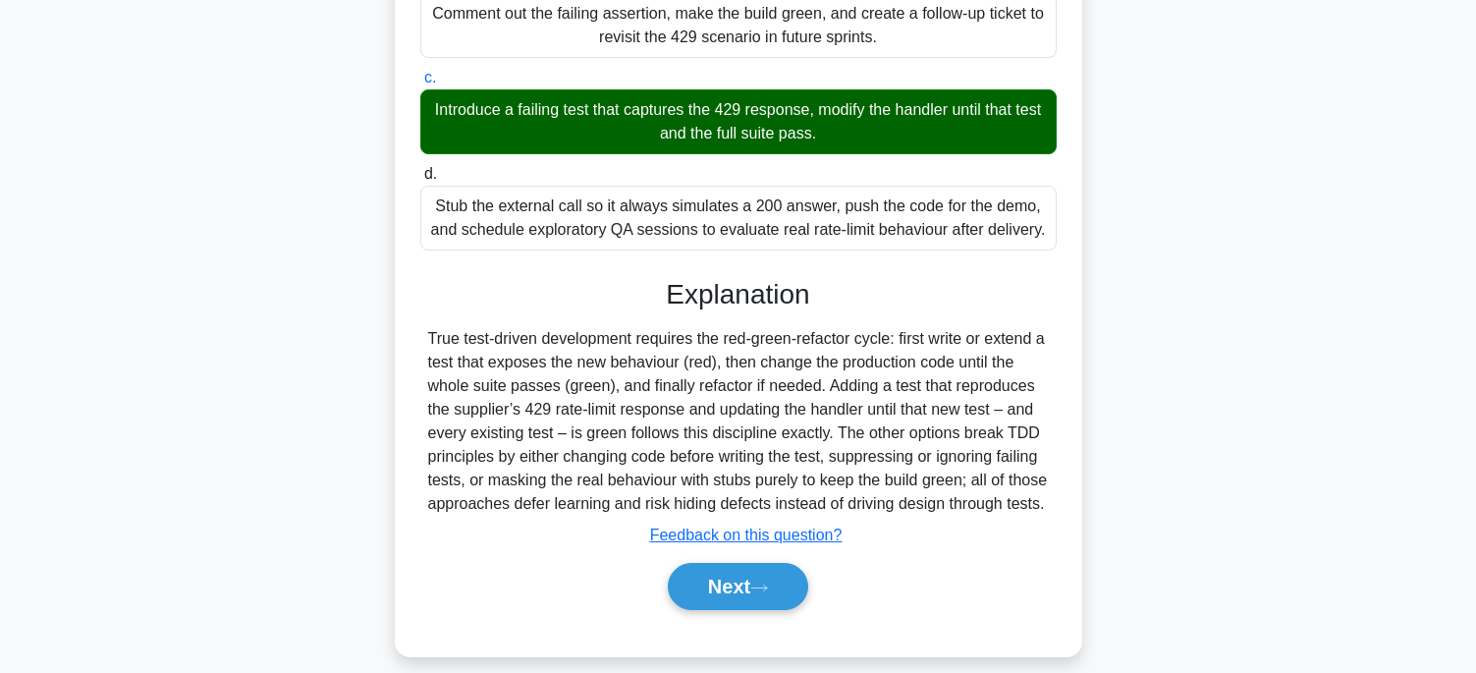
scroll to position [421, 0]
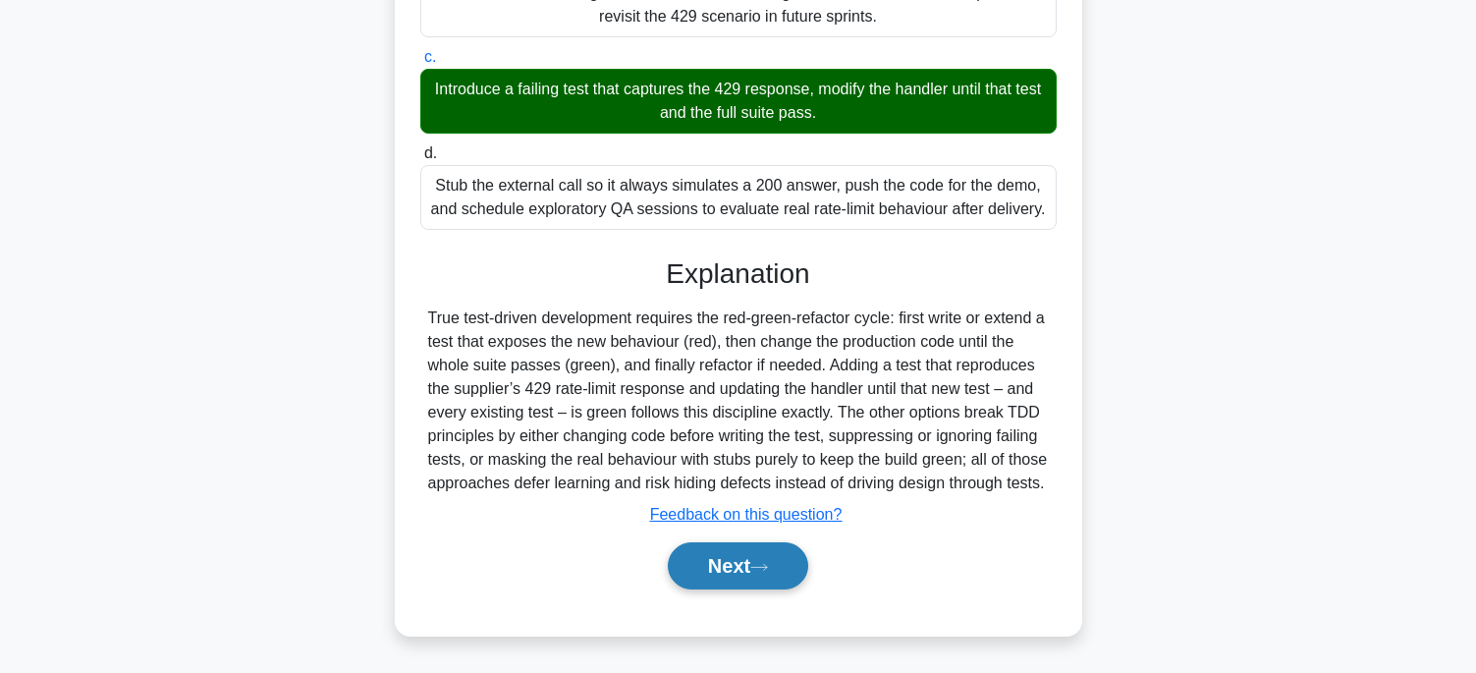
click at [706, 573] on button "Next" at bounding box center [738, 565] width 140 height 47
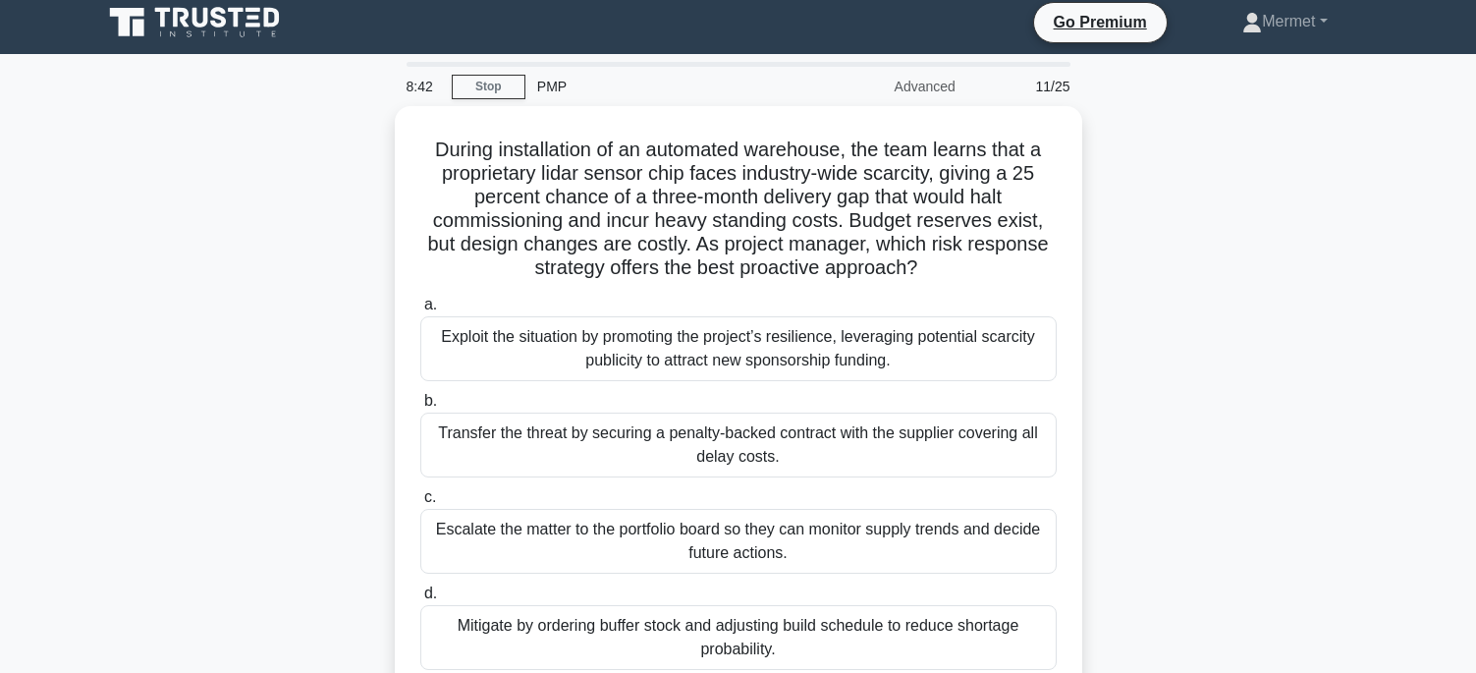
scroll to position [0, 0]
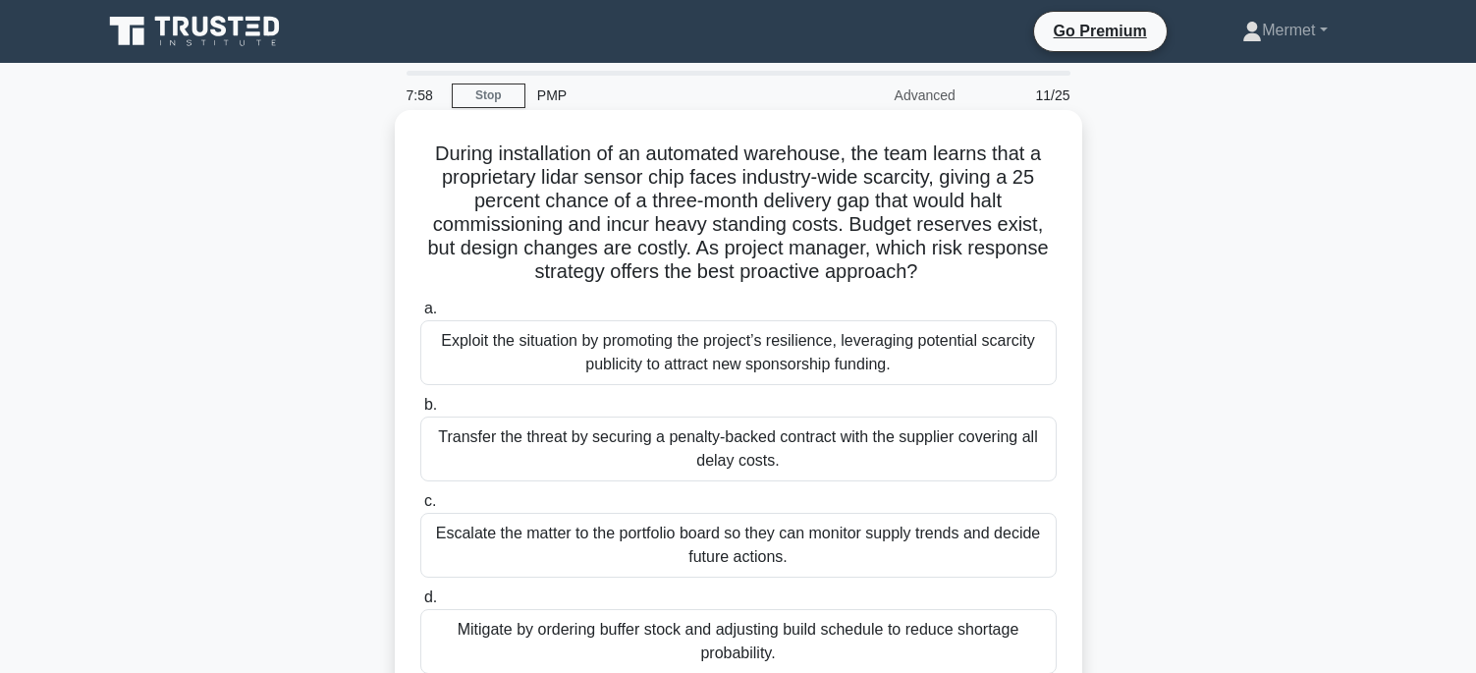
click at [879, 446] on div "Transfer the threat by securing a penalty-backed contract with the supplier cov…" at bounding box center [738, 448] width 636 height 65
click at [420, 412] on input "b. Transfer the threat by securing a penalty-backed contract with the supplier …" at bounding box center [420, 405] width 0 height 13
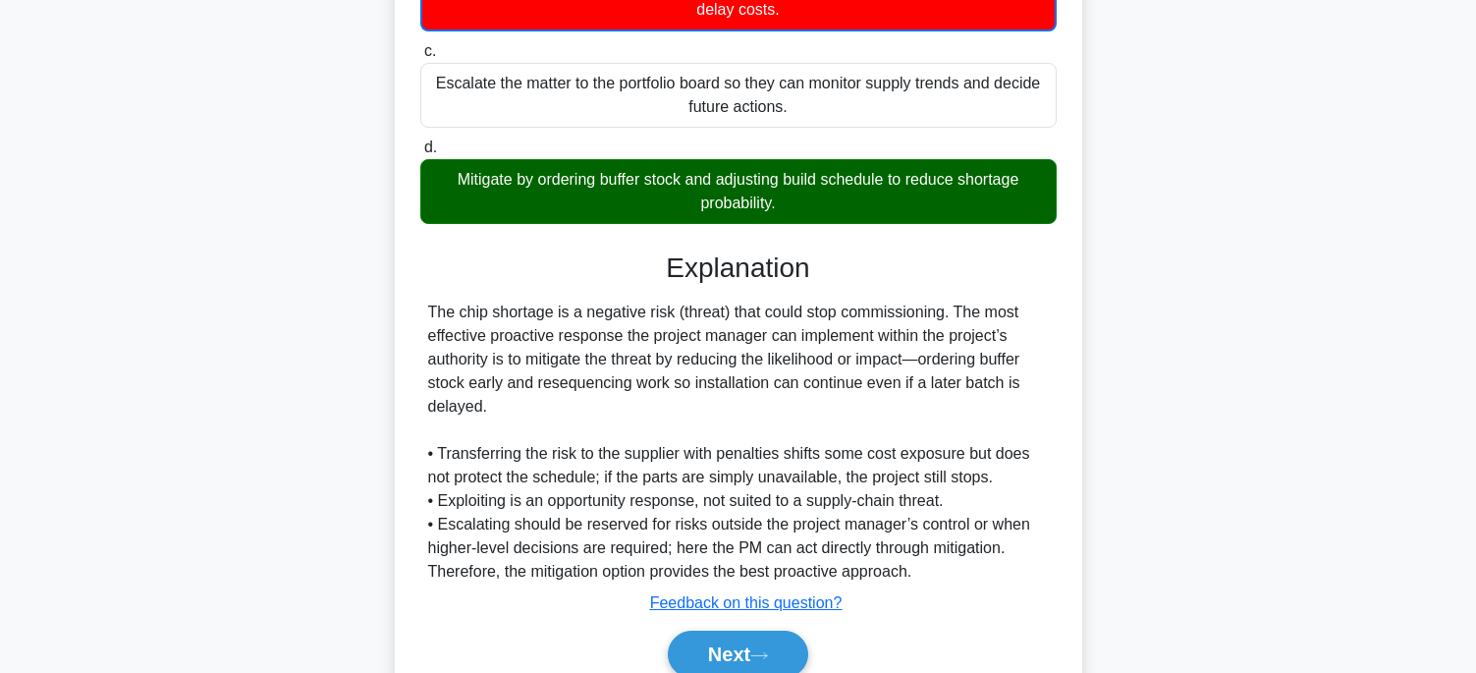
scroll to position [491, 0]
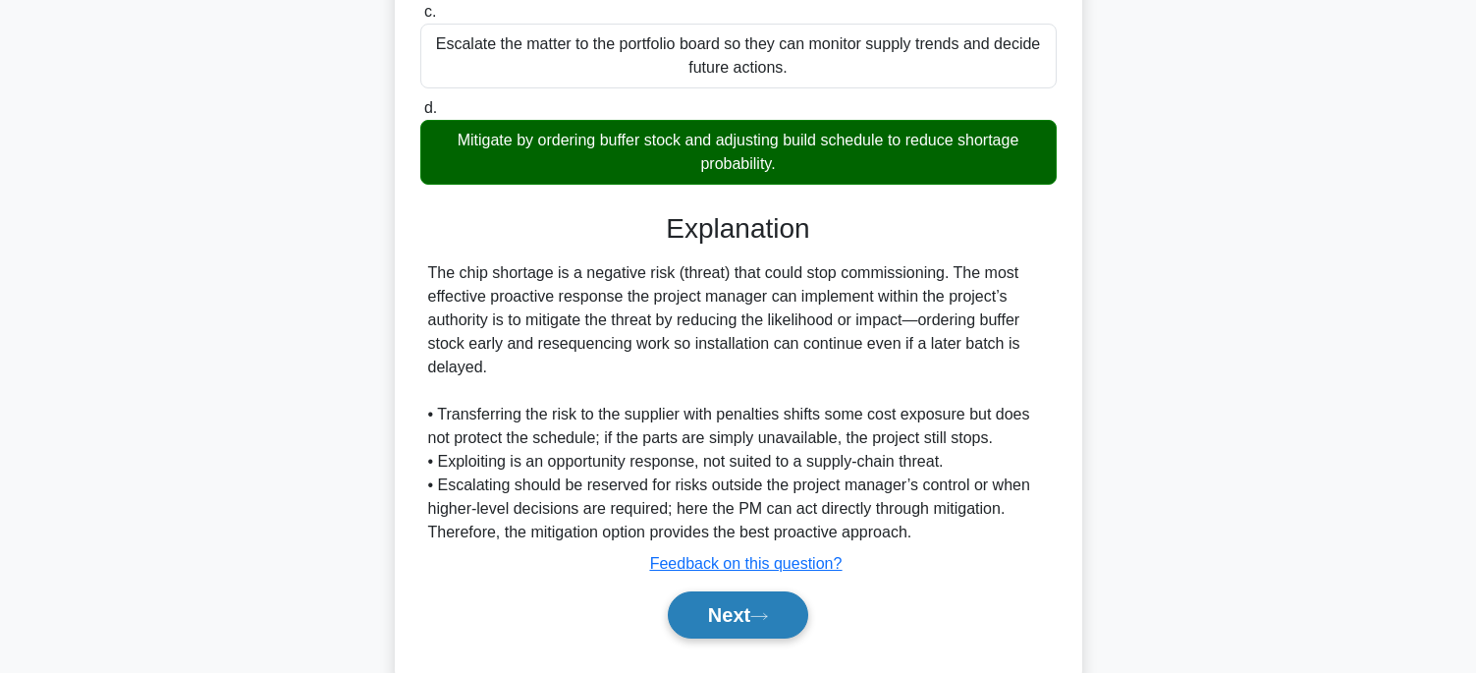
click at [681, 607] on button "Next" at bounding box center [738, 614] width 140 height 47
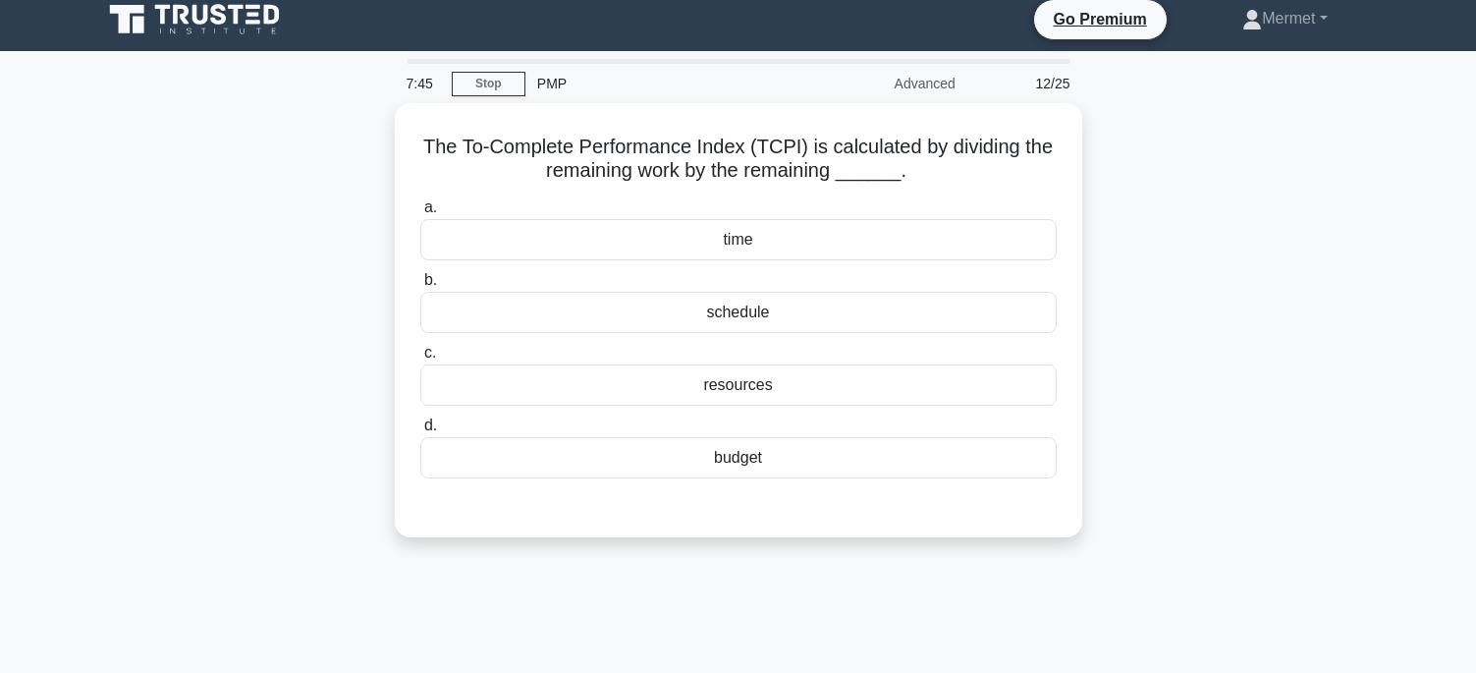
scroll to position [0, 0]
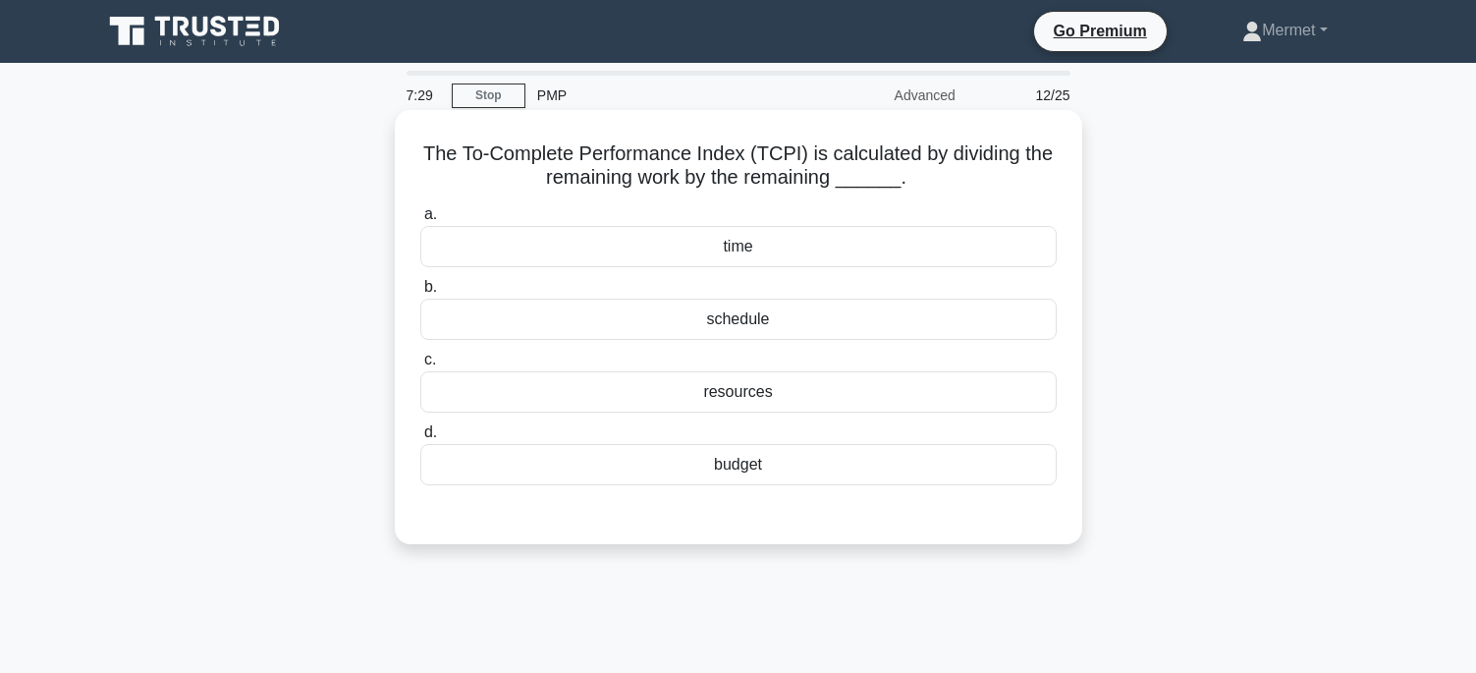
click at [769, 466] on div "budget" at bounding box center [738, 464] width 636 height 41
click at [420, 439] on input "d. budget" at bounding box center [420, 432] width 0 height 13
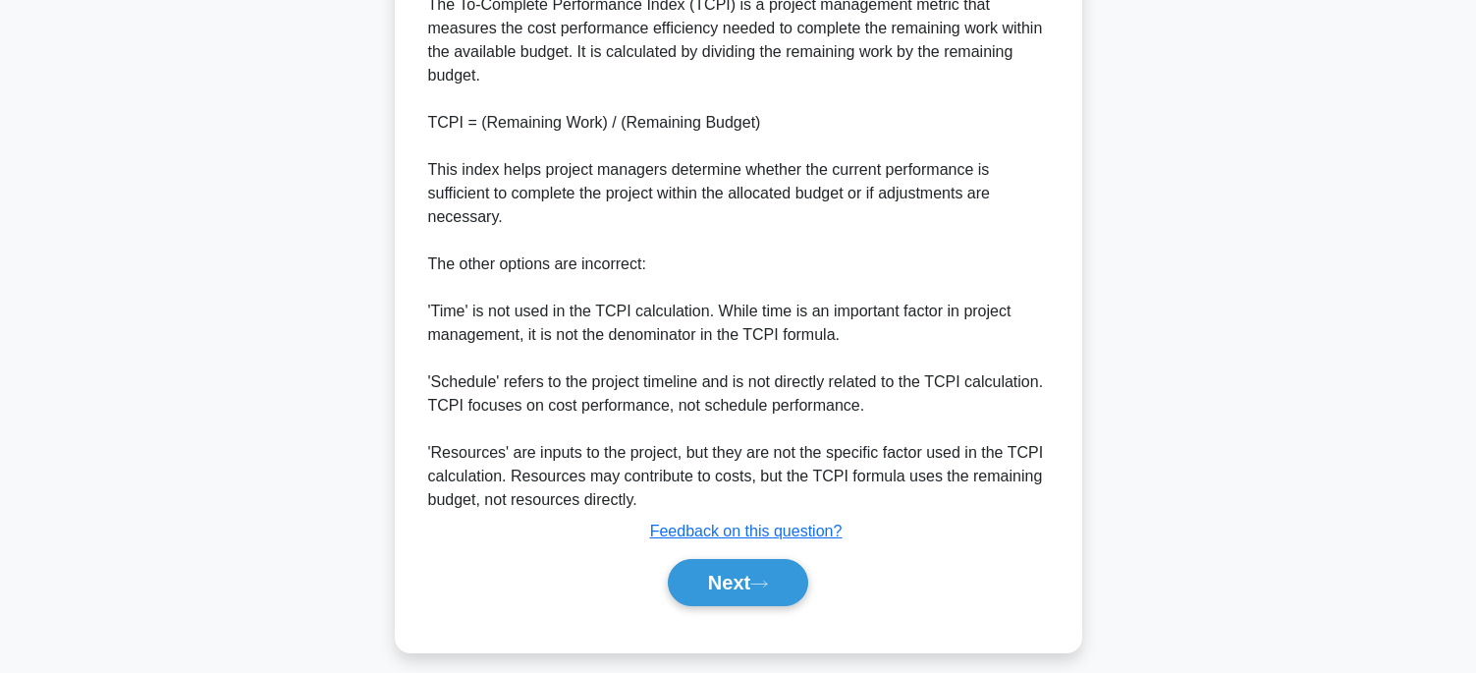
scroll to position [633, 0]
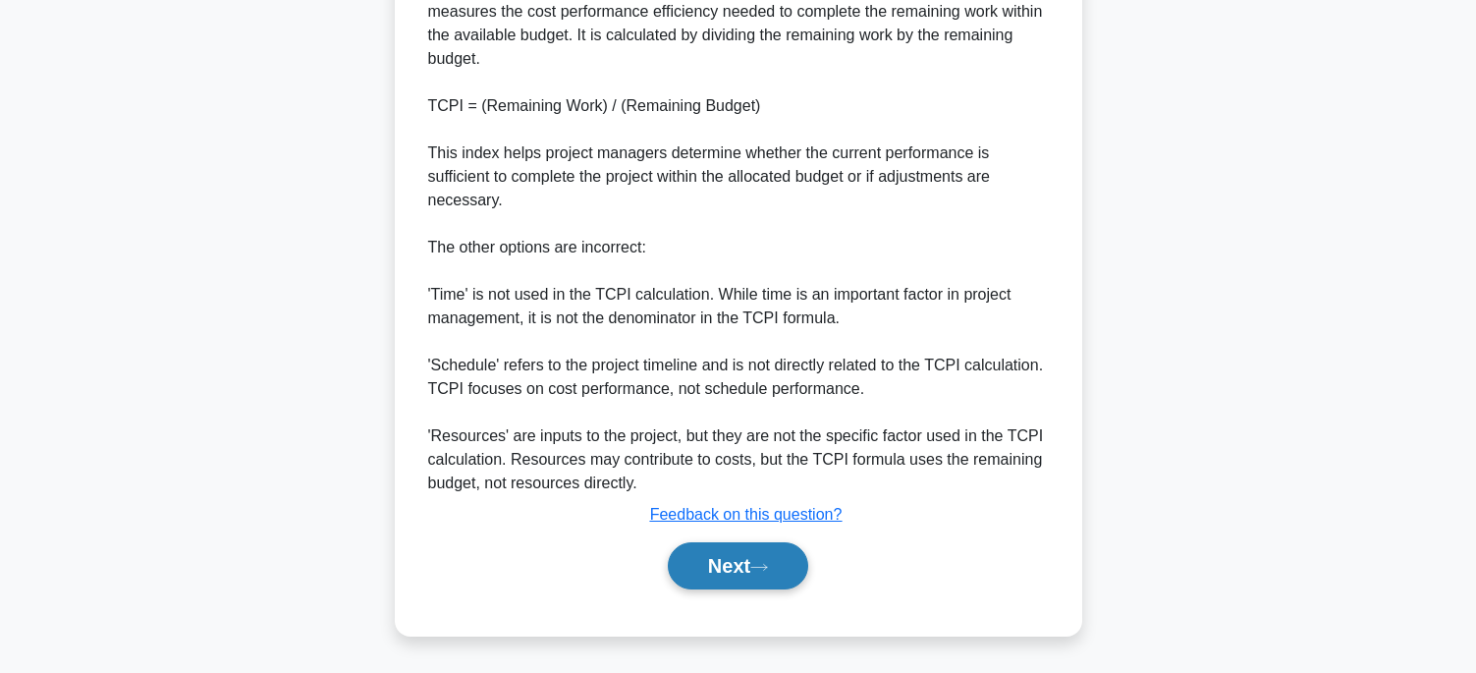
click at [703, 566] on button "Next" at bounding box center [738, 565] width 140 height 47
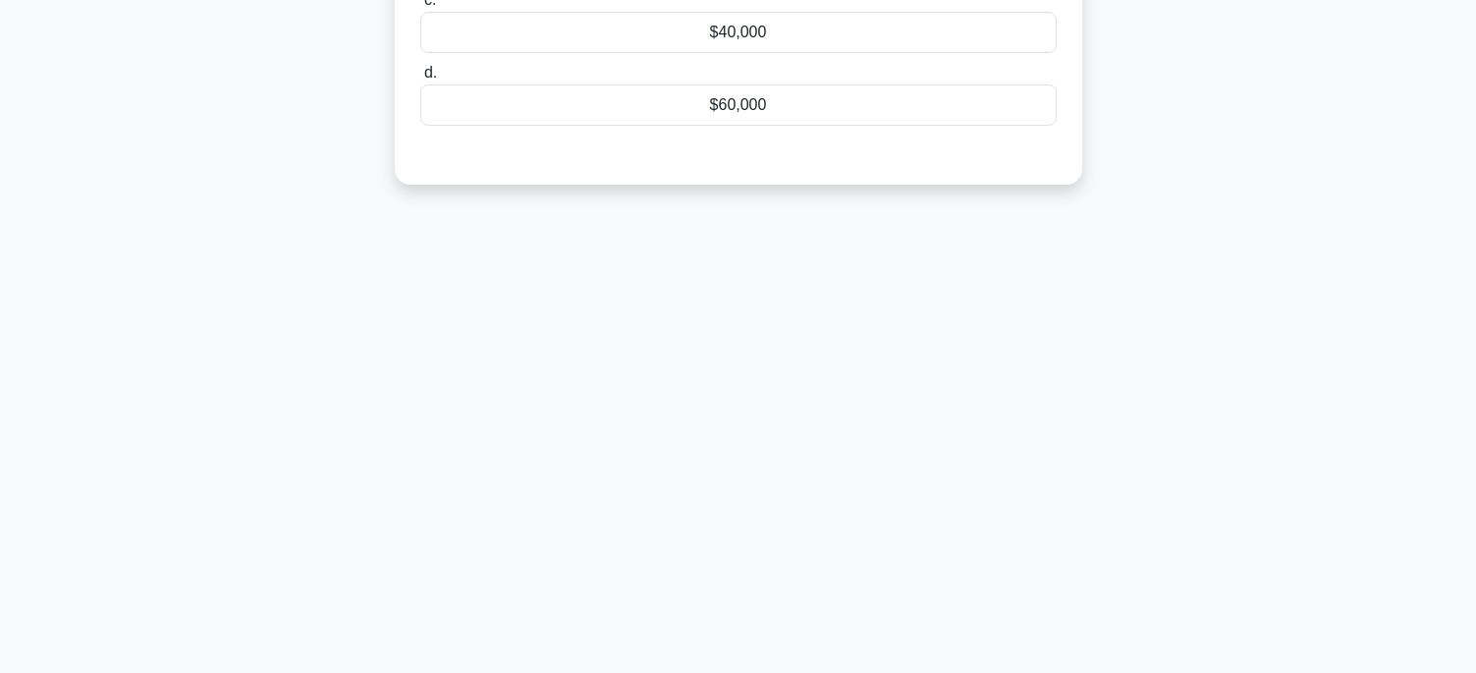
scroll to position [0, 0]
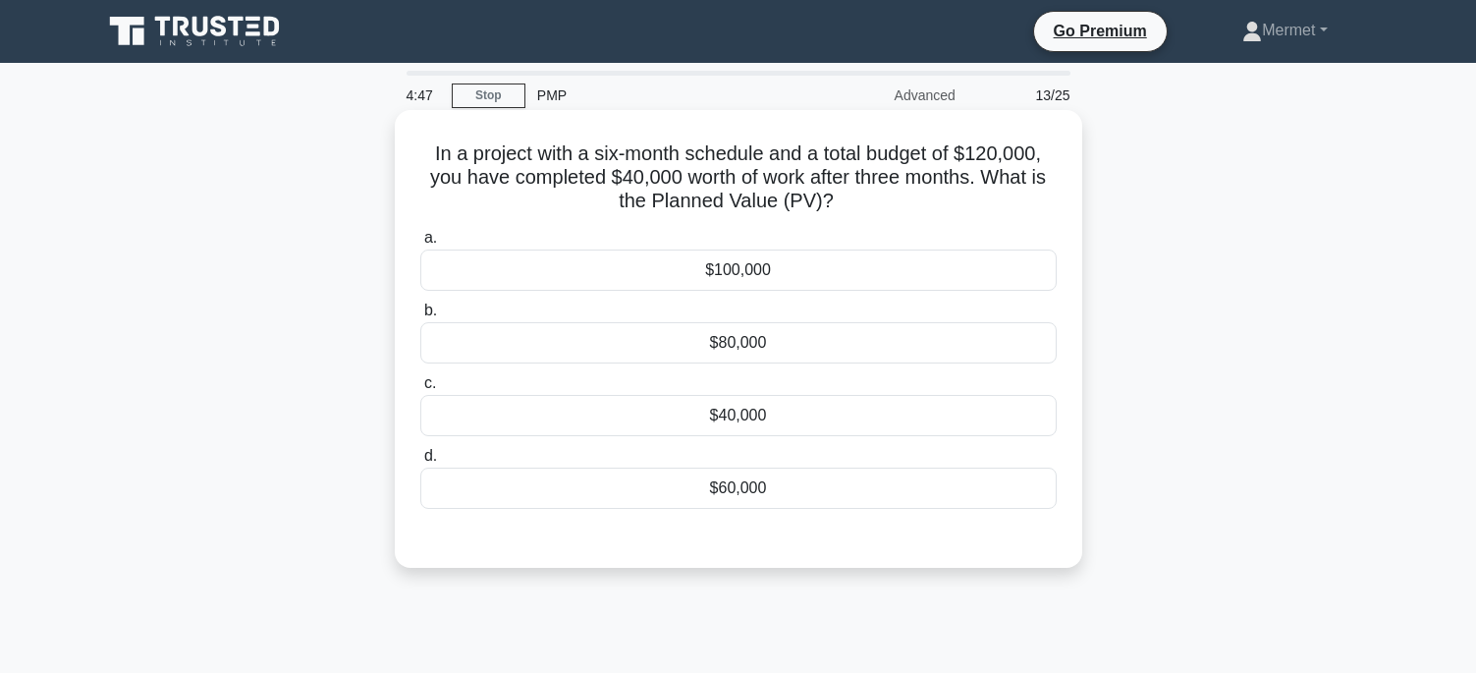
click at [722, 274] on div "$100,000" at bounding box center [738, 269] width 636 height 41
click at [420, 245] on input "a. $100,000" at bounding box center [420, 238] width 0 height 13
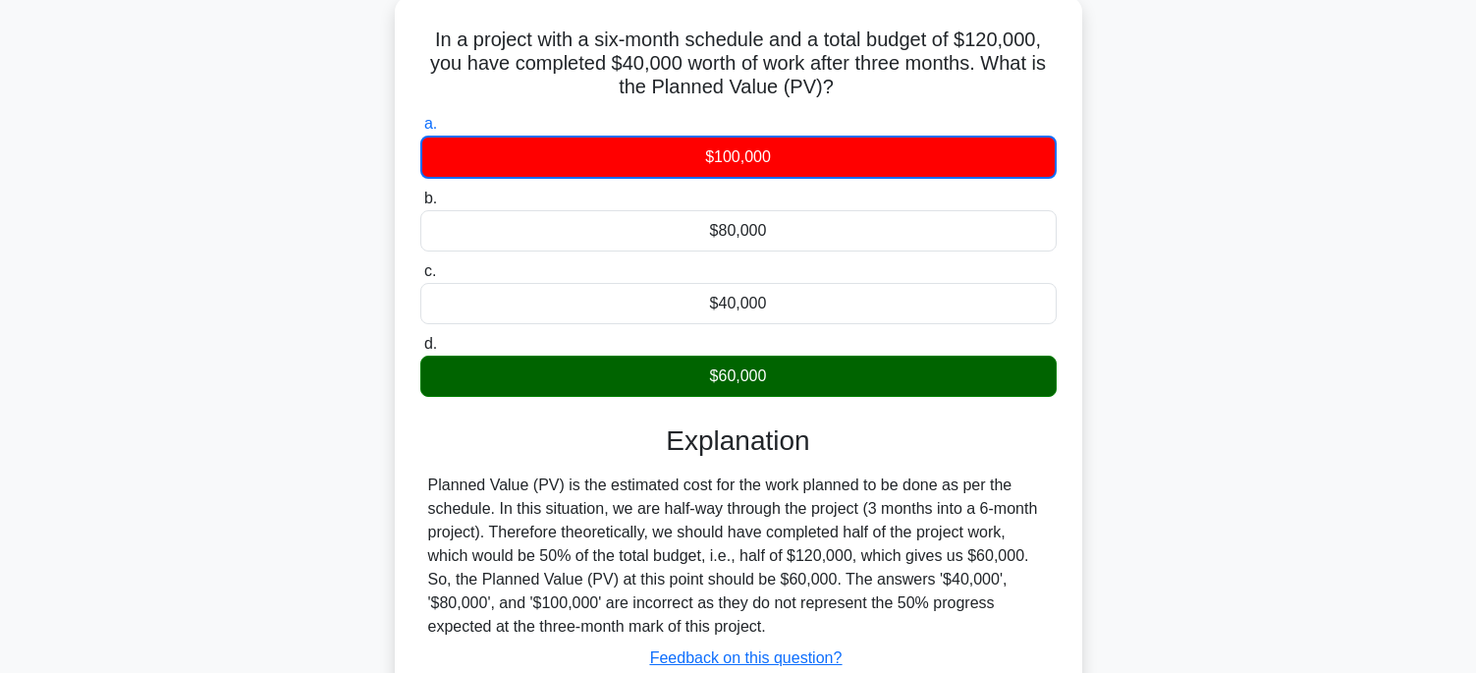
scroll to position [388, 0]
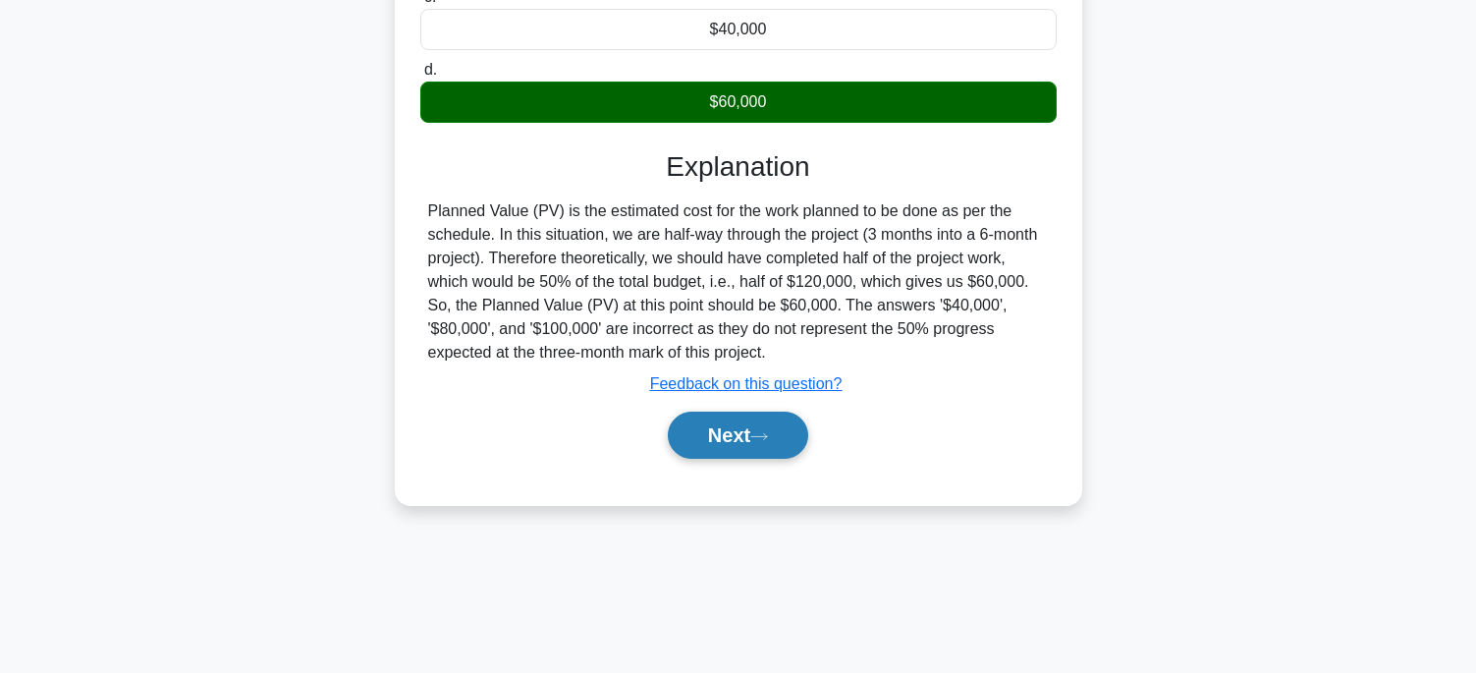
click at [705, 434] on button "Next" at bounding box center [738, 435] width 140 height 47
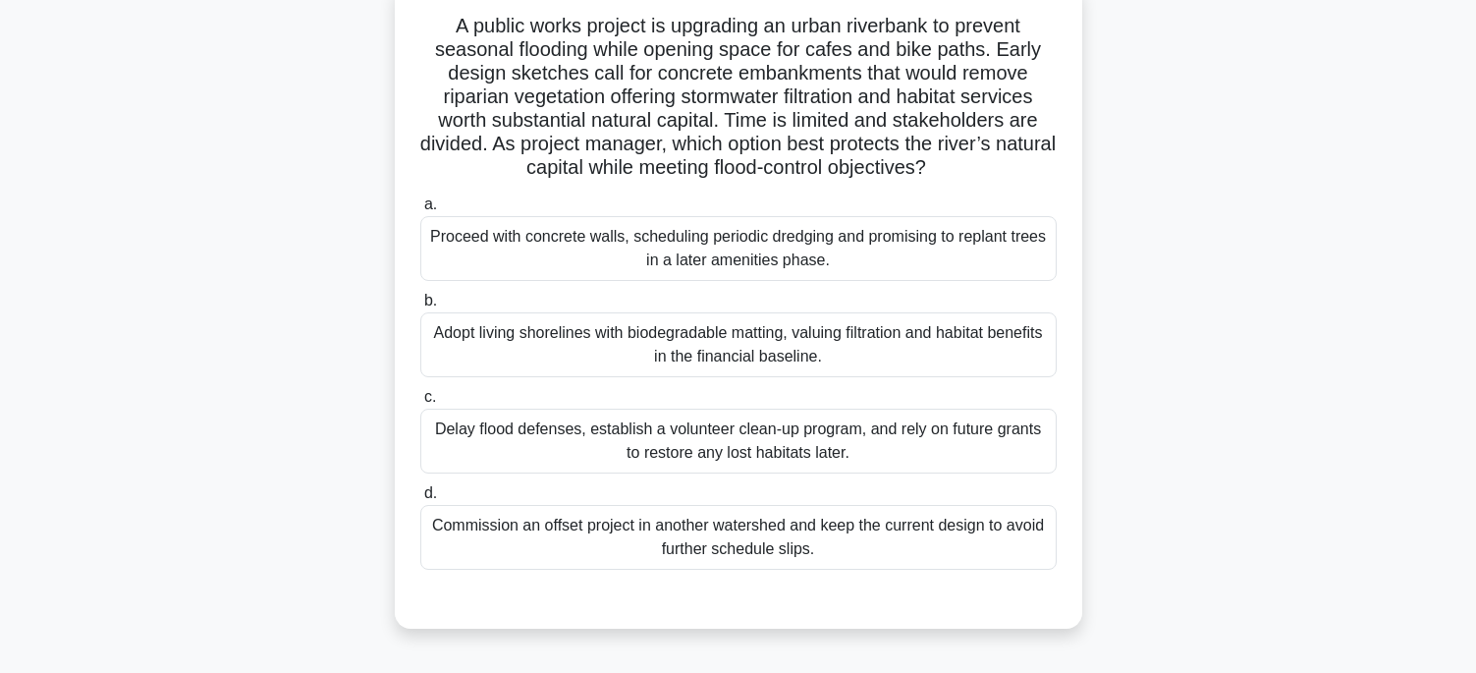
scroll to position [98, 0]
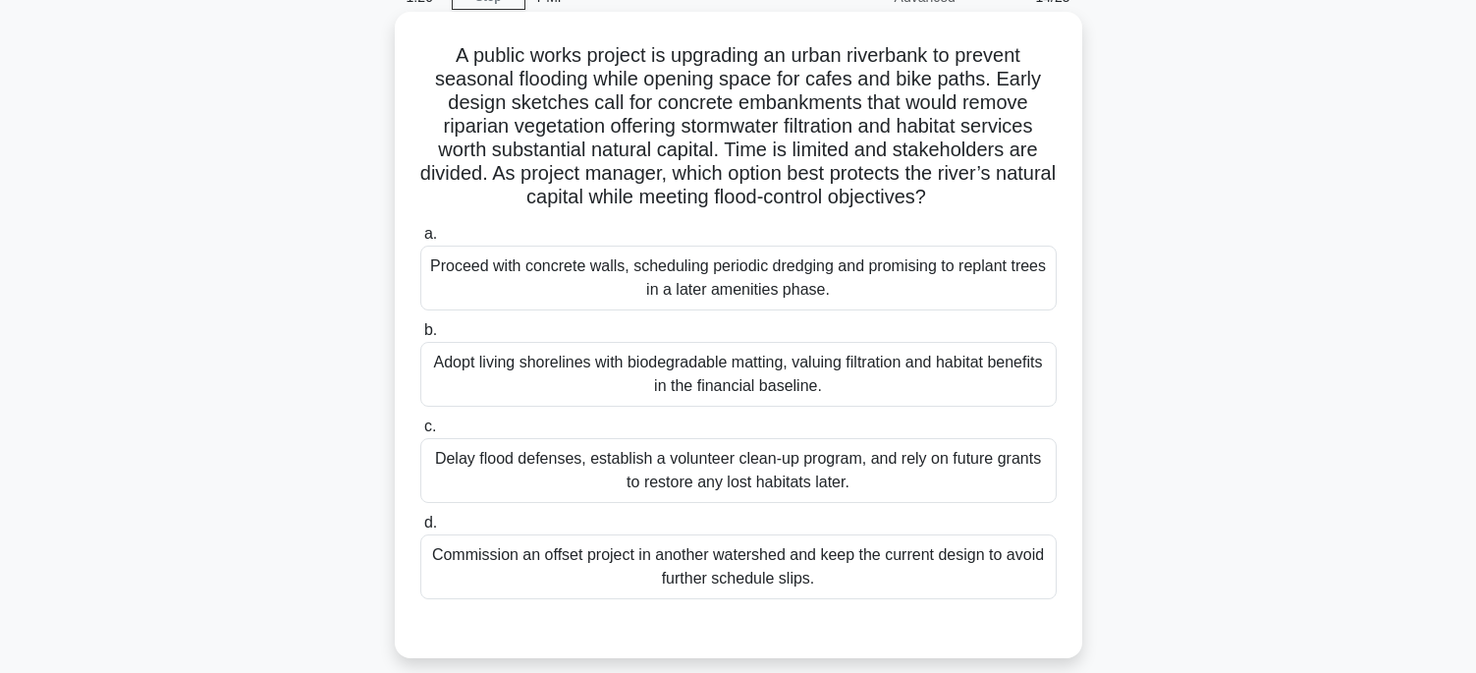
click at [977, 262] on div "Proceed with concrete walls, scheduling periodic dredging and promising to repl…" at bounding box center [738, 278] width 636 height 65
click at [420, 241] on input "a. Proceed with concrete walls, scheduling periodic dredging and promising to r…" at bounding box center [420, 234] width 0 height 13
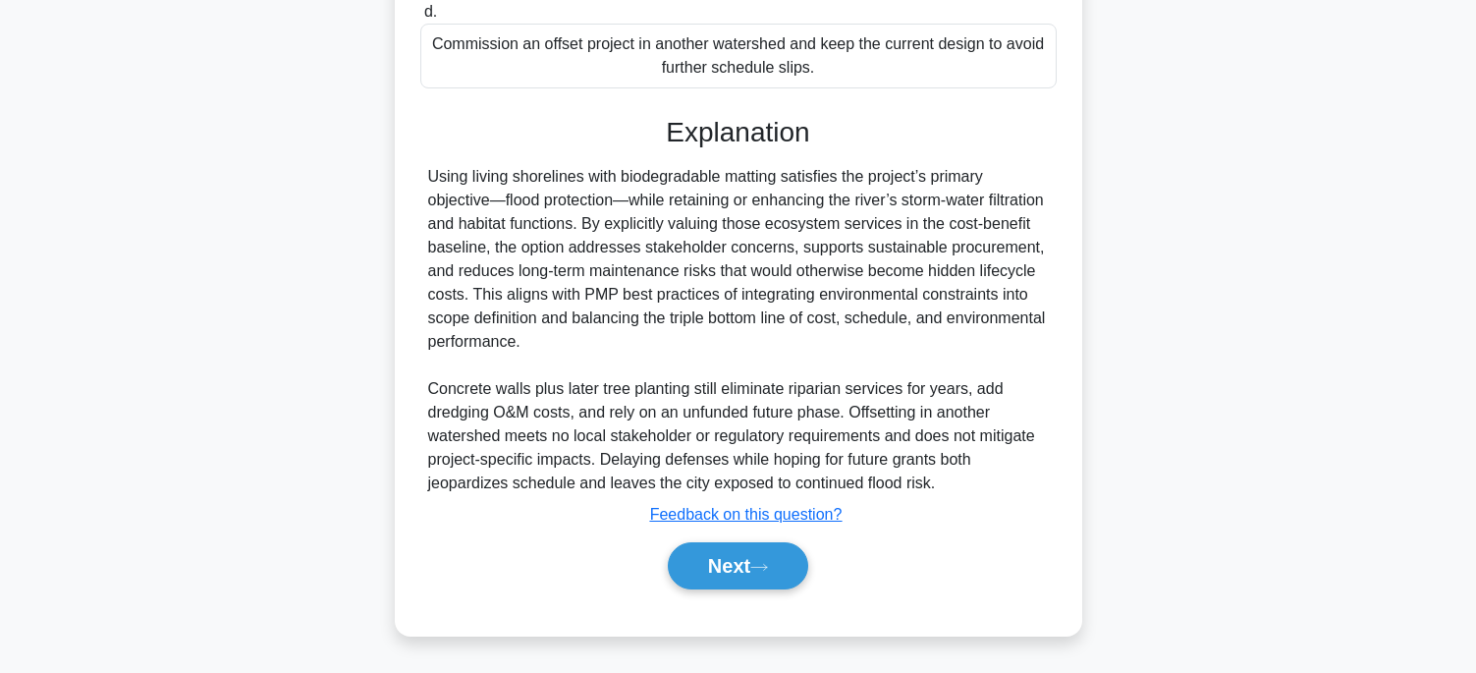
scroll to position [612, 0]
click at [744, 574] on button "Next" at bounding box center [738, 565] width 140 height 47
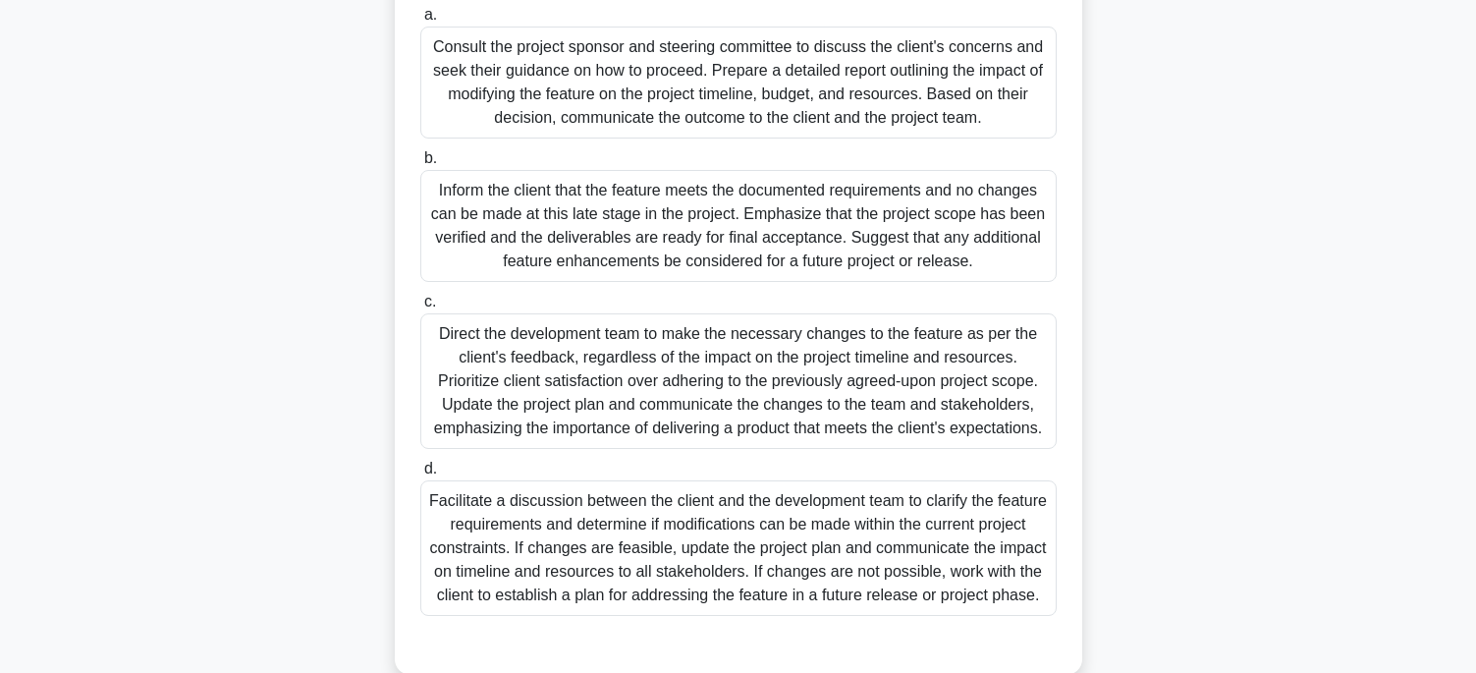
scroll to position [491, 0]
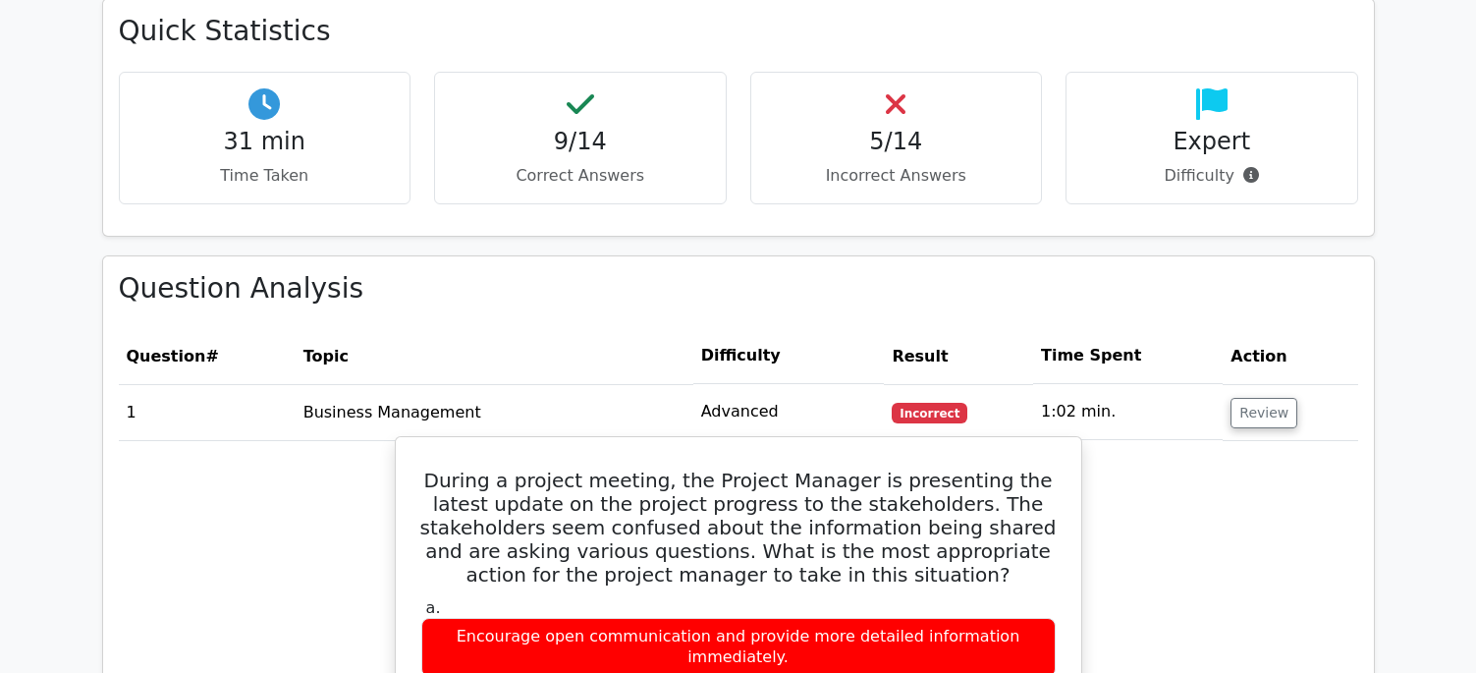
scroll to position [1571, 0]
